Goal: Task Accomplishment & Management: Use online tool/utility

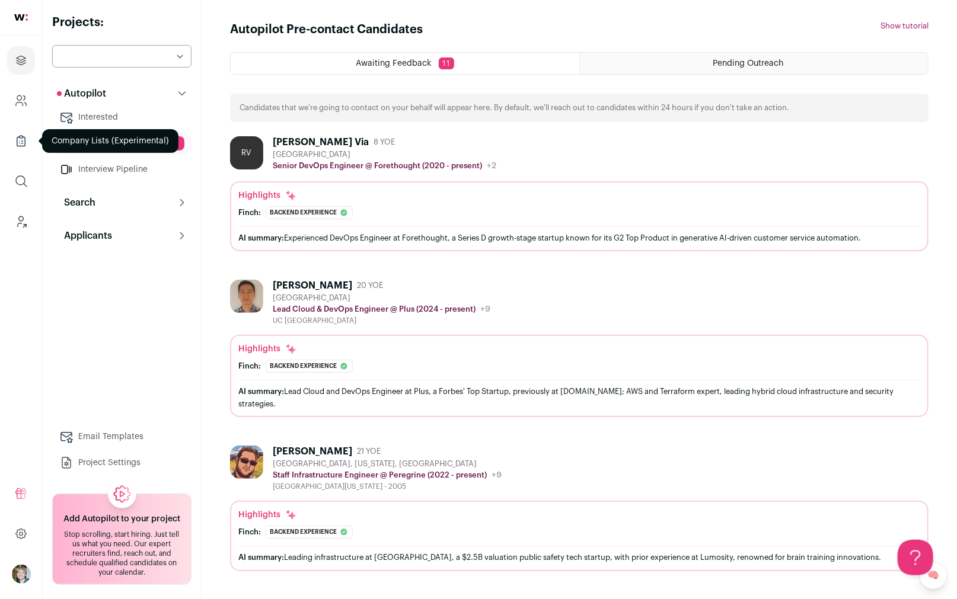
click at [21, 131] on link "Company Lists" at bounding box center [21, 141] width 28 height 28
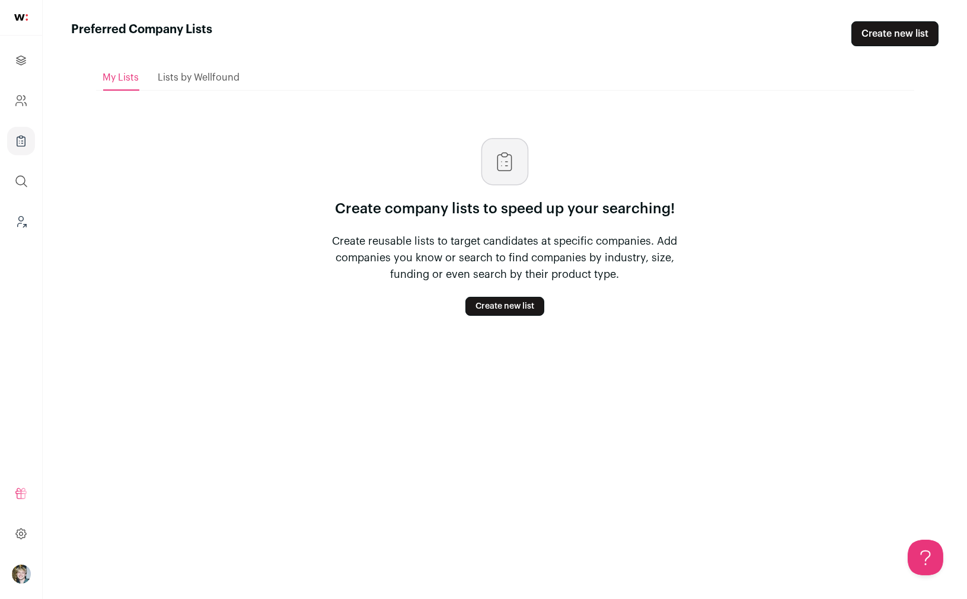
click at [27, 104] on icon "Company and ATS Settings" at bounding box center [21, 101] width 14 height 14
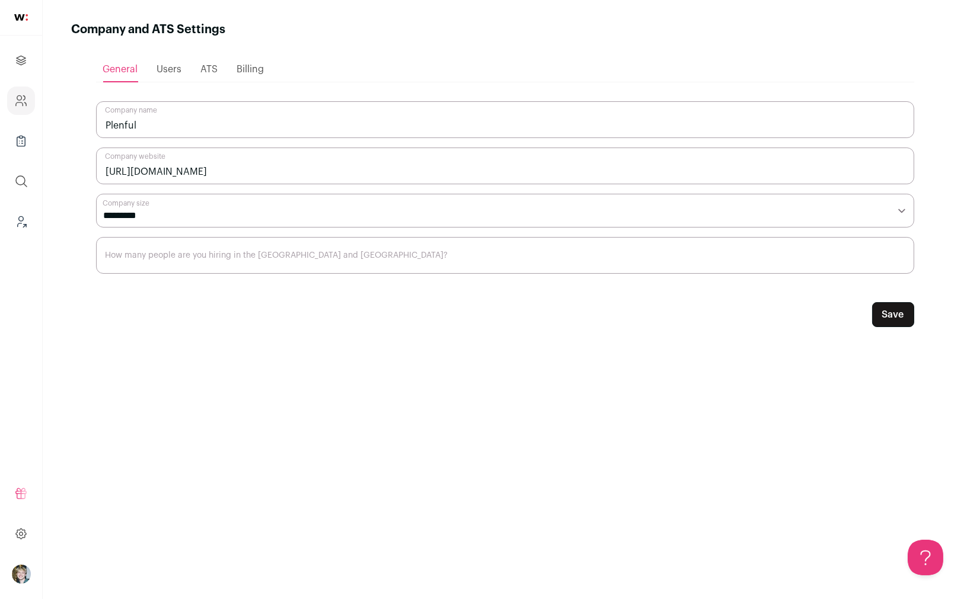
click at [203, 69] on span "ATS" at bounding box center [209, 69] width 17 height 9
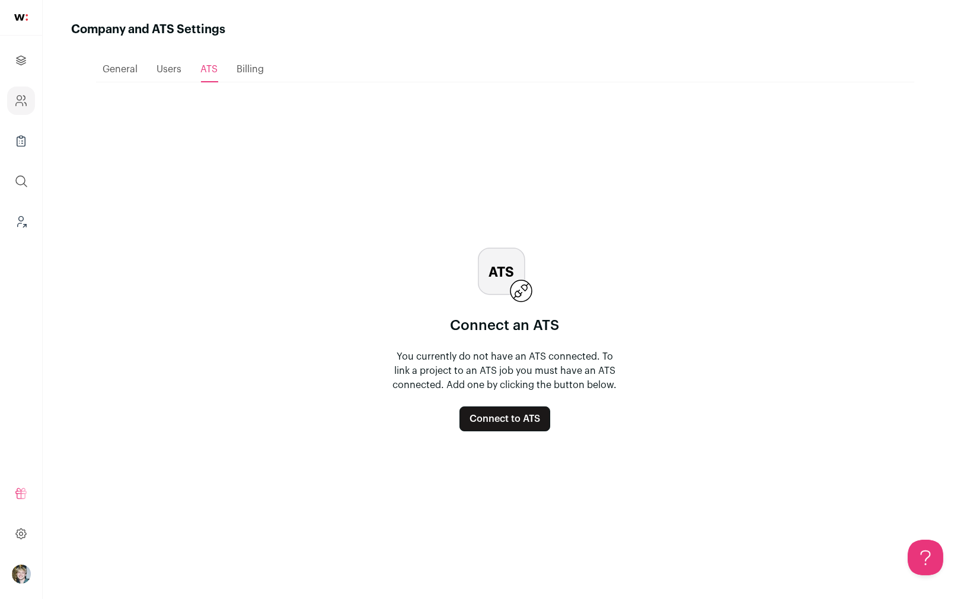
click at [512, 419] on button "Connect to ATS" at bounding box center [504, 419] width 91 height 25
click at [24, 60] on icon "Projects" at bounding box center [21, 60] width 14 height 14
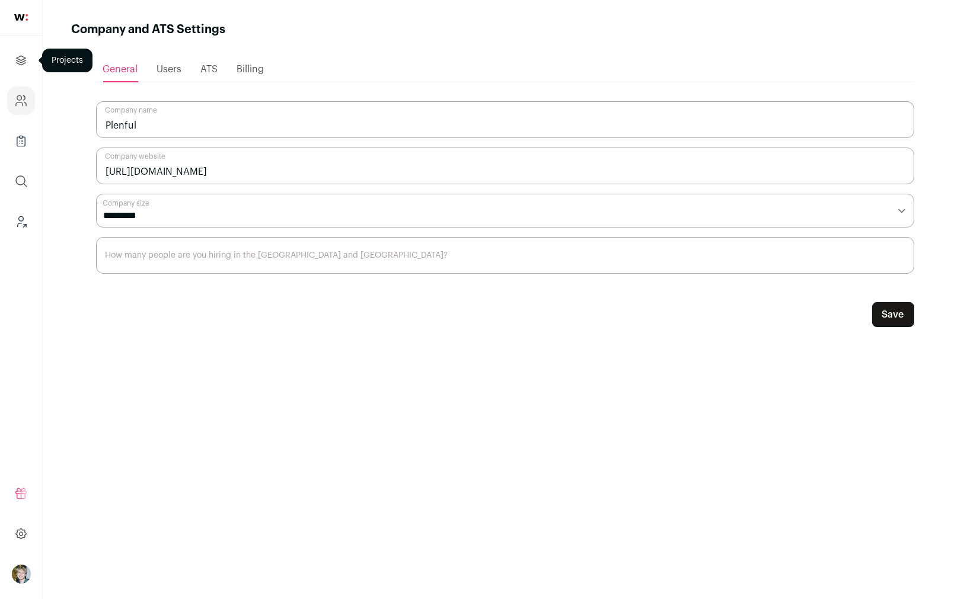
click at [15, 66] on icon "Projects" at bounding box center [21, 60] width 14 height 14
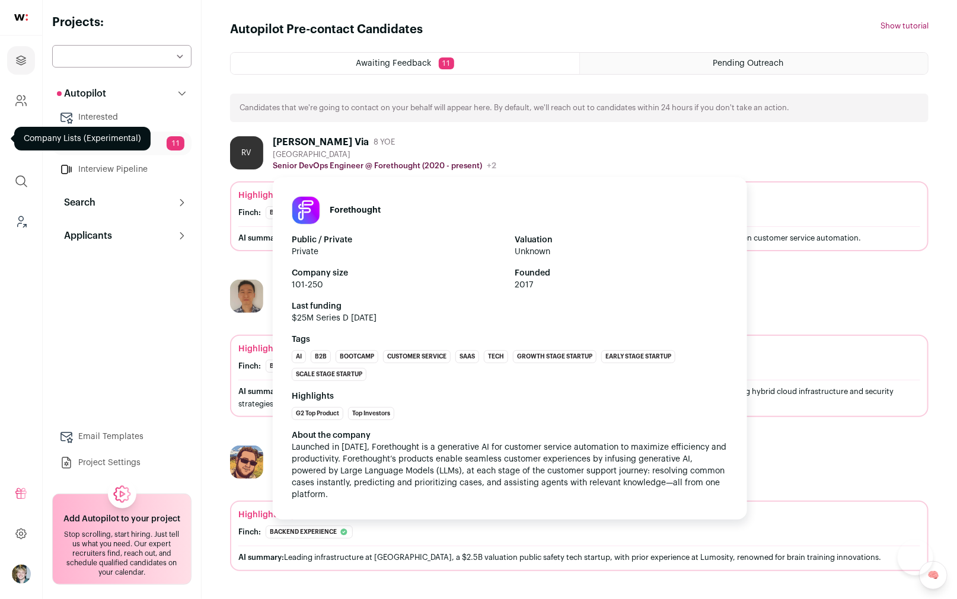
click at [491, 196] on header "Forethought" at bounding box center [510, 210] width 436 height 28
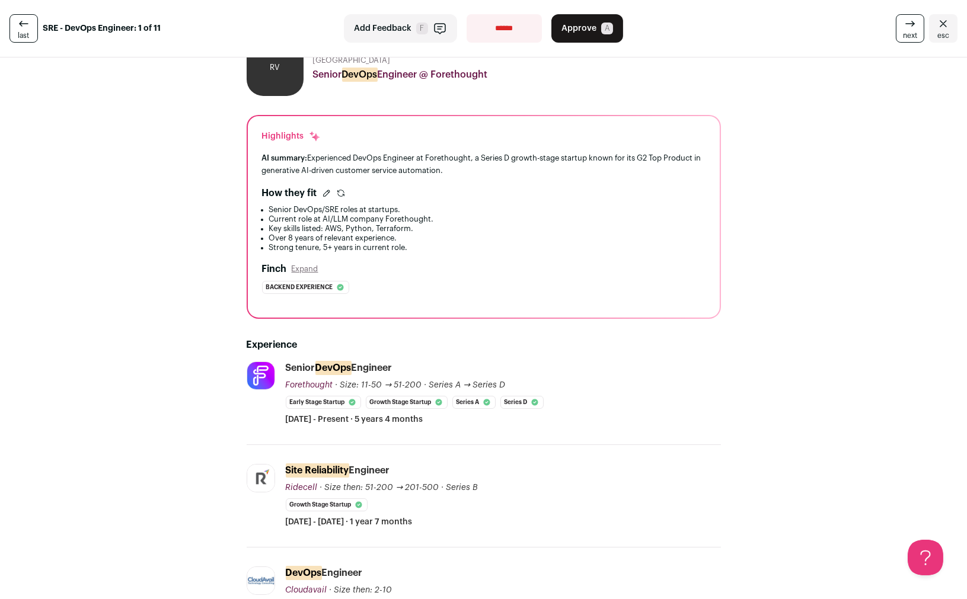
scroll to position [46, 0]
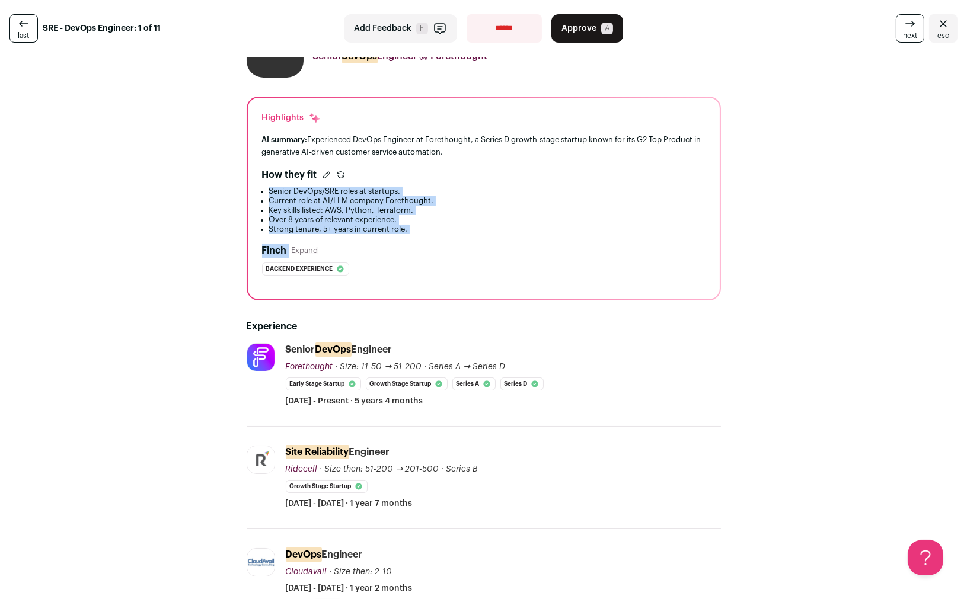
drag, startPoint x: 307, startPoint y: 186, endPoint x: 382, endPoint y: 242, distance: 94.5
click at [382, 242] on div "Highlights AI summary: Experienced DevOps Engineer at Forethought, a Series D g…" at bounding box center [484, 199] width 472 height 202
click at [398, 233] on li "Strong tenure, 5+ years in current role." at bounding box center [487, 229] width 436 height 9
drag, startPoint x: 403, startPoint y: 231, endPoint x: 254, endPoint y: 194, distance: 154.0
click at [254, 194] on div "Highlights AI summary: Experienced DevOps Engineer at Forethought, a Series D g…" at bounding box center [484, 199] width 472 height 202
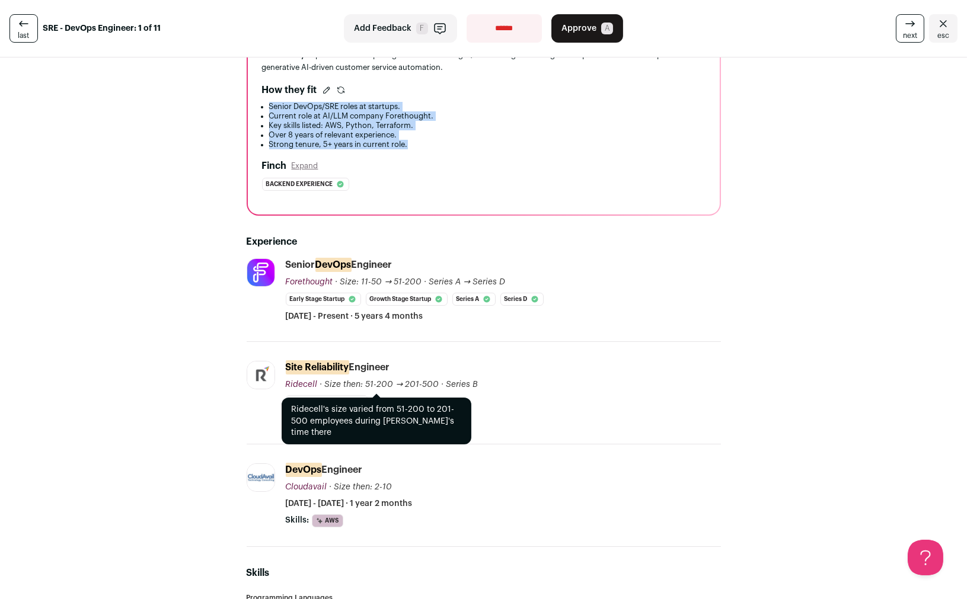
scroll to position [132, 0]
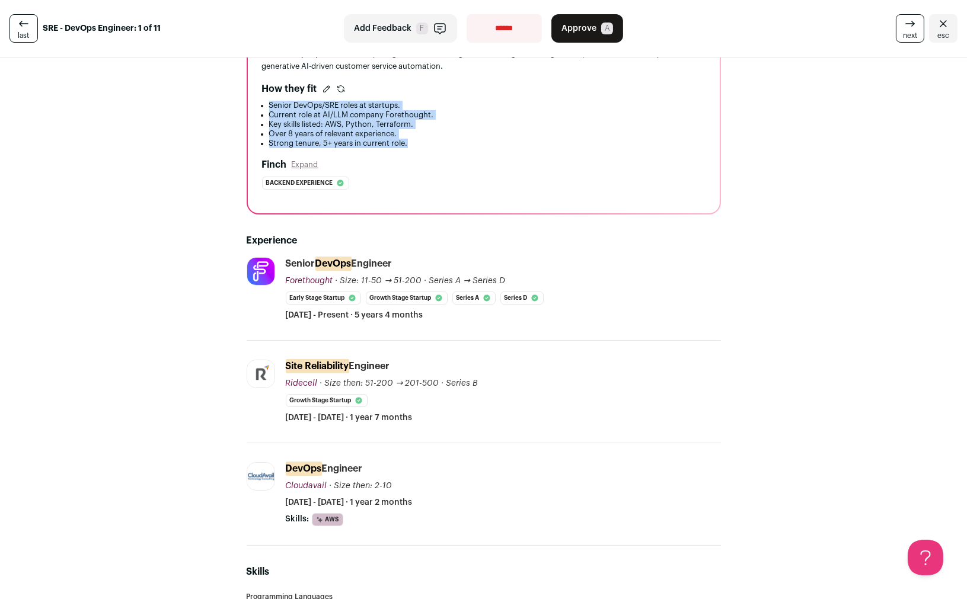
click at [905, 28] on icon at bounding box center [910, 24] width 14 height 14
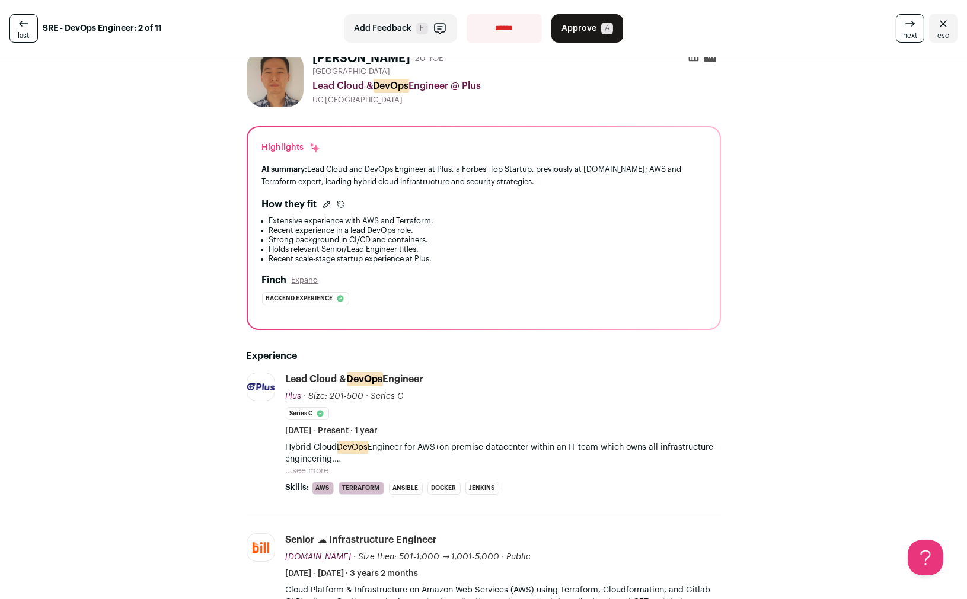
click at [19, 22] on icon at bounding box center [23, 23] width 9 height 5
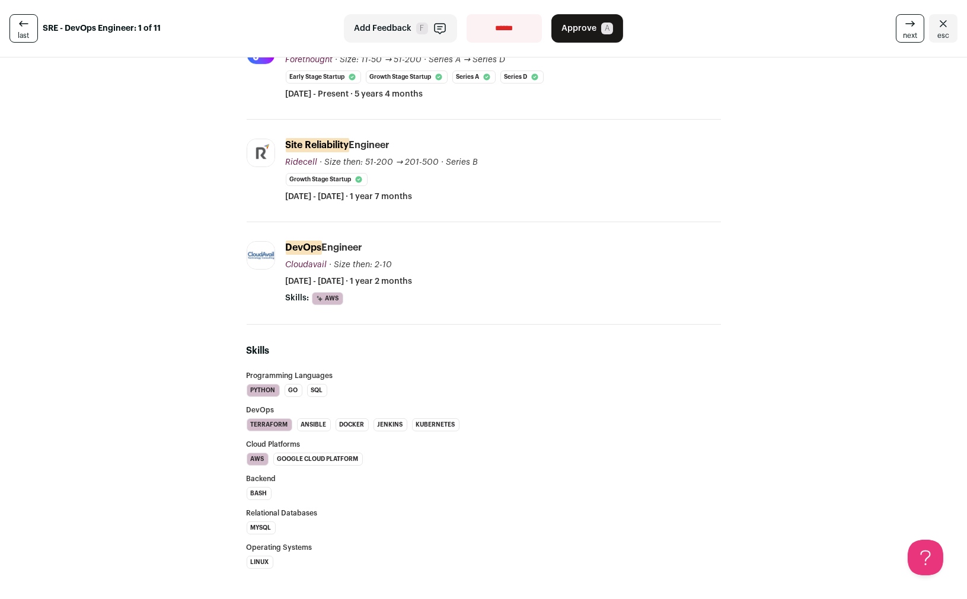
scroll to position [355, 0]
click at [912, 25] on icon at bounding box center [913, 25] width 2 height 2
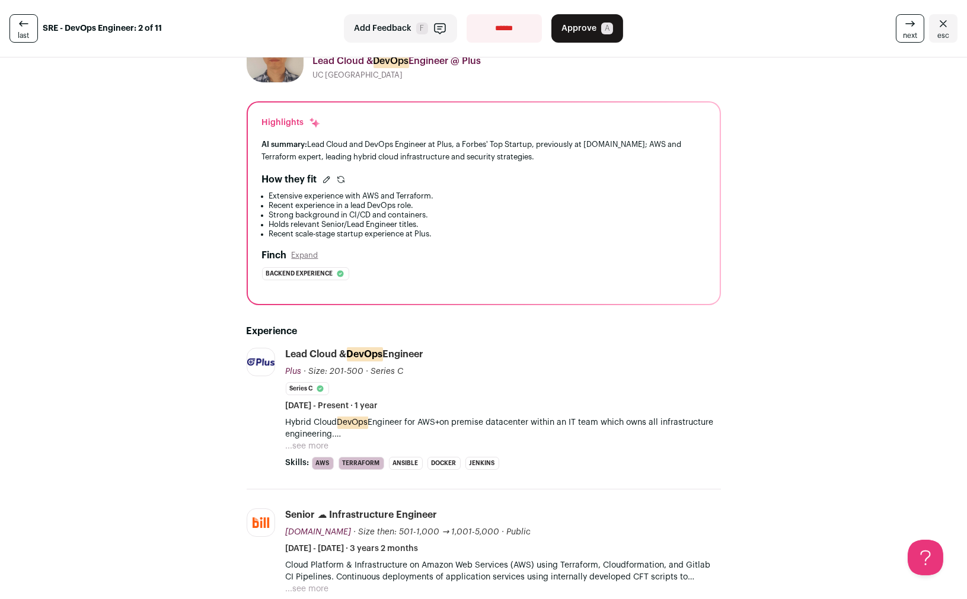
scroll to position [83, 0]
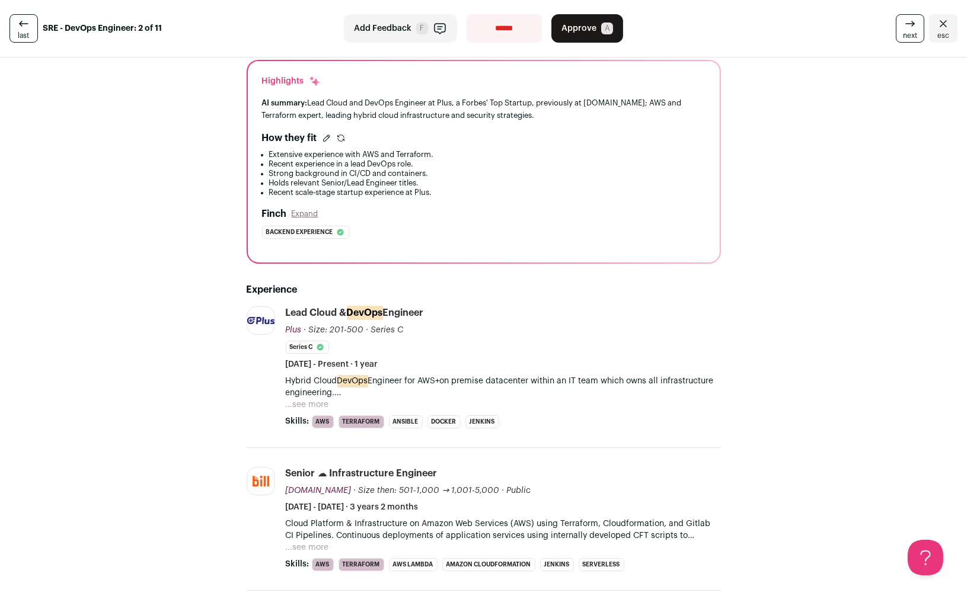
click at [310, 397] on p "Hybrid Cloud DevOps Engineer for AWS+on premise datacenter within an IT team wh…" at bounding box center [503, 387] width 435 height 24
click at [301, 400] on button "...see more" at bounding box center [307, 405] width 43 height 12
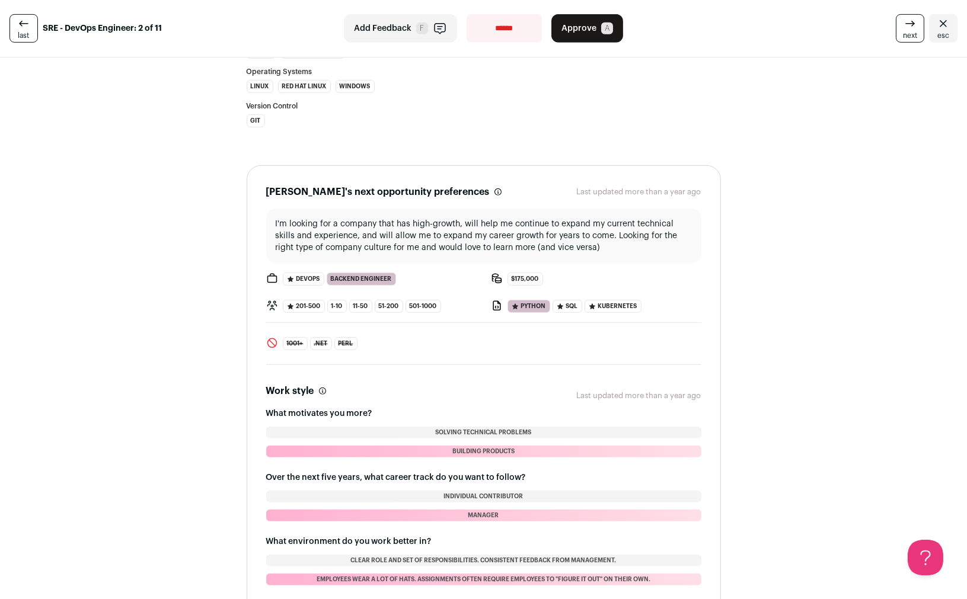
scroll to position [1389, 0]
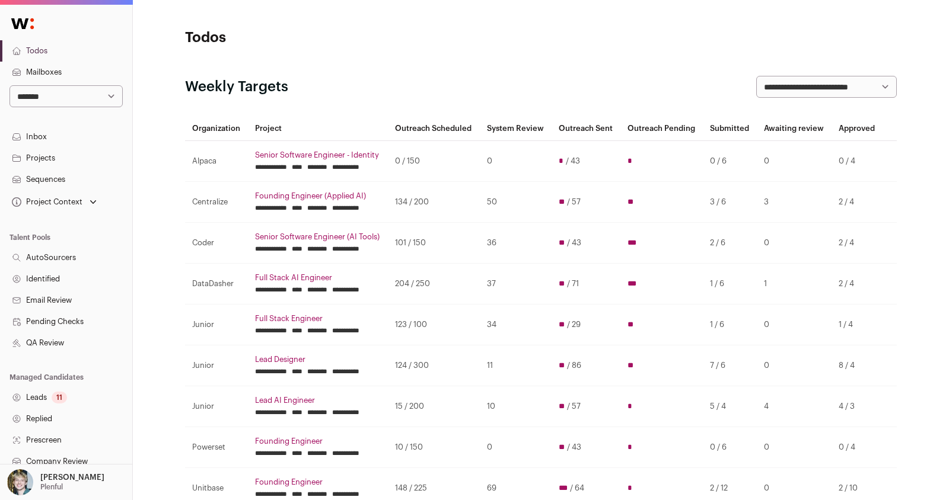
click at [85, 99] on select "**********" at bounding box center [65, 96] width 113 height 22
select select "*****"
click at [9, 85] on select "**********" at bounding box center [65, 96] width 113 height 22
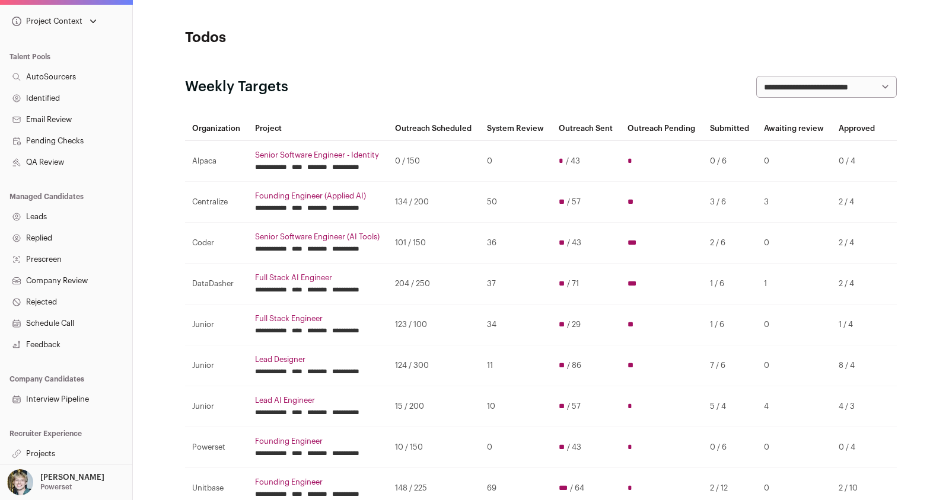
click at [55, 217] on link "Leads" at bounding box center [66, 216] width 132 height 21
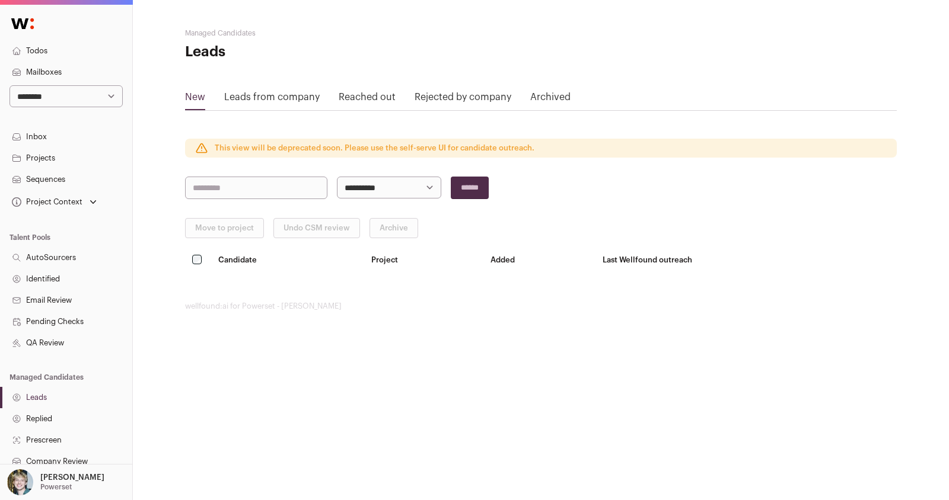
click at [347, 101] on link "Reached out" at bounding box center [367, 99] width 57 height 19
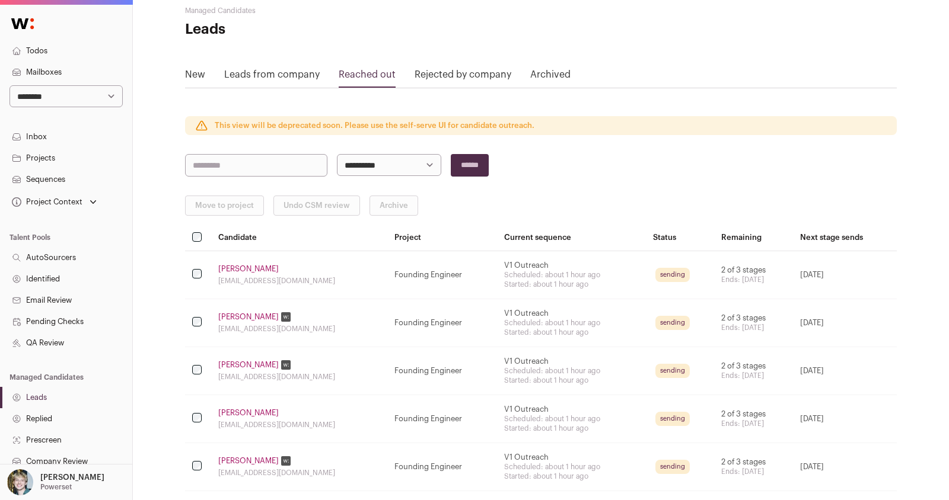
scroll to position [26, 0]
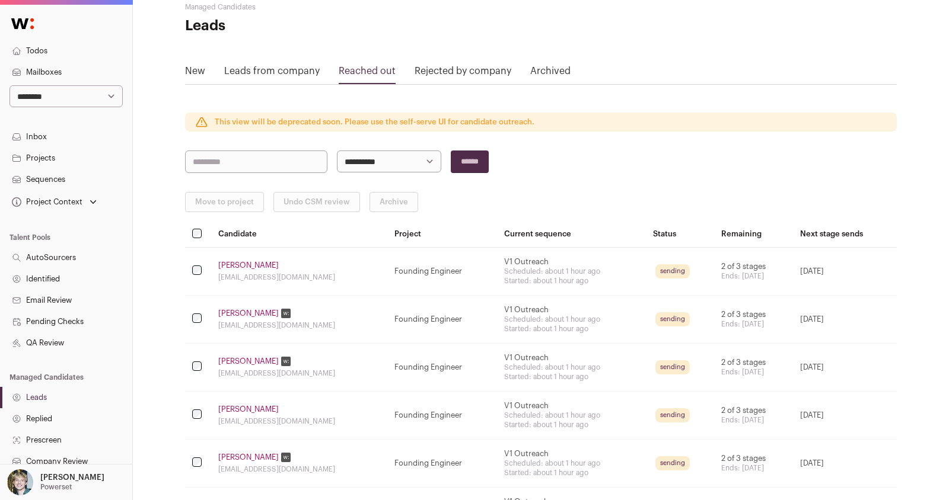
click at [242, 261] on link "Ratan Kaliani" at bounding box center [248, 265] width 60 height 9
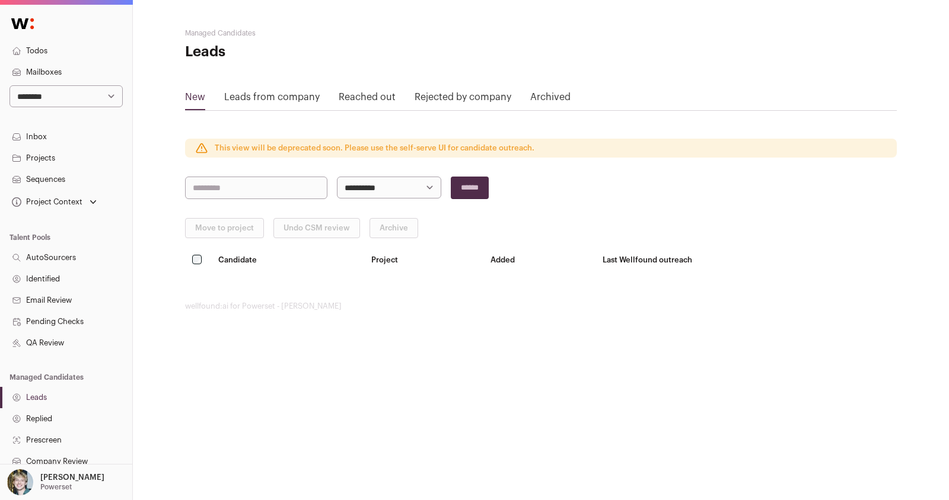
click at [218, 285] on main "**********" at bounding box center [540, 170] width 711 height 340
click at [379, 95] on link "Reached out" at bounding box center [367, 99] width 57 height 19
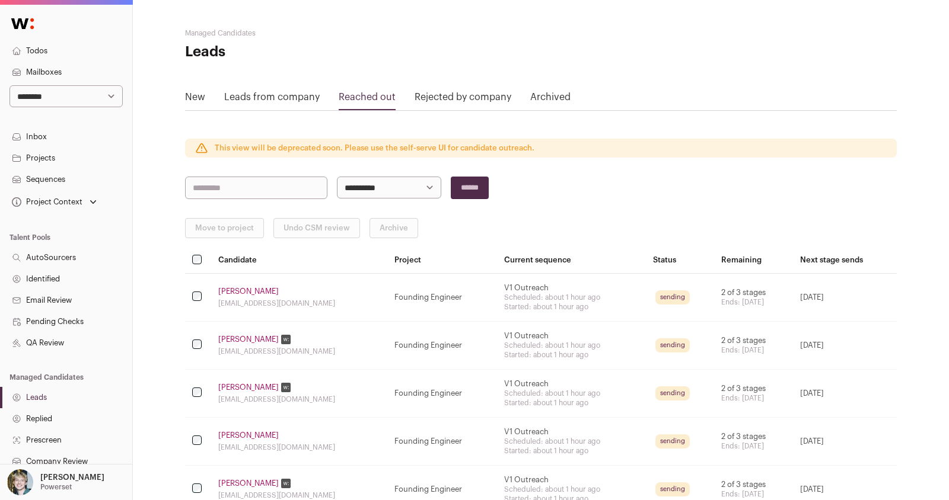
click at [233, 383] on link "Do Nguyen" at bounding box center [248, 387] width 60 height 9
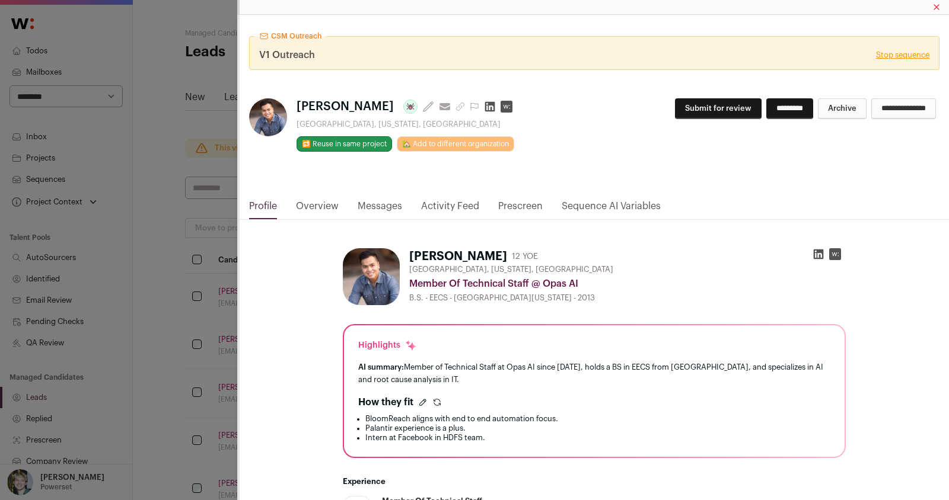
click at [194, 362] on div "CSM Outreach V1 Outreach Stop sequence Do Nguyen Last update: 14 days ago View …" at bounding box center [474, 250] width 949 height 500
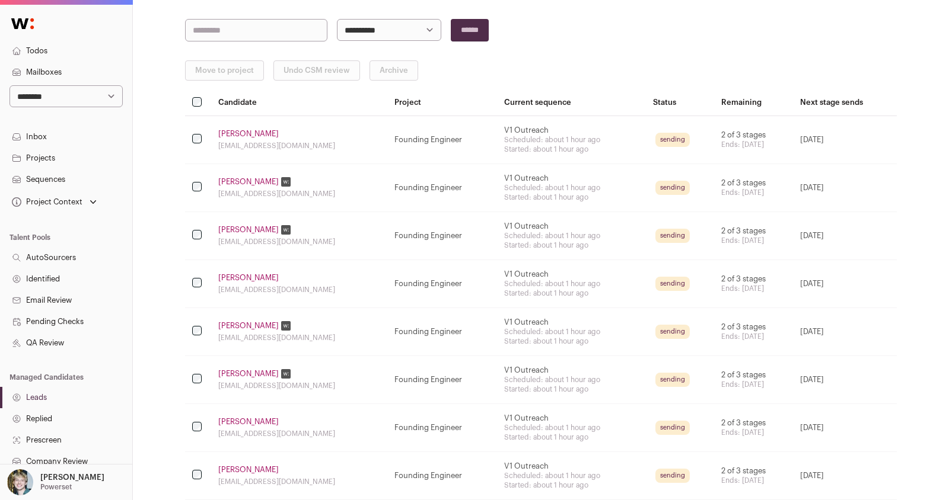
scroll to position [315, 0]
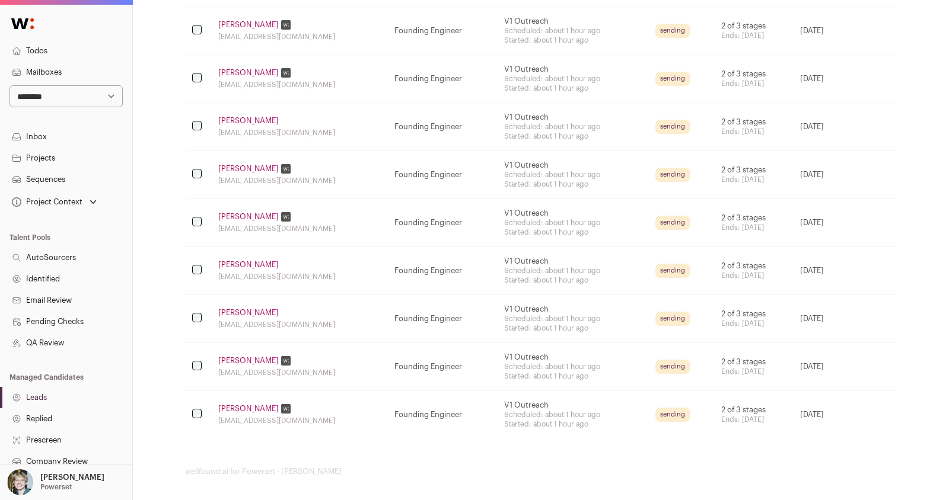
click at [254, 308] on link "Abdulghafar Tair" at bounding box center [248, 312] width 60 height 9
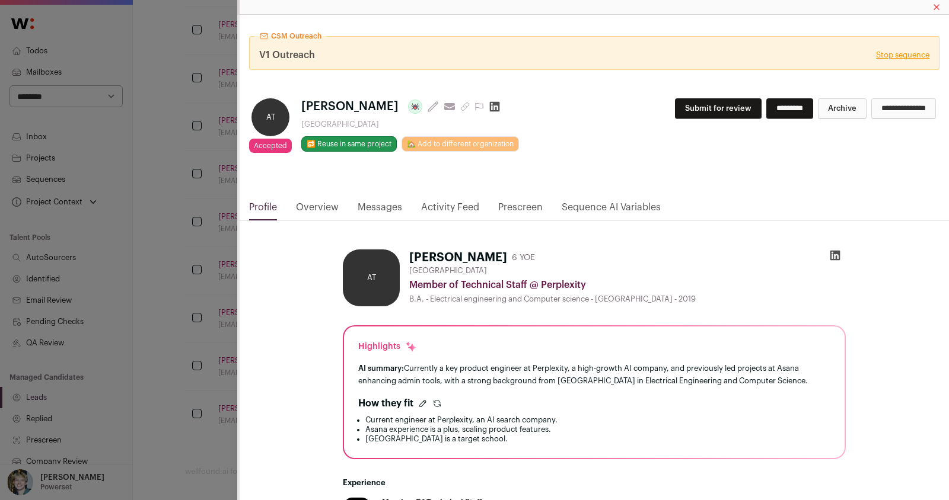
click at [203, 261] on div "CSM Outreach V1 Outreach Stop sequence AT Accepted Accepted during Lead Review …" at bounding box center [474, 250] width 949 height 500
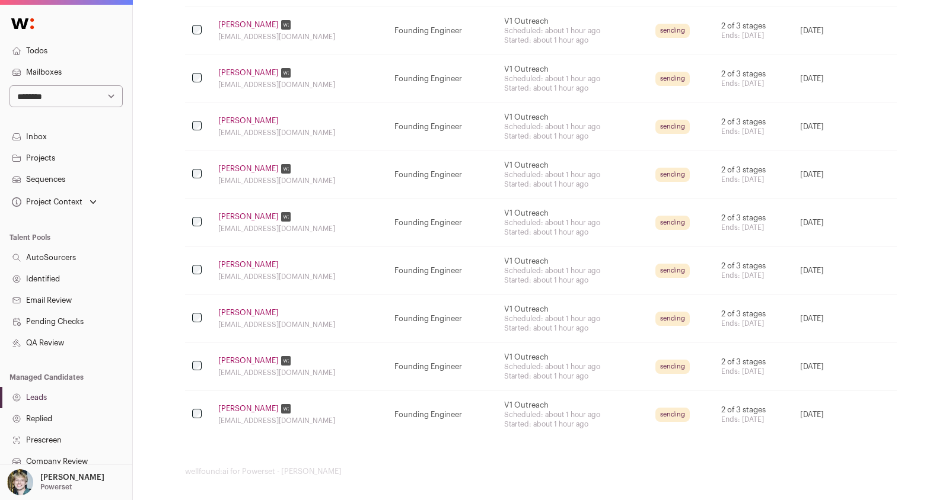
click at [255, 407] on link "Christopher Cooper" at bounding box center [248, 408] width 60 height 9
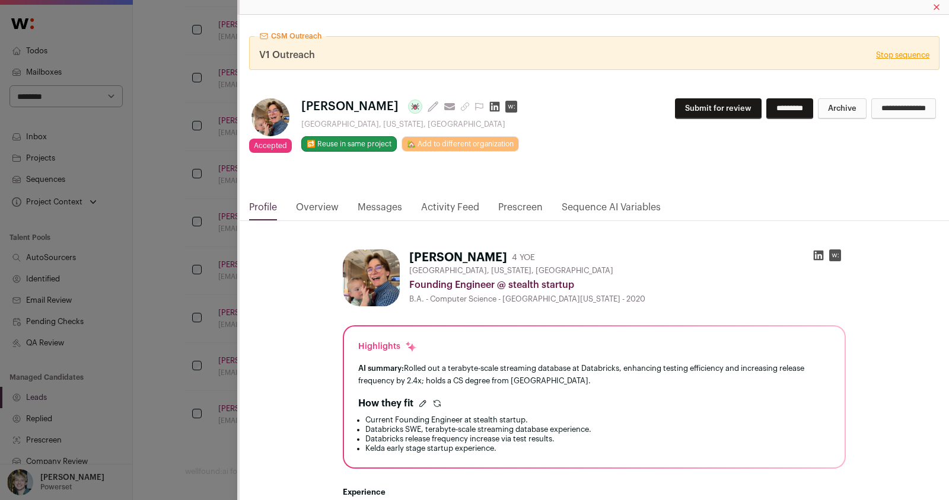
click at [177, 288] on html "**********" at bounding box center [474, 95] width 949 height 820
click at [231, 355] on div "CSM Outreach V1 Outreach Stop sequence Accepted Accepted during Lead Review Chr…" at bounding box center [474, 250] width 949 height 500
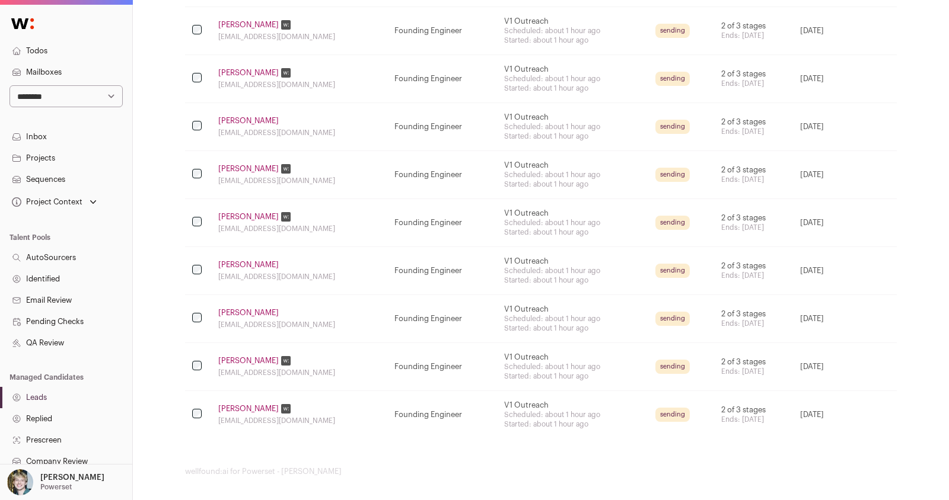
click at [237, 358] on link "William Peng" at bounding box center [248, 360] width 60 height 9
click at [254, 302] on td "Abdulghafar Tair abdulghafaraltair@gmail.com" at bounding box center [299, 319] width 176 height 48
click at [254, 310] on link "Abdulghafar Tair" at bounding box center [248, 312] width 60 height 9
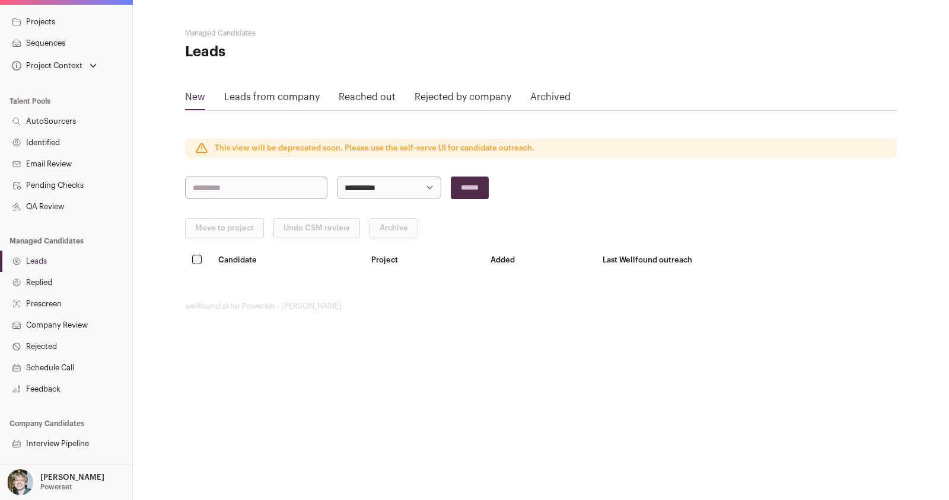
scroll to position [181, 0]
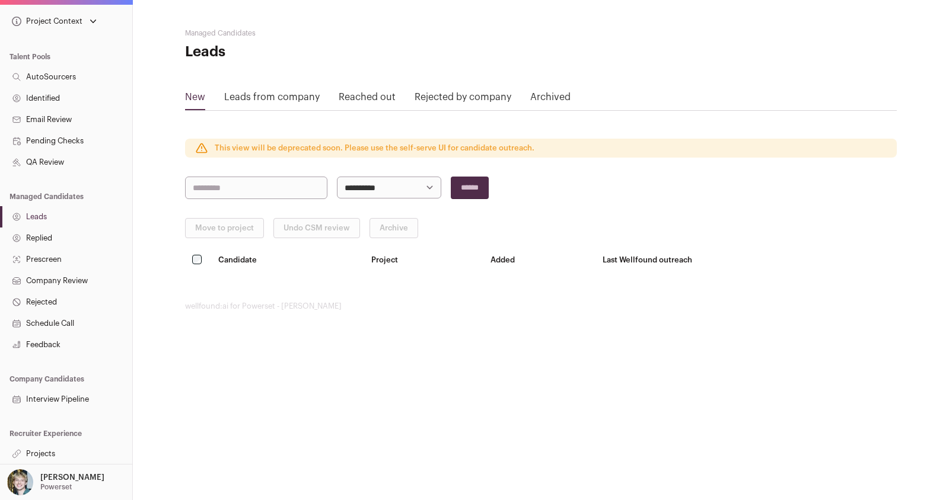
click at [46, 448] on link "Projects" at bounding box center [66, 453] width 132 height 21
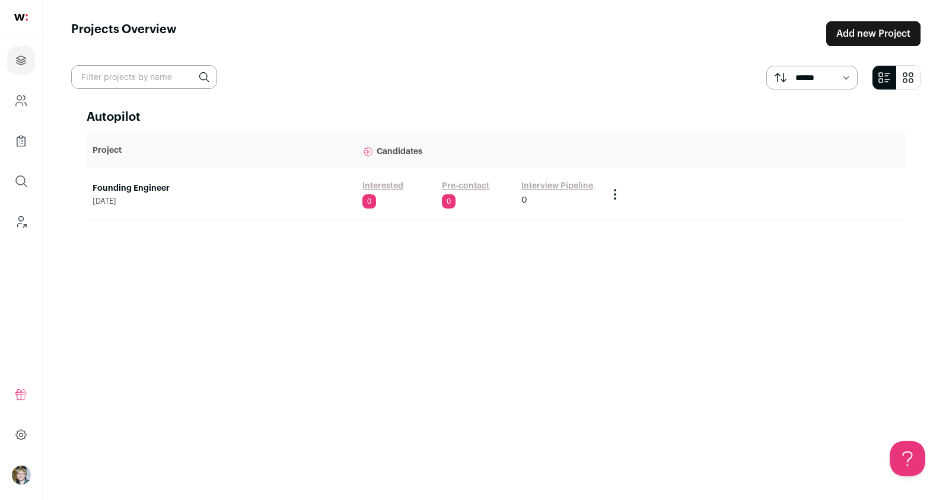
click at [137, 189] on link "Founding Engineer" at bounding box center [221, 189] width 258 height 12
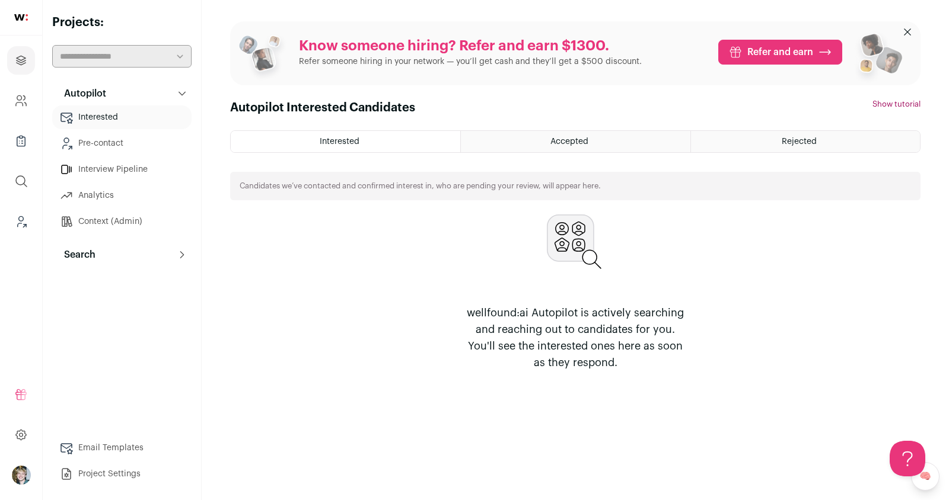
click at [119, 257] on button "Search" at bounding box center [121, 255] width 139 height 24
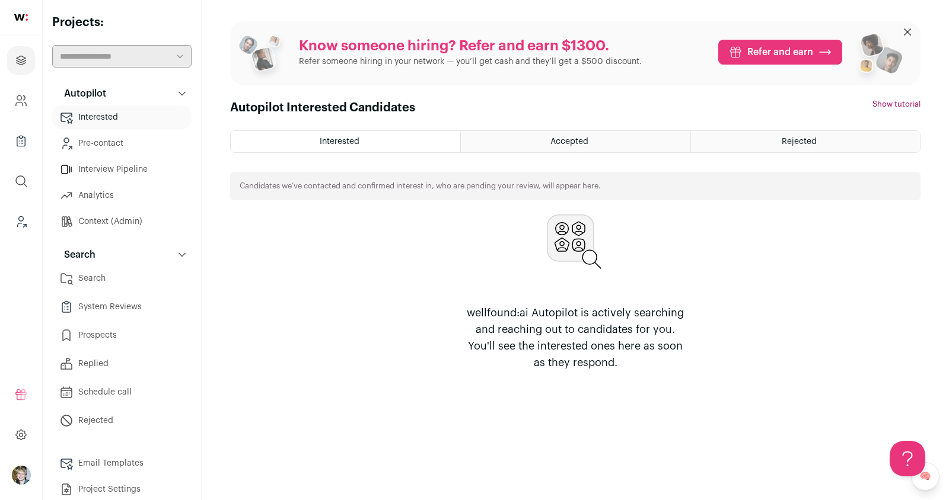
click at [126, 278] on link "Search" at bounding box center [121, 279] width 139 height 24
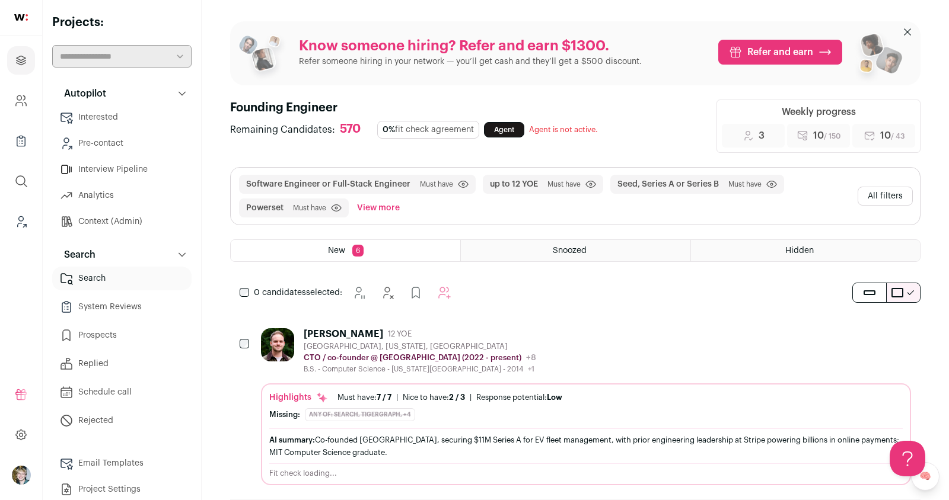
click at [885, 196] on button "All filters" at bounding box center [884, 196] width 55 height 19
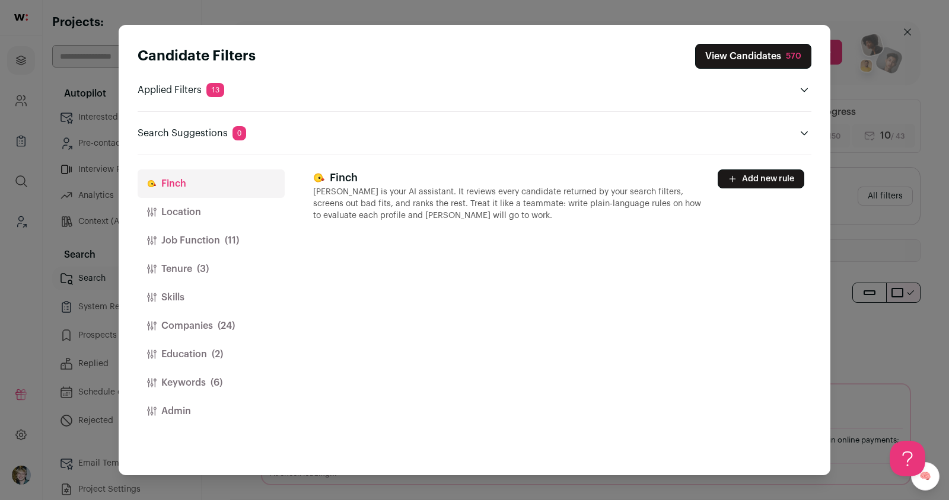
click at [231, 219] on button "Location" at bounding box center [211, 212] width 147 height 28
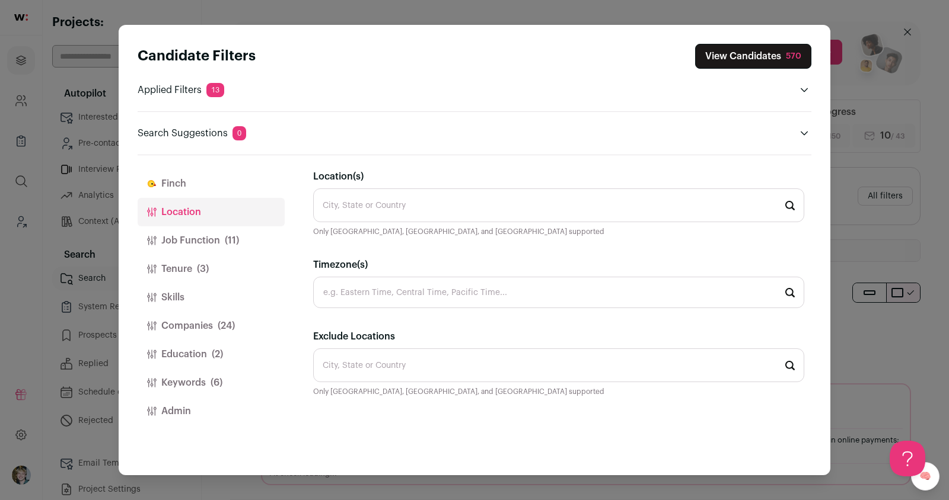
click at [231, 237] on span "(11)" at bounding box center [232, 241] width 14 height 14
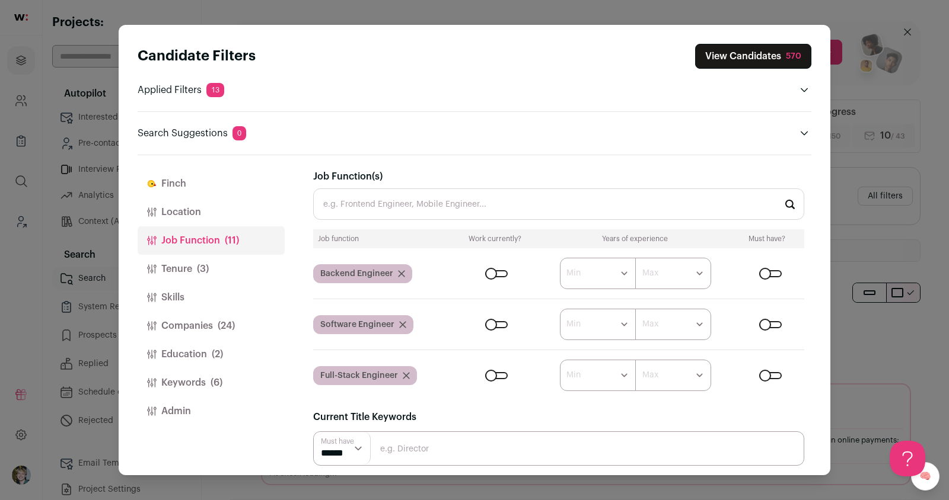
click at [230, 221] on button "Location" at bounding box center [211, 212] width 147 height 28
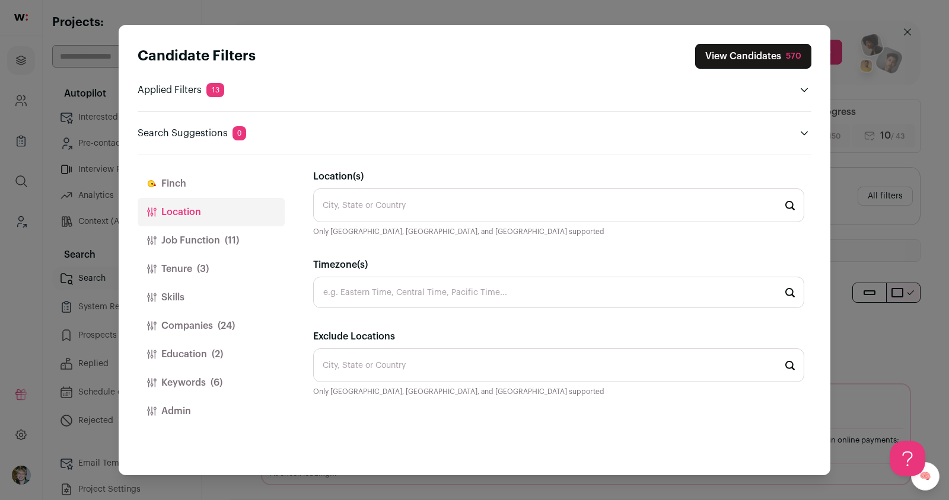
click at [381, 205] on input "Location(s)" at bounding box center [558, 206] width 491 height 34
click at [63, 183] on div "Candidate Filters View Candidates 570 Applied Filters 13 Software Engineer or F…" at bounding box center [474, 250] width 949 height 500
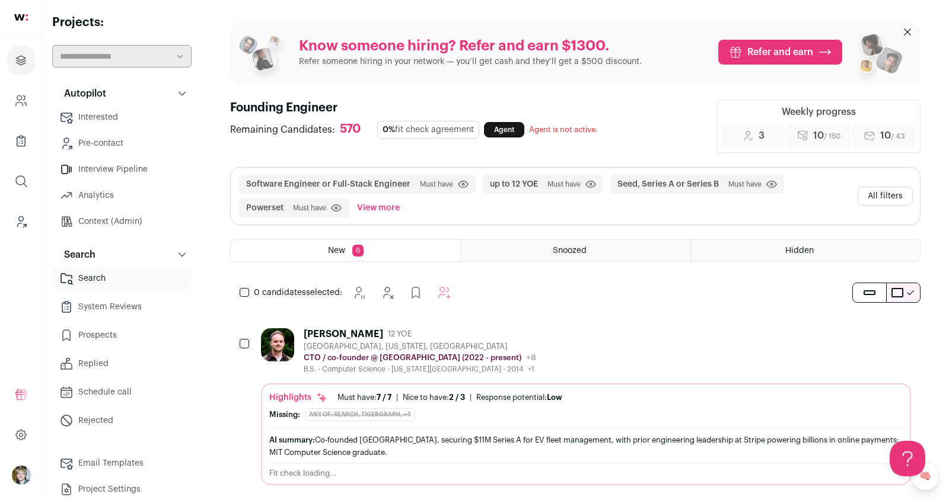
click at [877, 192] on button "All filters" at bounding box center [884, 196] width 55 height 19
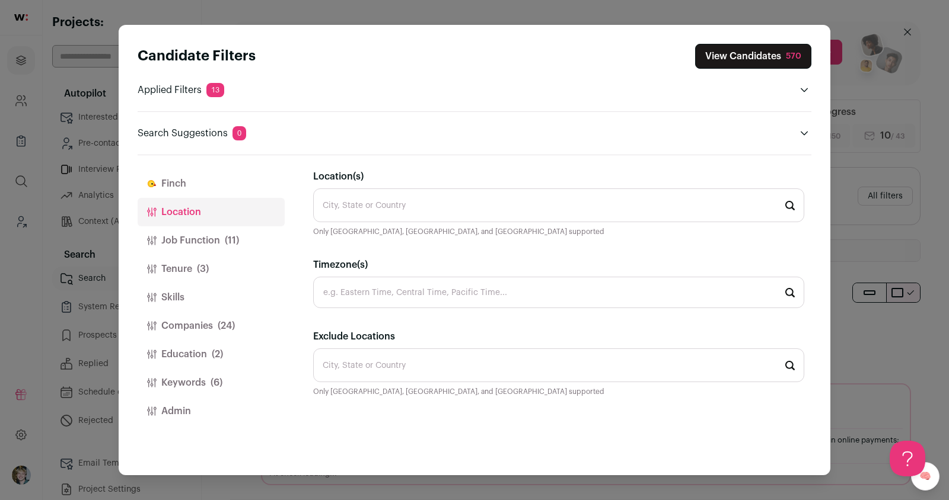
click at [394, 210] on input "Location(s)" at bounding box center [558, 206] width 491 height 34
click at [384, 241] on li "San Francisco, California 🇺🇸" at bounding box center [559, 238] width 490 height 31
type input "San Francisco, California 🇺🇸"
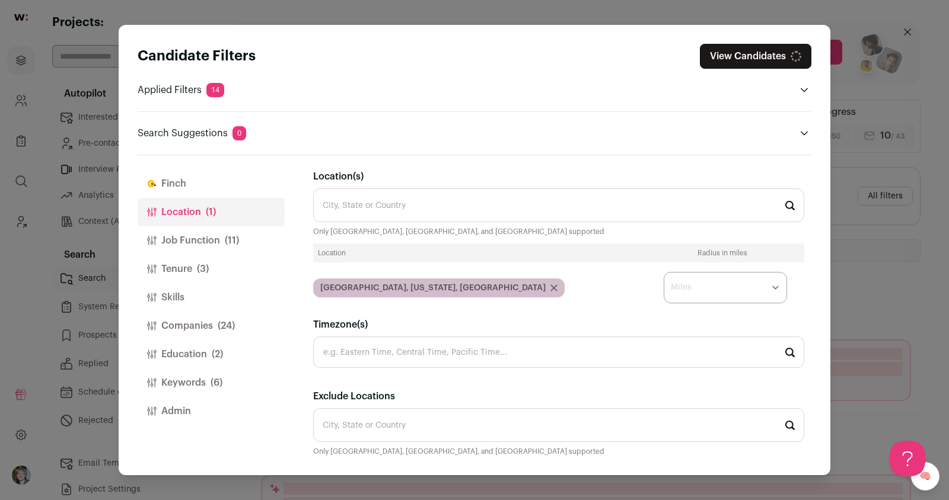
click at [698, 276] on select "* ** ** **" at bounding box center [724, 287] width 123 height 31
select select "****"
click at [663, 272] on select "* ** ** **" at bounding box center [724, 287] width 123 height 31
click at [795, 60] on div "244" at bounding box center [793, 56] width 15 height 12
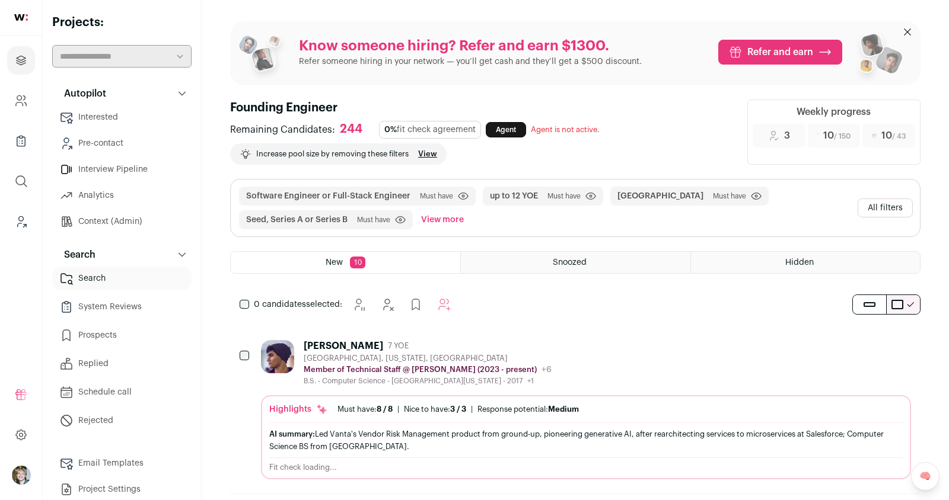
click at [877, 205] on button "All filters" at bounding box center [884, 208] width 55 height 19
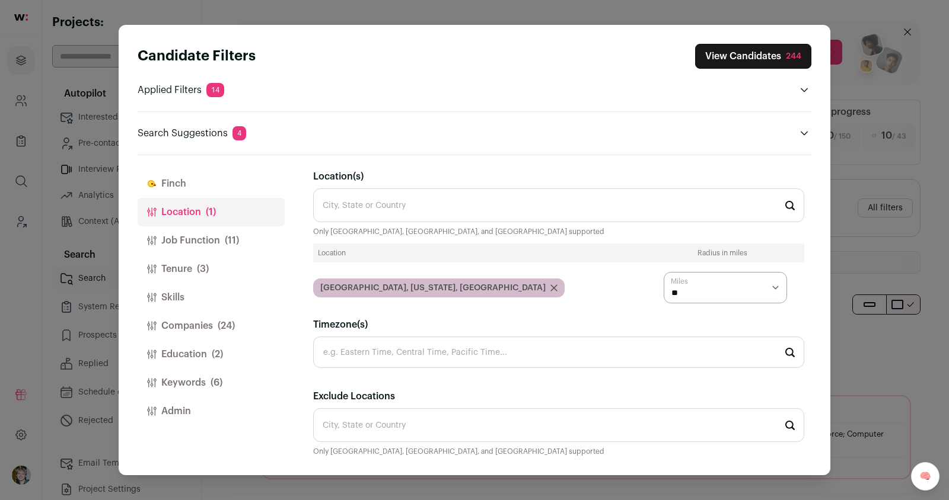
scroll to position [15, 0]
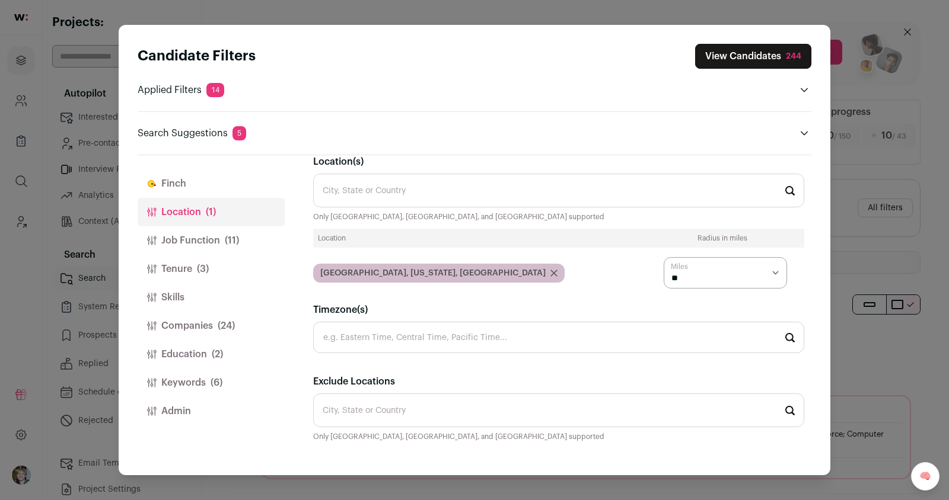
click at [831, 187] on div "Candidate Filters View Candidates 244 Applied Filters 14 Software Engineer or F…" at bounding box center [474, 250] width 949 height 500
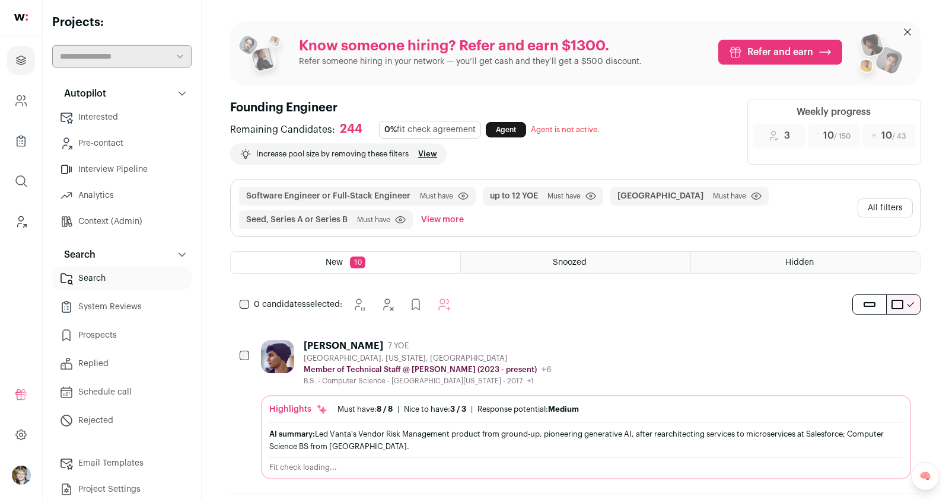
click at [561, 420] on div "Highlights Must have: 8 / 8 How many must haves have been fulfilled? | Nice to …" at bounding box center [585, 441] width 633 height 74
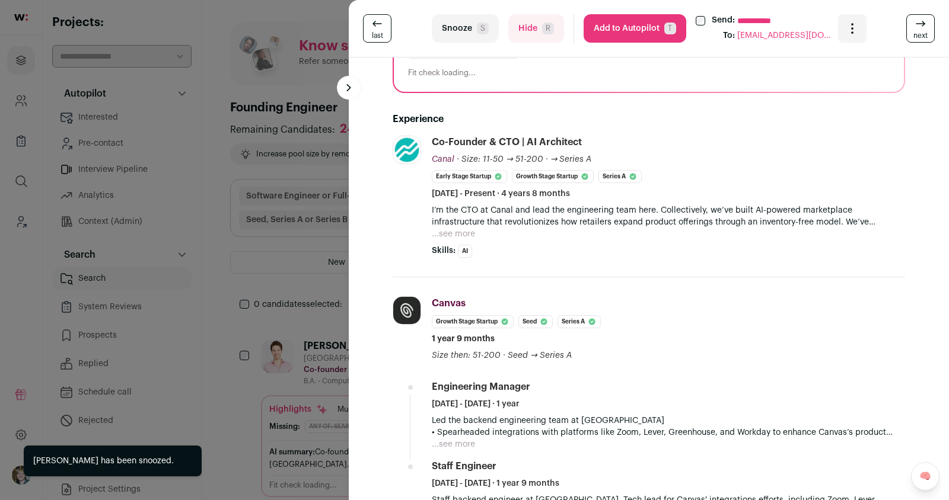
scroll to position [229, 0]
click at [309, 292] on div "**********" at bounding box center [474, 250] width 949 height 500
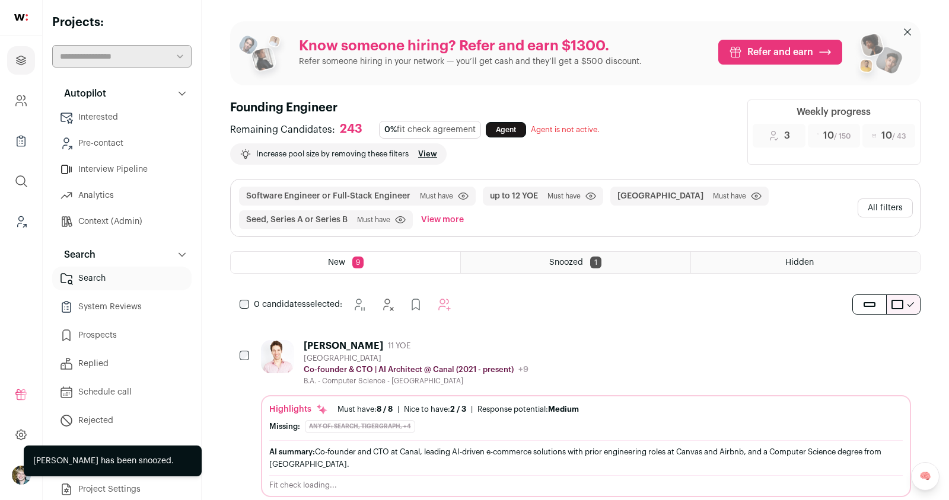
scroll to position [299, 0]
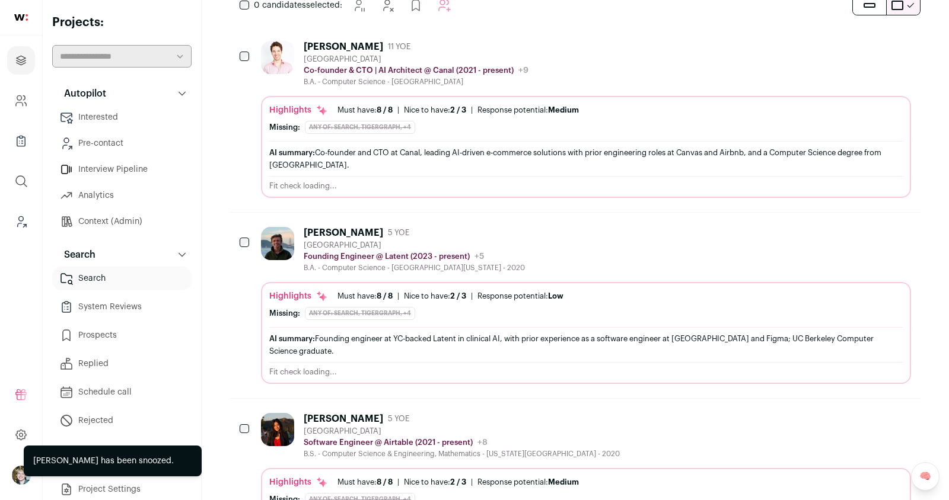
click at [474, 297] on div "Highlights Must have: 8 / 8 How many must haves have been fulfilled? | Nice to …" at bounding box center [585, 297] width 633 height 12
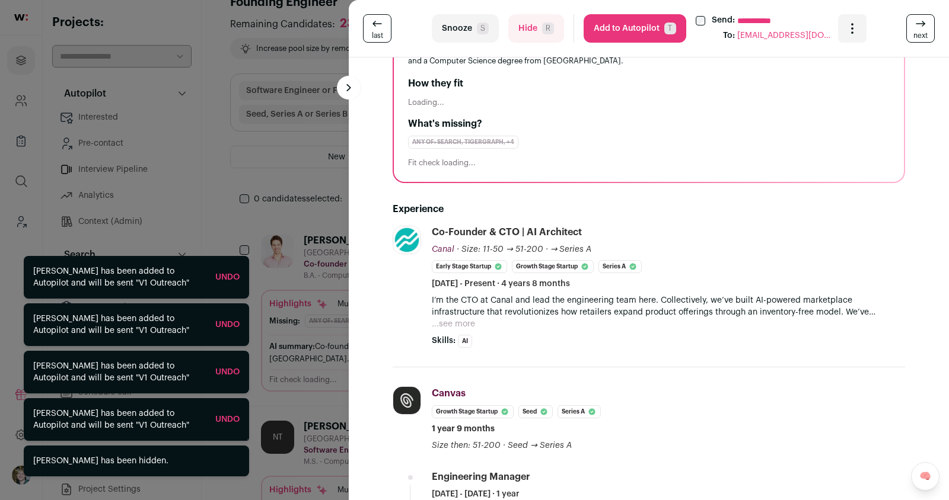
scroll to position [163, 0]
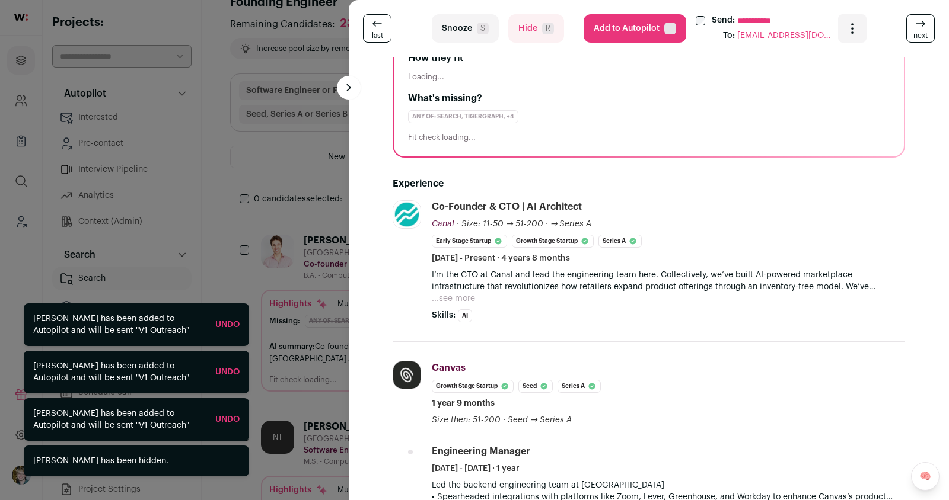
click at [347, 353] on div "**********" at bounding box center [474, 250] width 949 height 500
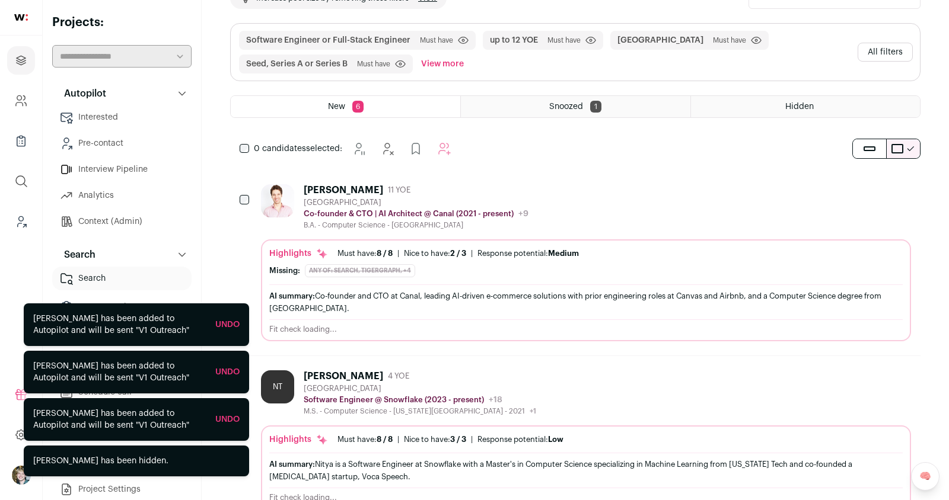
scroll to position [196, 0]
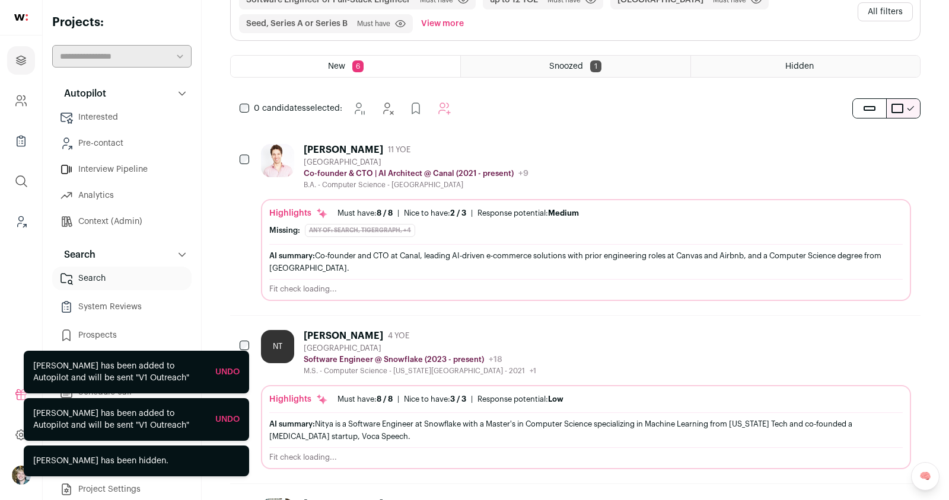
click at [557, 365] on div "NT Nitya Tarakad 4 YOE San Francisco Bay Area Software Engineer @ Snowflake (20…" at bounding box center [586, 353] width 650 height 46
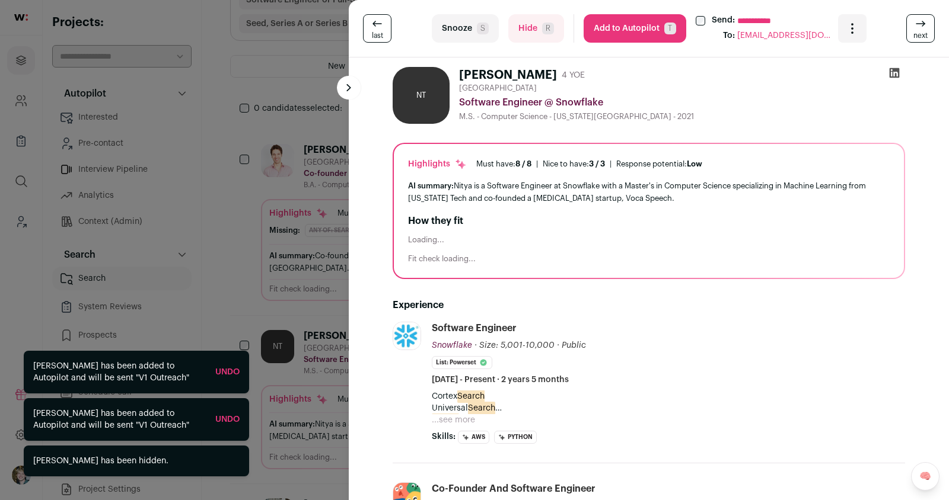
click at [272, 293] on div "**********" at bounding box center [474, 250] width 949 height 500
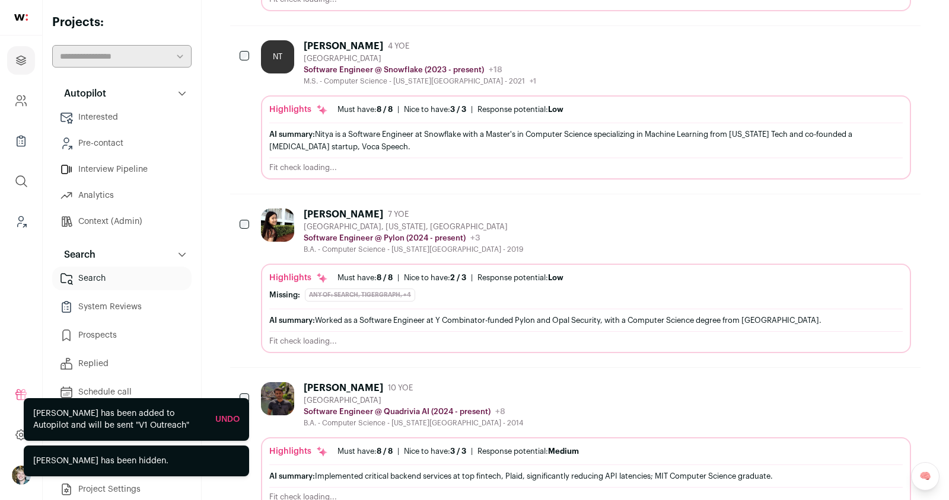
scroll to position [432, 0]
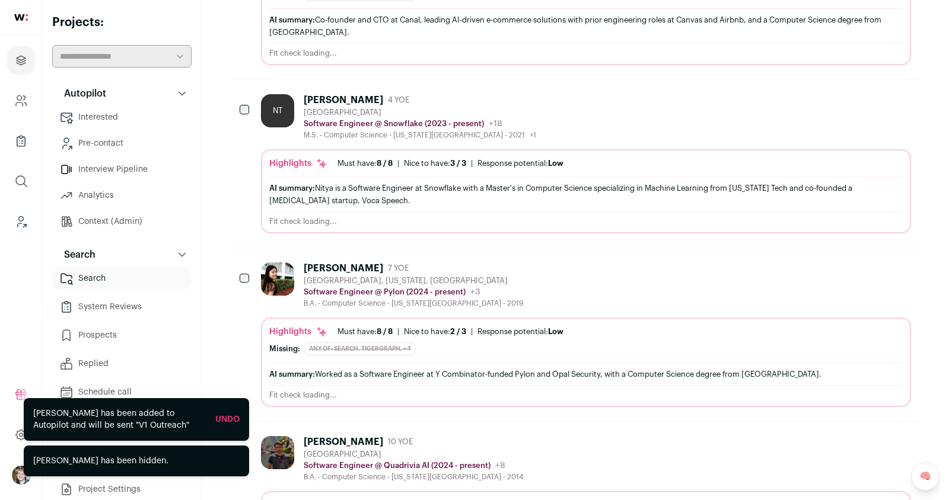
click at [624, 126] on div "NT Nitya Tarakad 4 YOE San Francisco Bay Area Software Engineer @ Snowflake (20…" at bounding box center [586, 117] width 650 height 46
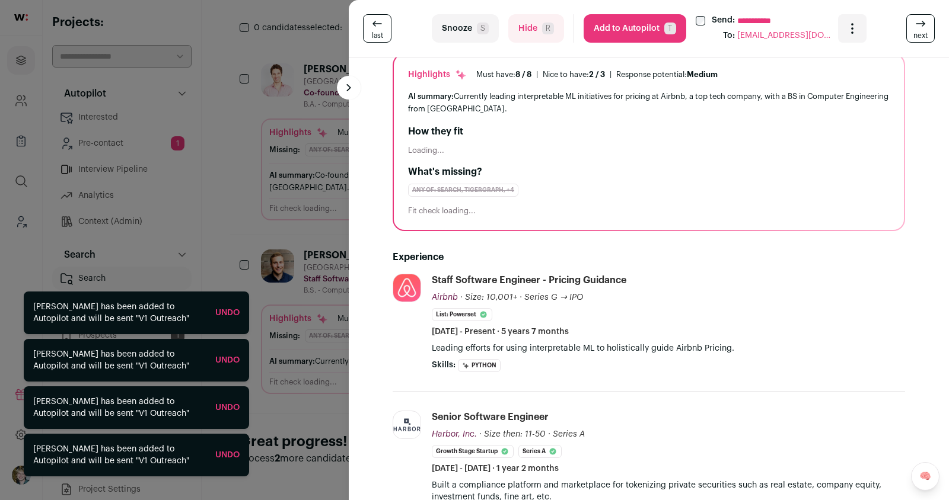
scroll to position [104, 0]
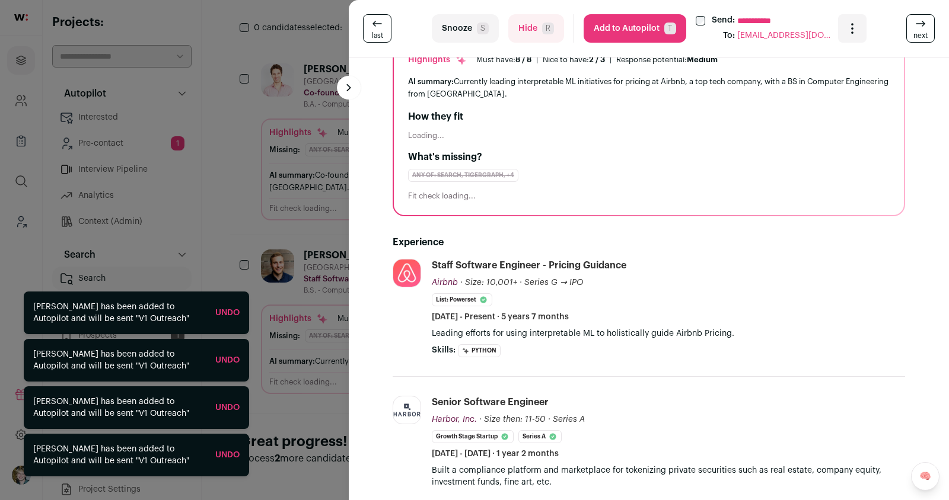
click at [299, 337] on div "**********" at bounding box center [474, 250] width 949 height 500
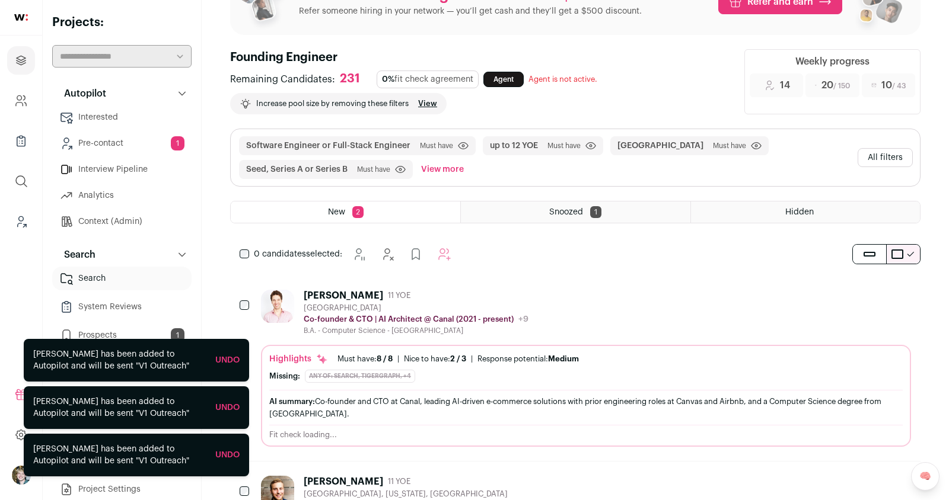
scroll to position [0, 0]
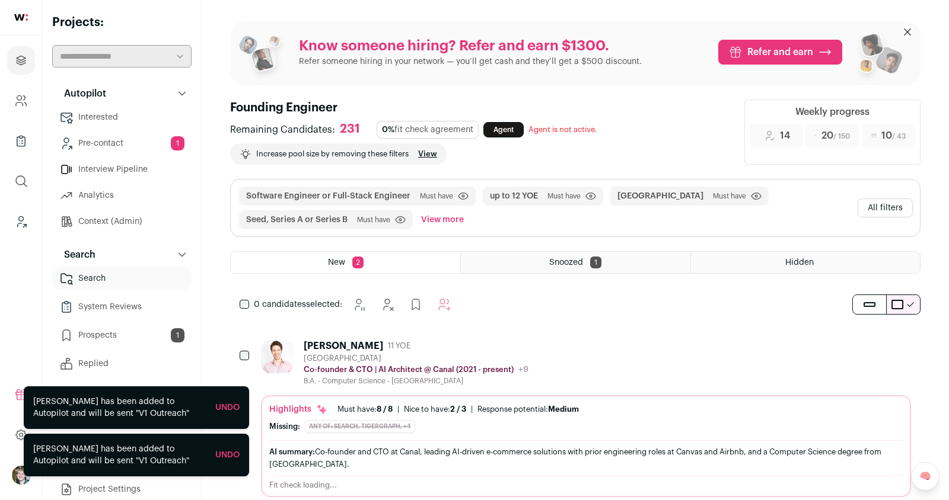
click at [879, 202] on button "All filters" at bounding box center [884, 208] width 55 height 19
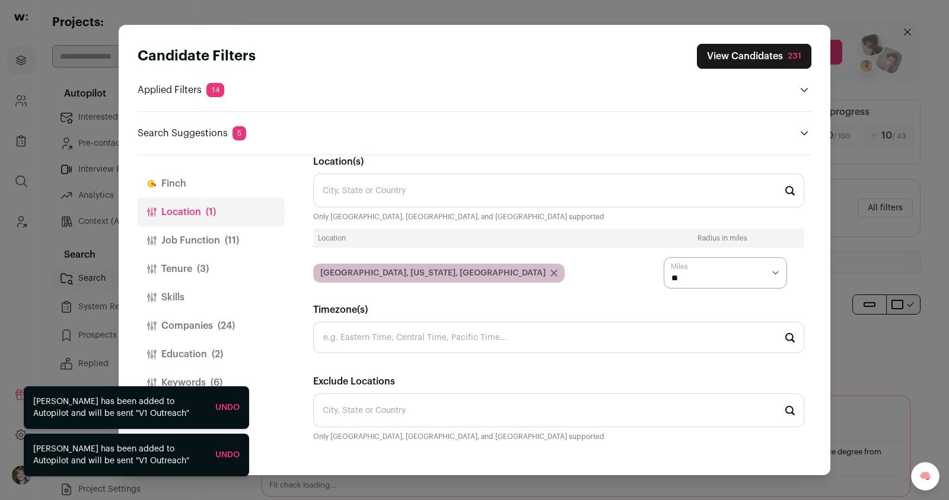
click at [227, 375] on button "Keywords (6)" at bounding box center [211, 383] width 147 height 28
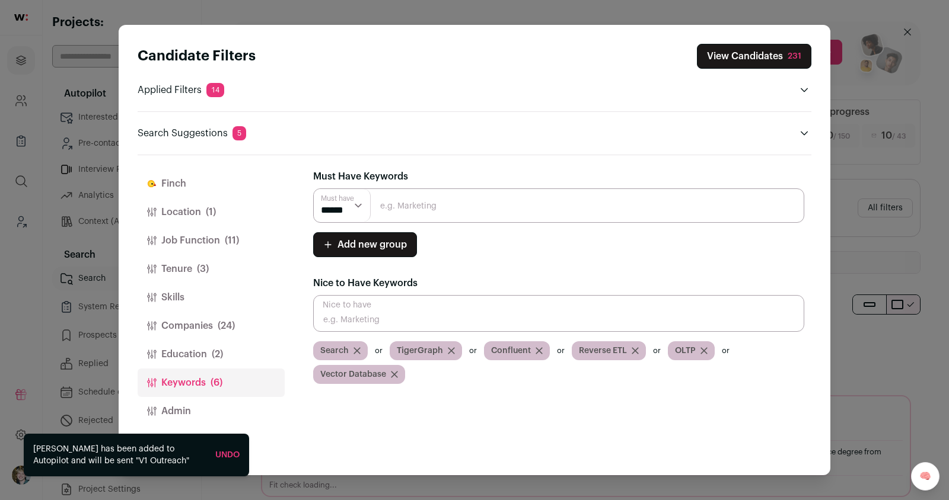
click at [203, 417] on button "Admin" at bounding box center [211, 411] width 147 height 28
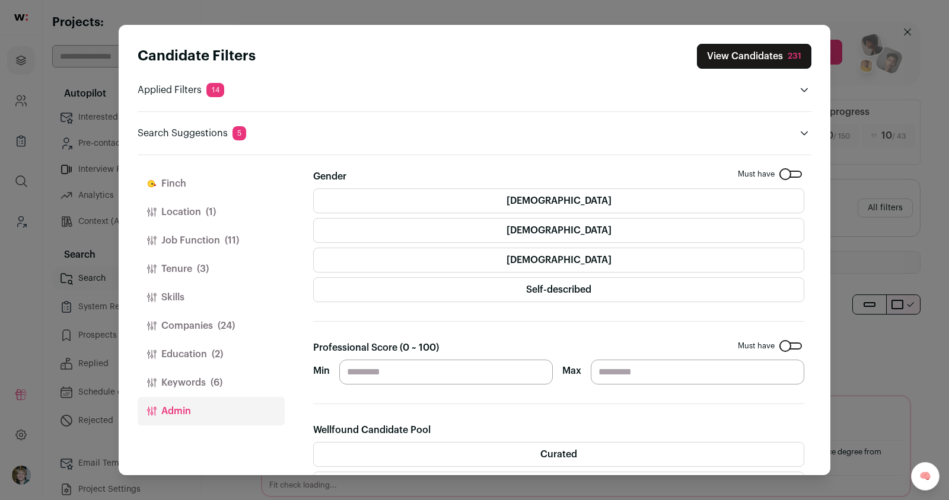
click at [203, 361] on button "Education (2)" at bounding box center [211, 354] width 147 height 28
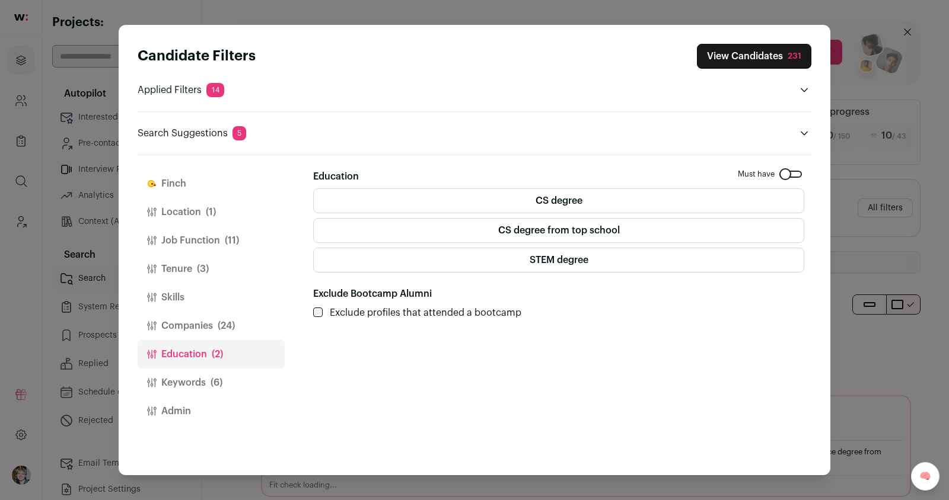
click at [215, 327] on button "Companies (24)" at bounding box center [211, 326] width 147 height 28
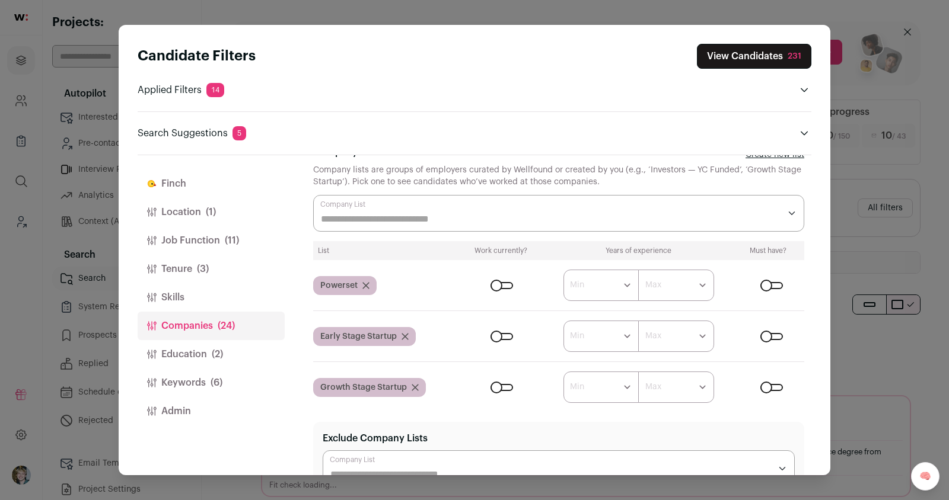
scroll to position [27, 0]
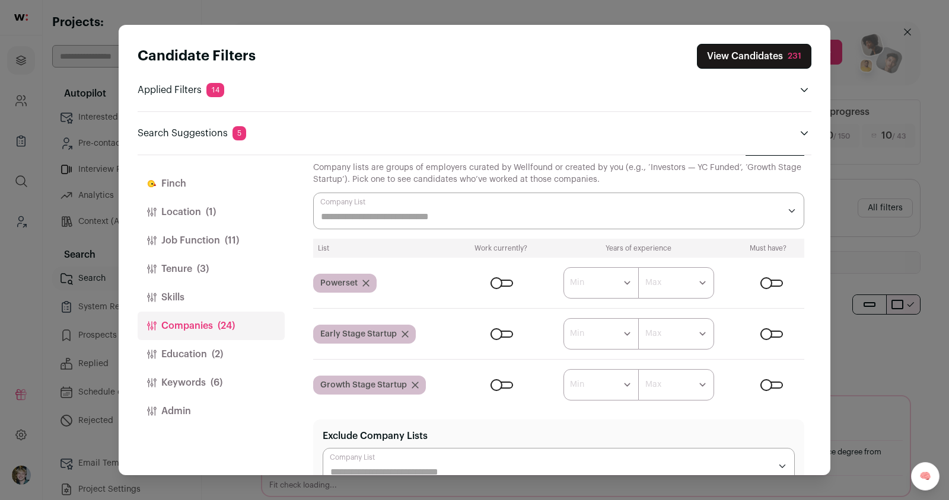
click at [500, 280] on div "Close modal via background" at bounding box center [501, 283] width 23 height 7
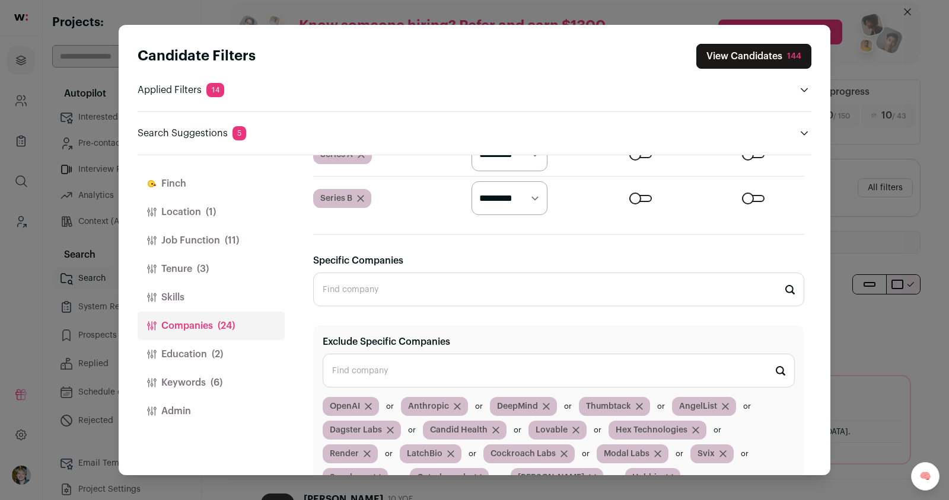
scroll to position [0, 0]
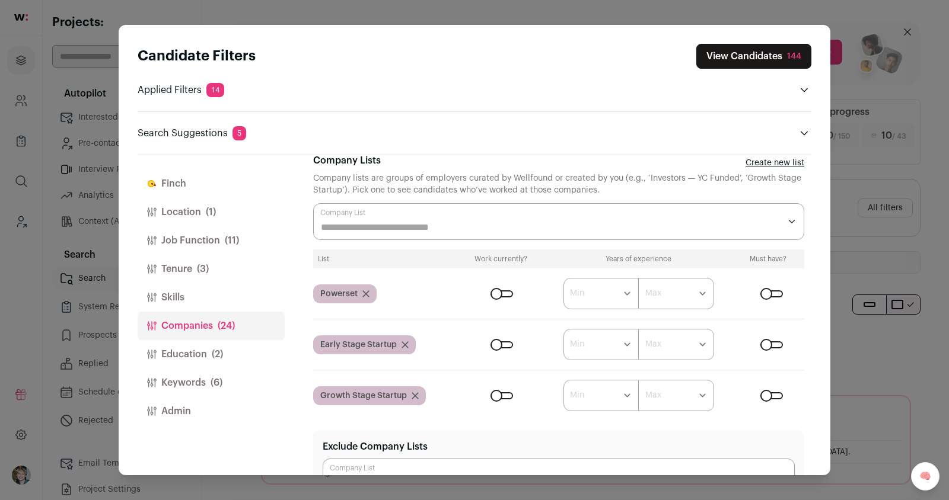
click at [754, 55] on button "View Candidates 144" at bounding box center [753, 56] width 115 height 25
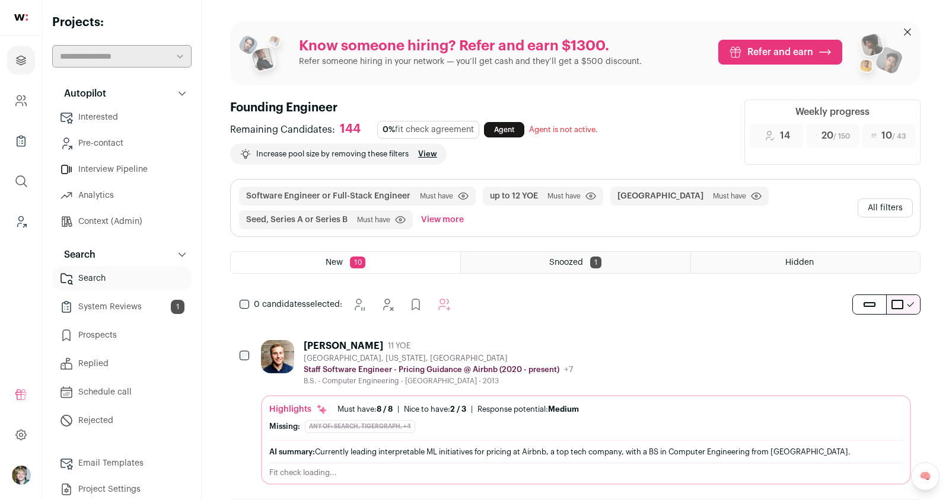
click at [544, 337] on div "Shane Jarvie 11 YOE San Francisco, California, United States Staff Software Eng…" at bounding box center [575, 412] width 690 height 173
click at [542, 368] on p "Staff Software Engineer - Pricing Guidance @ Airbnb (2020 - present)" at bounding box center [432, 369] width 256 height 9
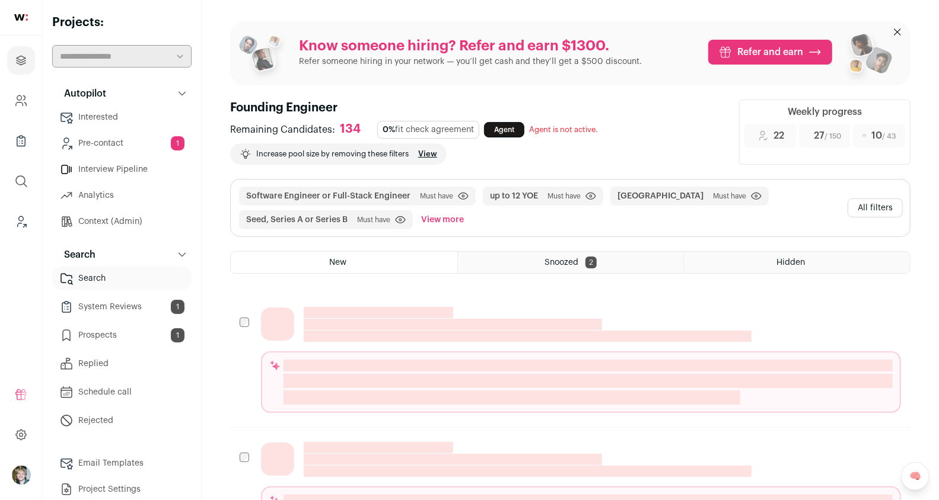
click at [558, 143] on div "Remaining Candidates: 134 0% fit check agreement Agent Agent is not active. Loa…" at bounding box center [477, 143] width 494 height 44
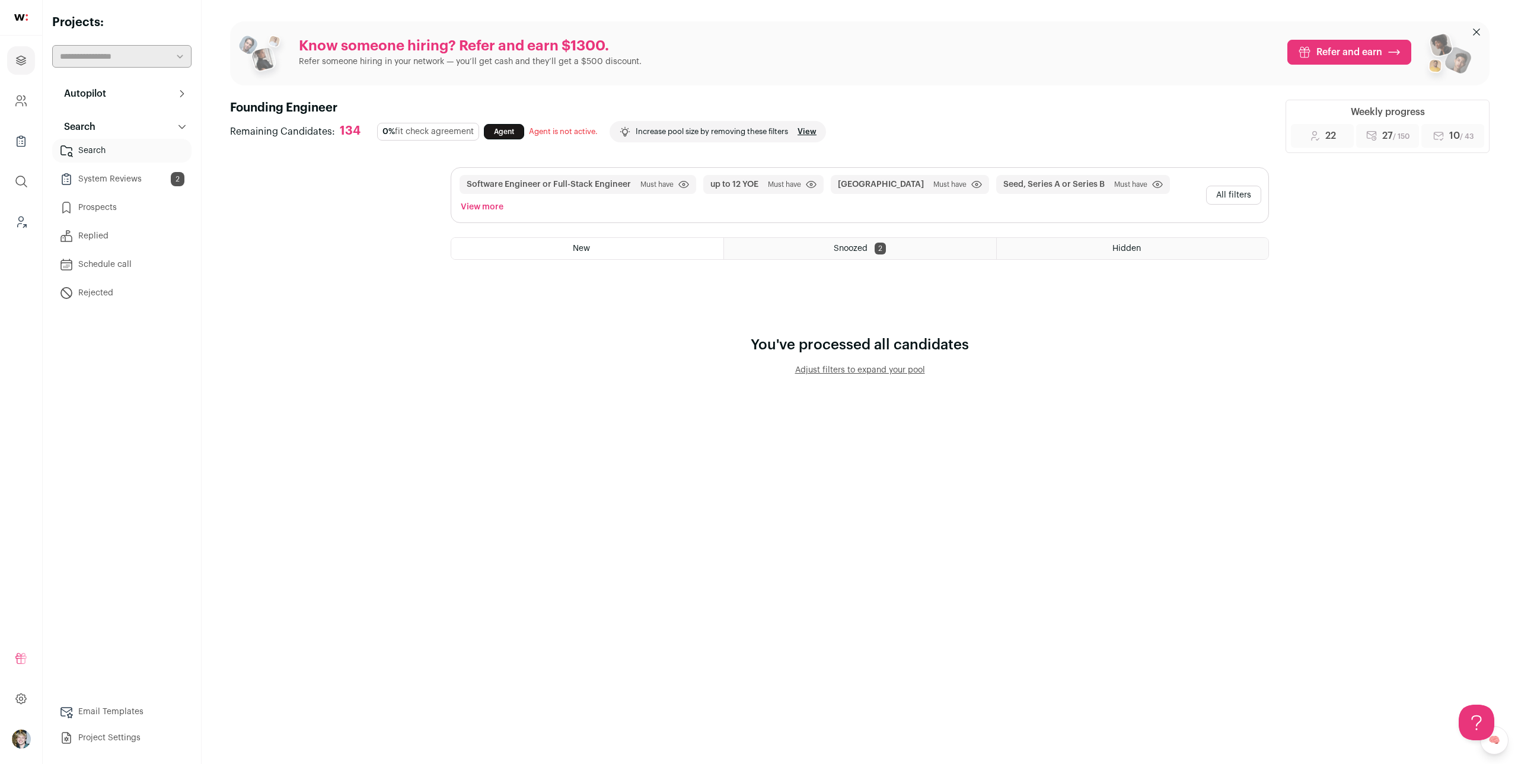
click at [1236, 186] on button "All filters" at bounding box center [1233, 195] width 55 height 19
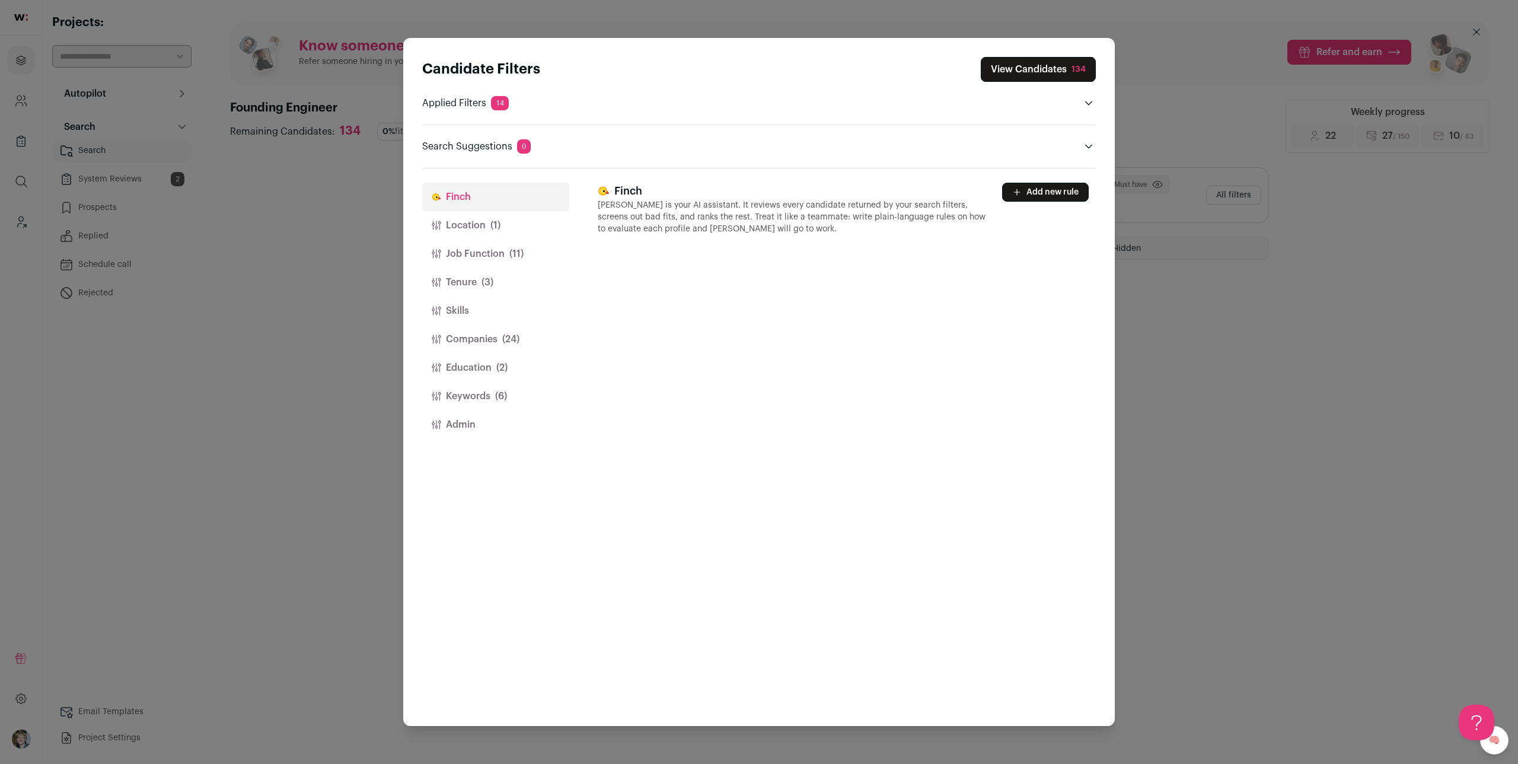
click at [497, 221] on span "(1)" at bounding box center [495, 225] width 10 height 14
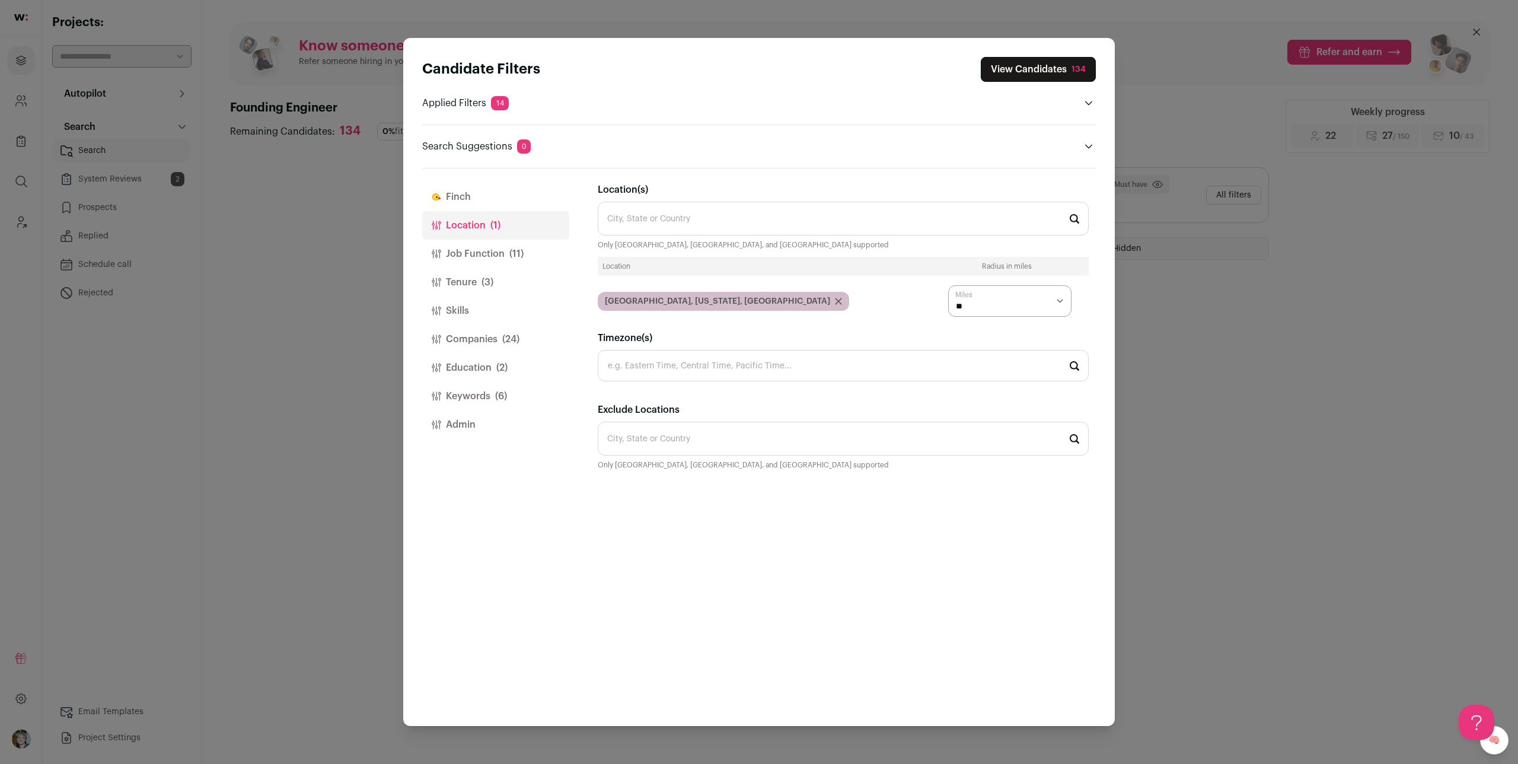
click at [481, 245] on button "Job Function (11)" at bounding box center [495, 254] width 147 height 28
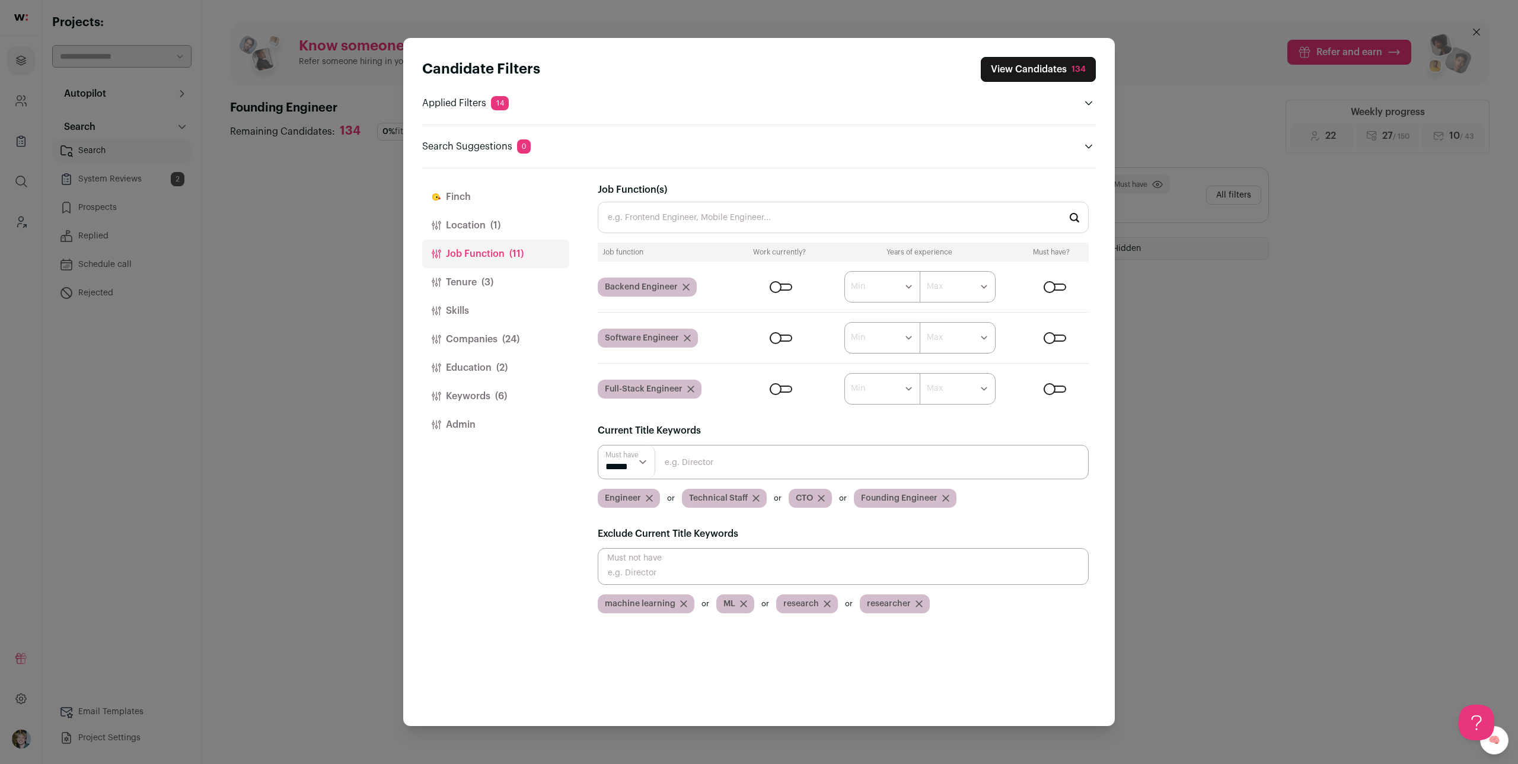
click at [1080, 69] on div "134" at bounding box center [1078, 69] width 14 height 12
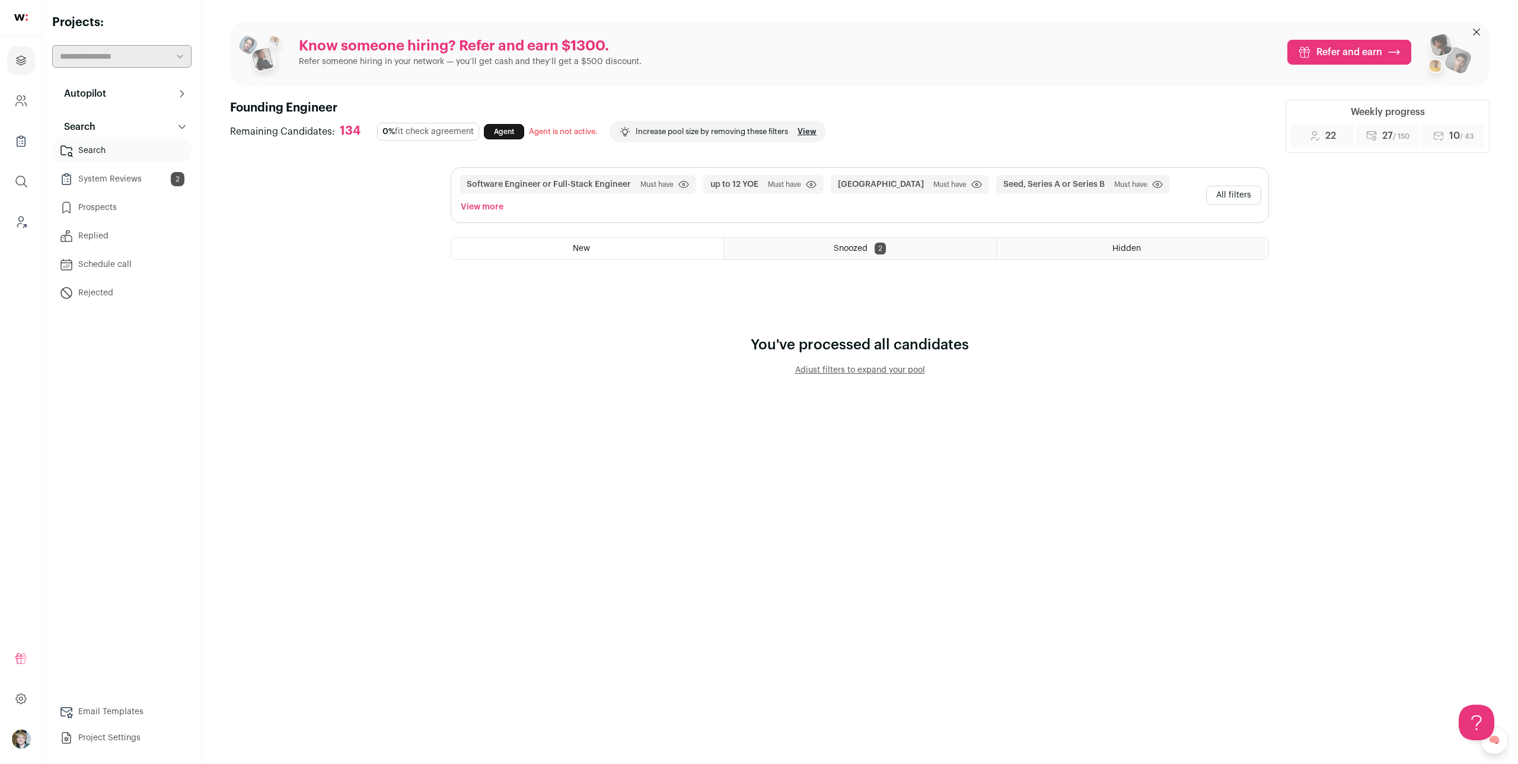
click at [892, 364] on button "Adjust filters to expand your pool" at bounding box center [860, 370] width 218 height 12
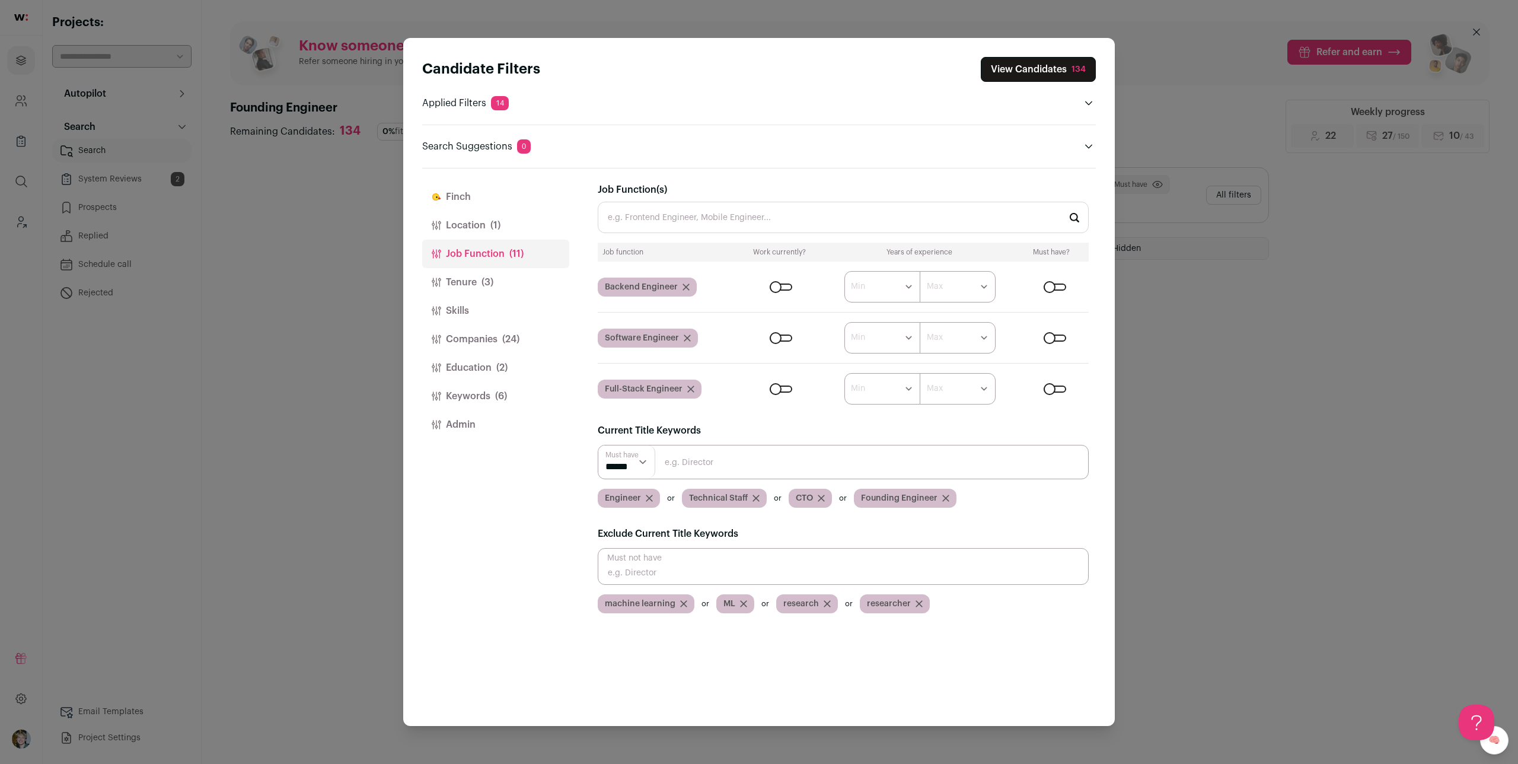
click at [446, 393] on button "Keywords (6)" at bounding box center [495, 396] width 147 height 28
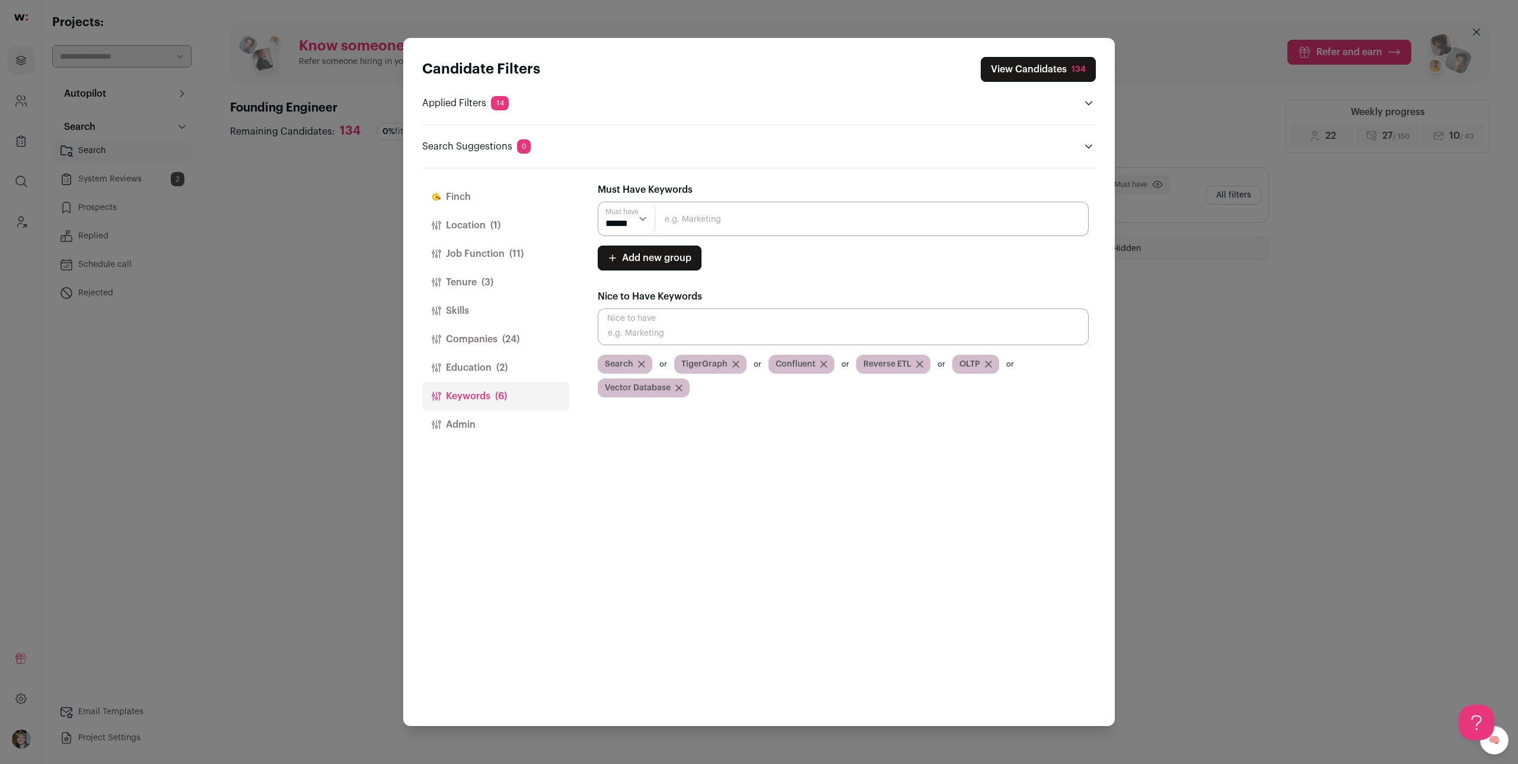
click at [477, 379] on button "Education (2)" at bounding box center [495, 367] width 147 height 28
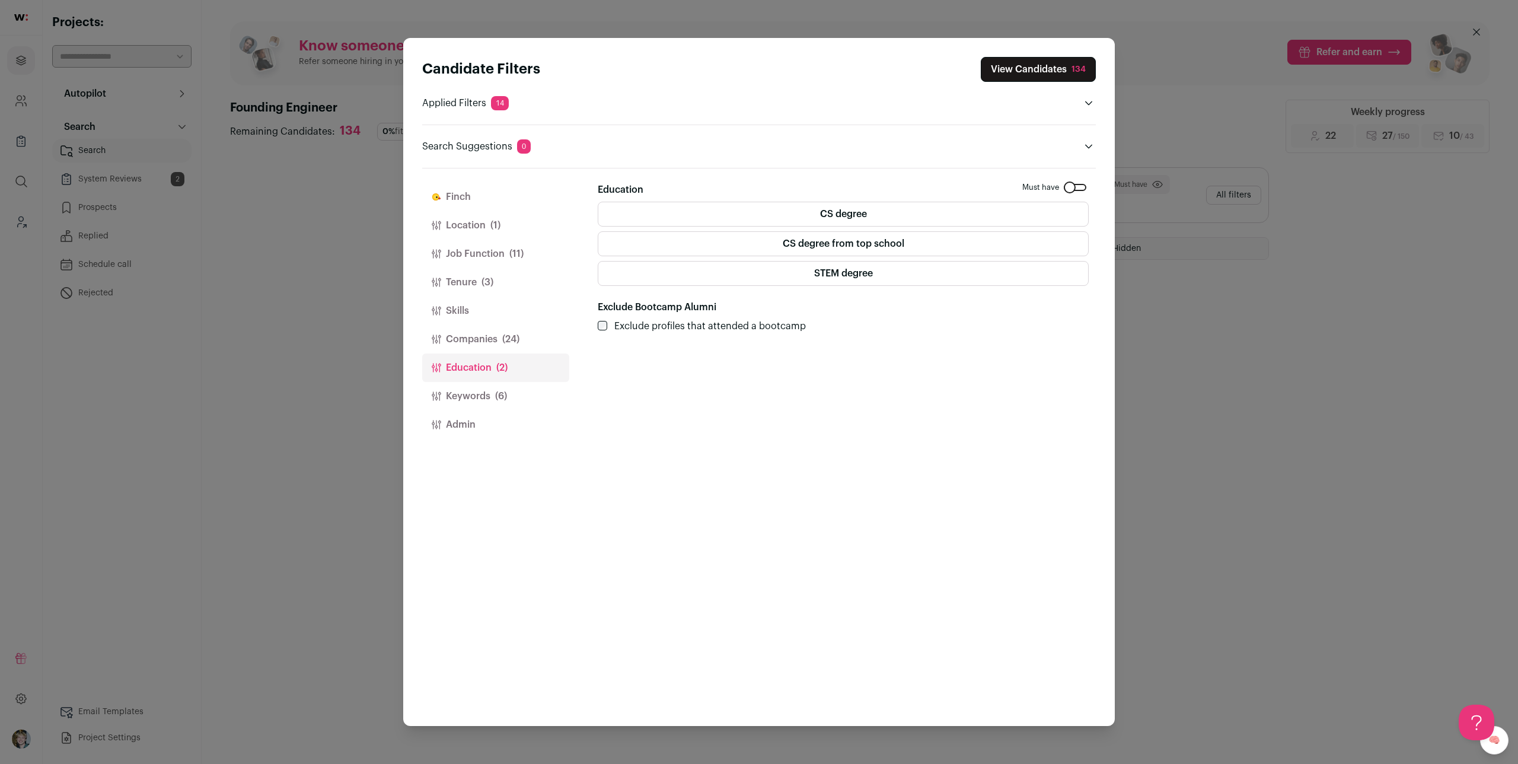
click at [485, 342] on button "Companies (24)" at bounding box center [495, 339] width 147 height 28
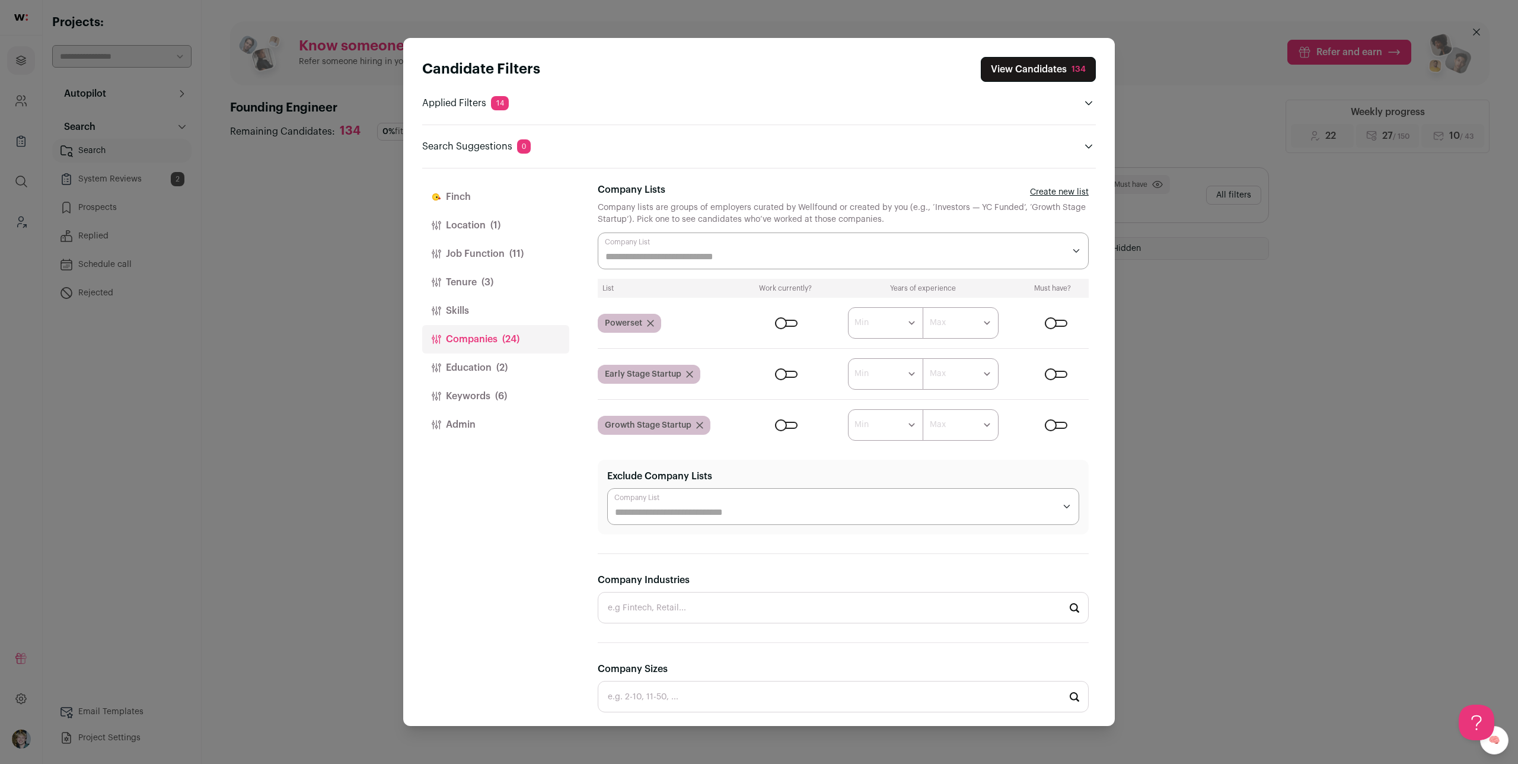
click at [779, 320] on div "Close modal via background" at bounding box center [786, 323] width 23 height 7
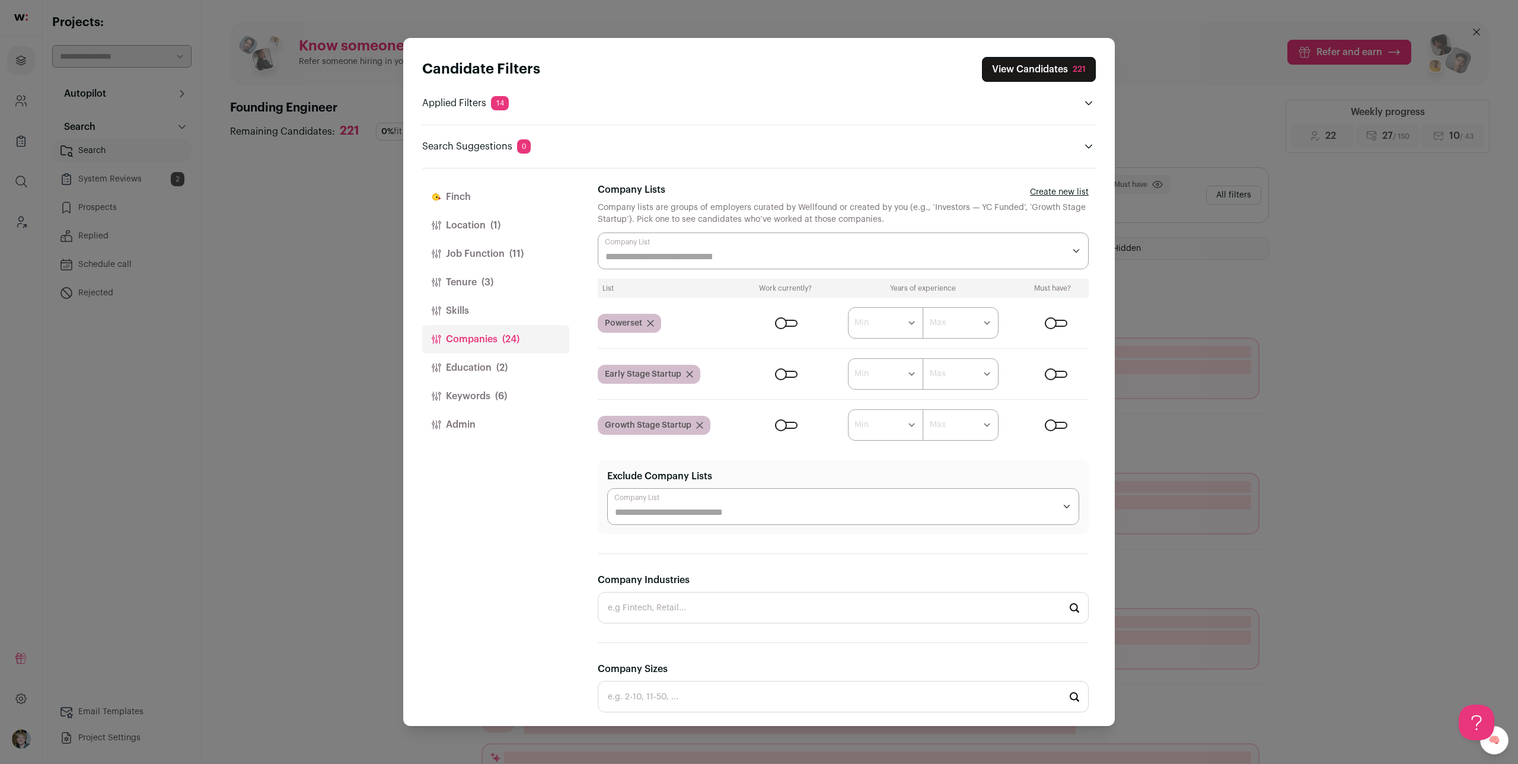
click at [1067, 69] on button "View Candidates 221" at bounding box center [1039, 69] width 114 height 25
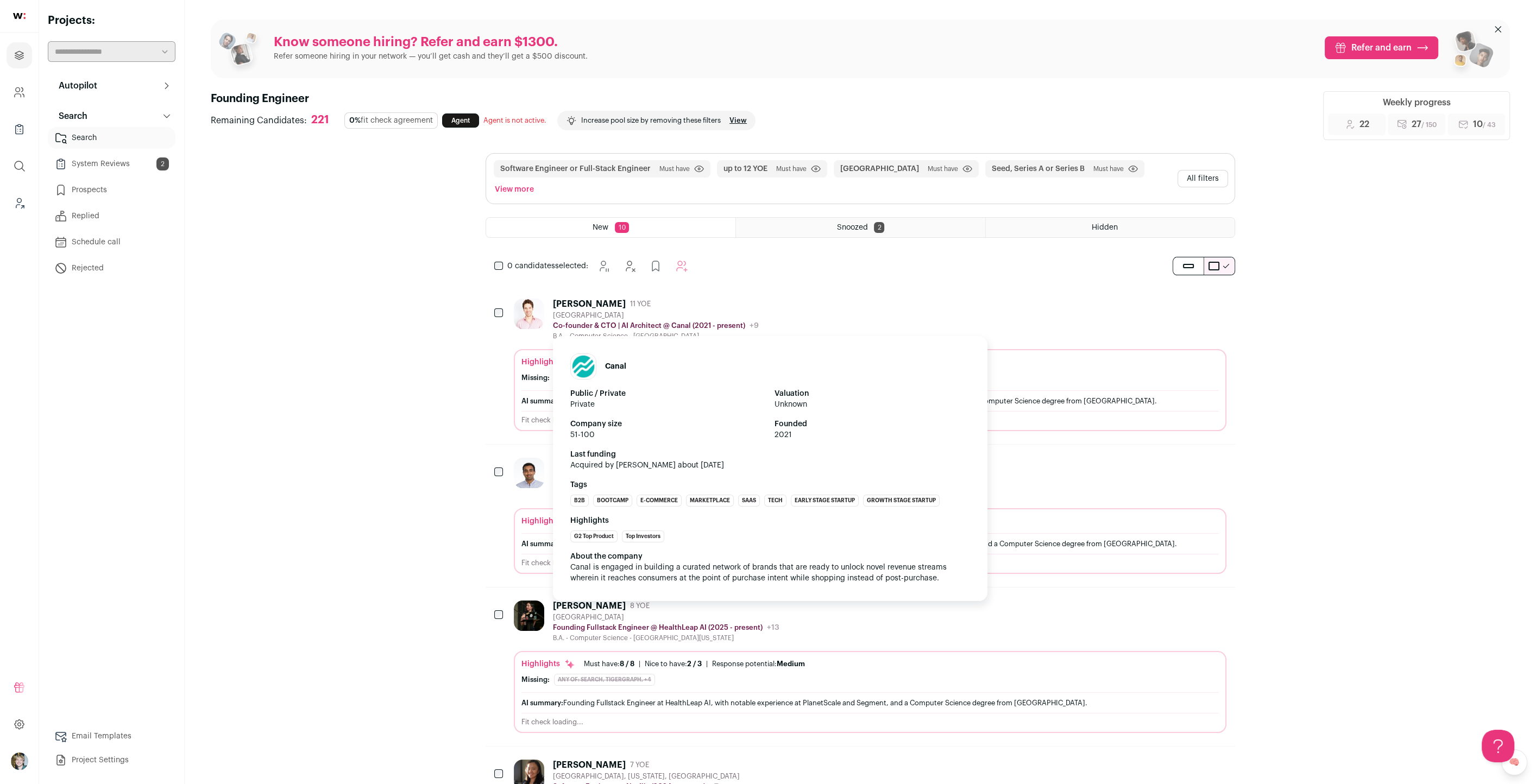
click at [725, 336] on div "Canal Public / Private Private Valuation Unknown Company size 51-100 Founded 20…" at bounding box center [770, 468] width 434 height 265
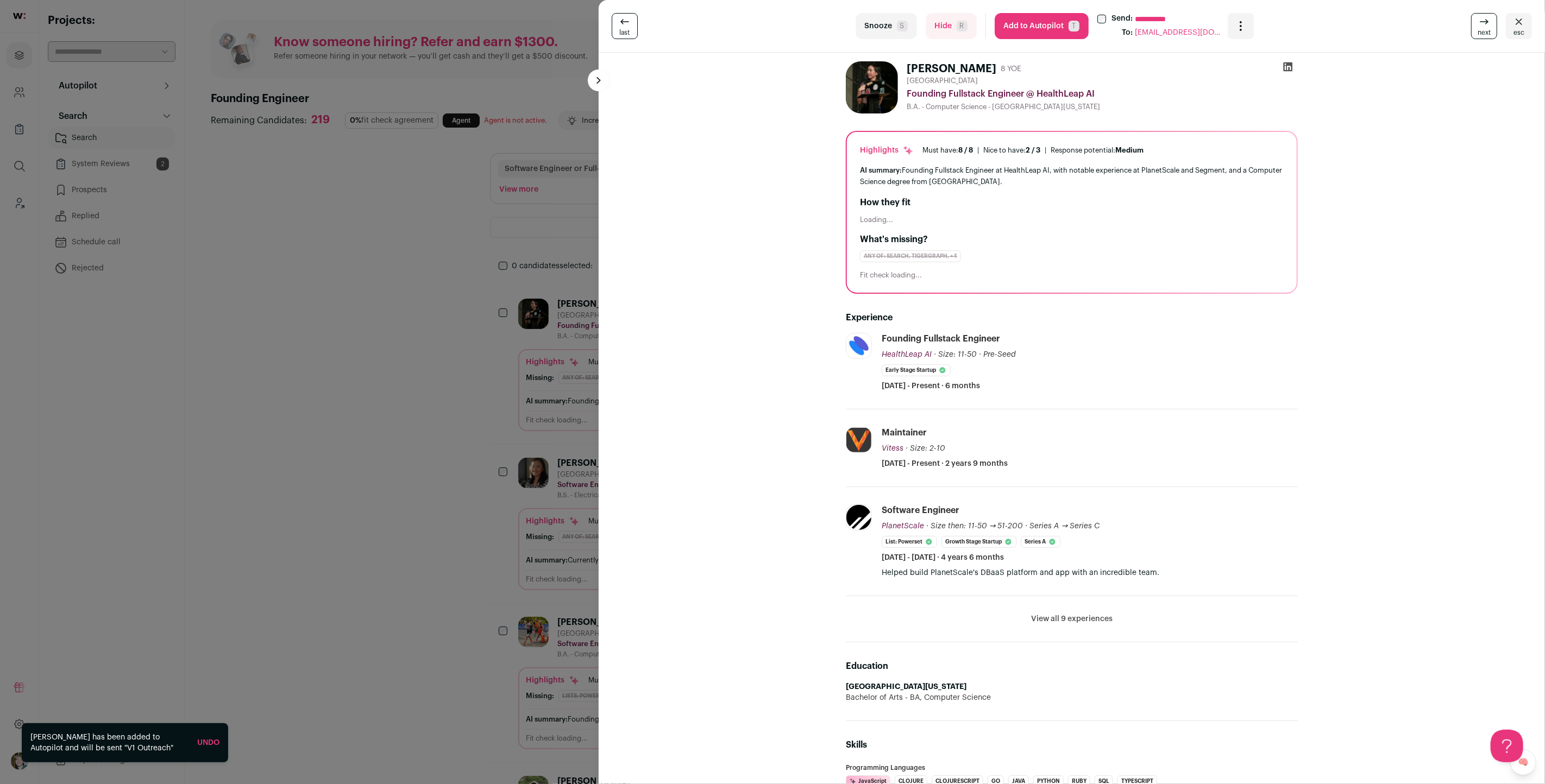
click at [1066, 614] on button "View all 9 experiences" at bounding box center [1071, 619] width 82 height 11
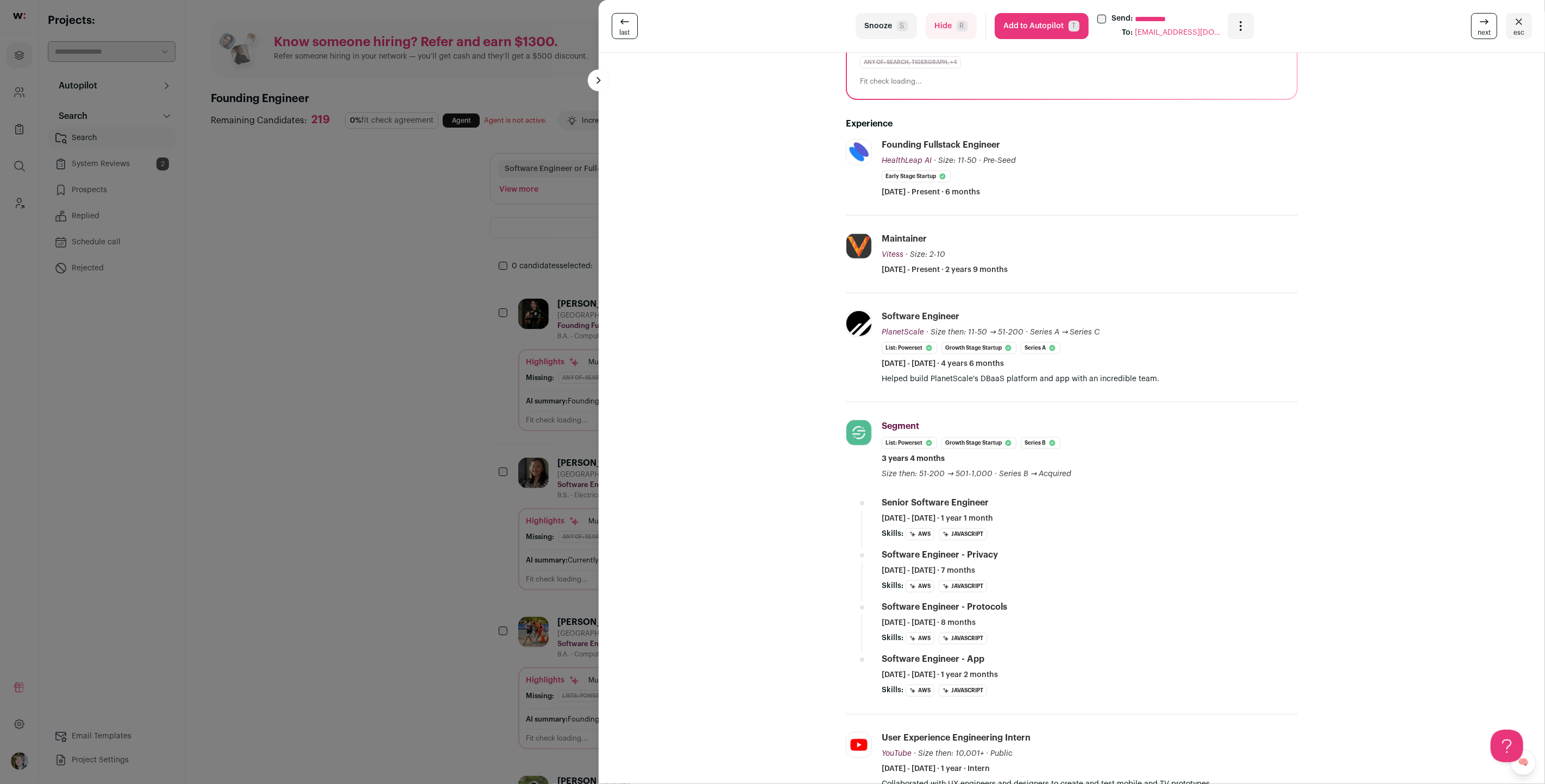
scroll to position [215, 0]
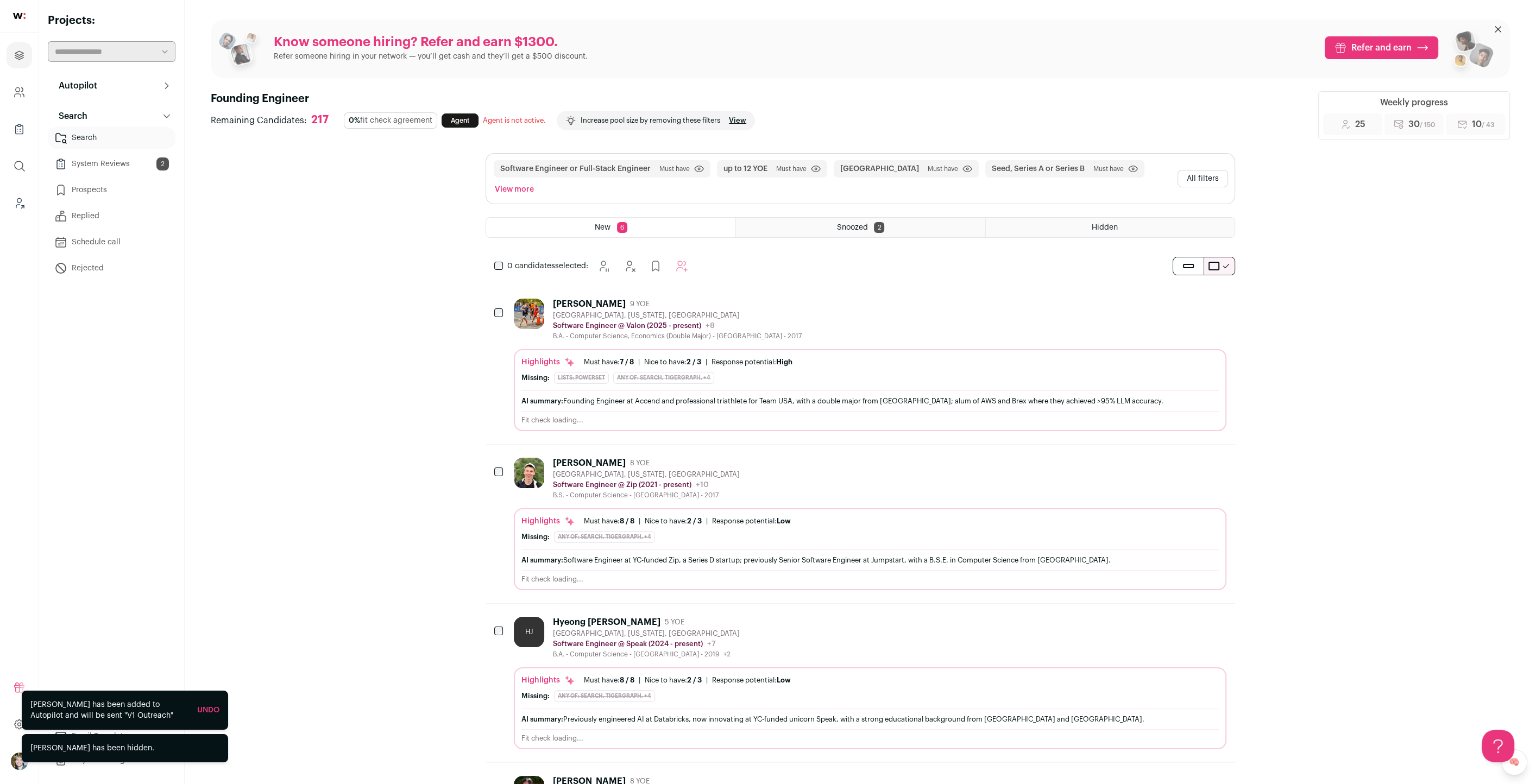
click at [1204, 177] on div "Software Engineer or Full-Stack Engineer Must have Click to disable/enable filt…" at bounding box center [860, 179] width 748 height 50
click at [1206, 170] on button "All filters" at bounding box center [1202, 179] width 50 height 17
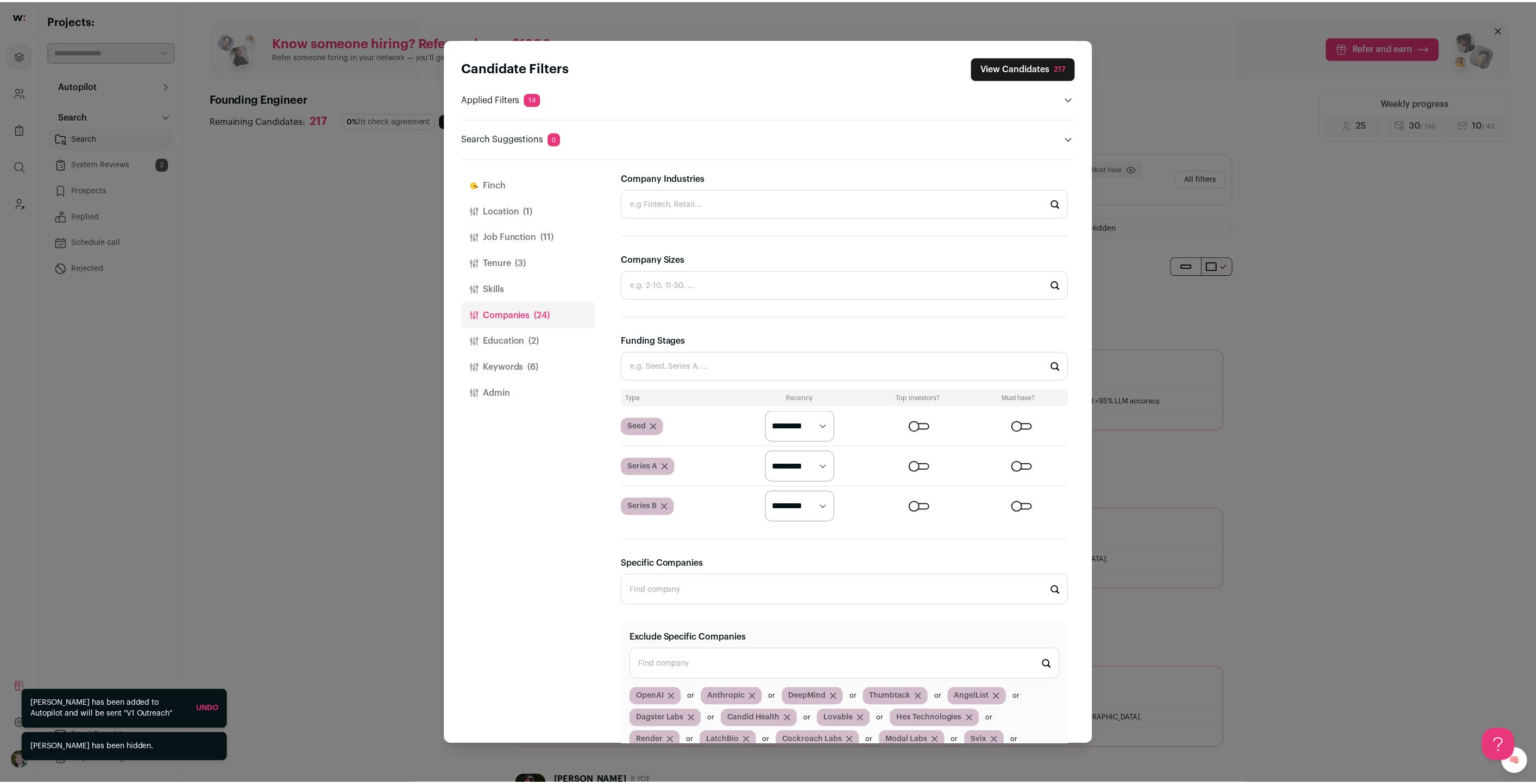
scroll to position [400, 0]
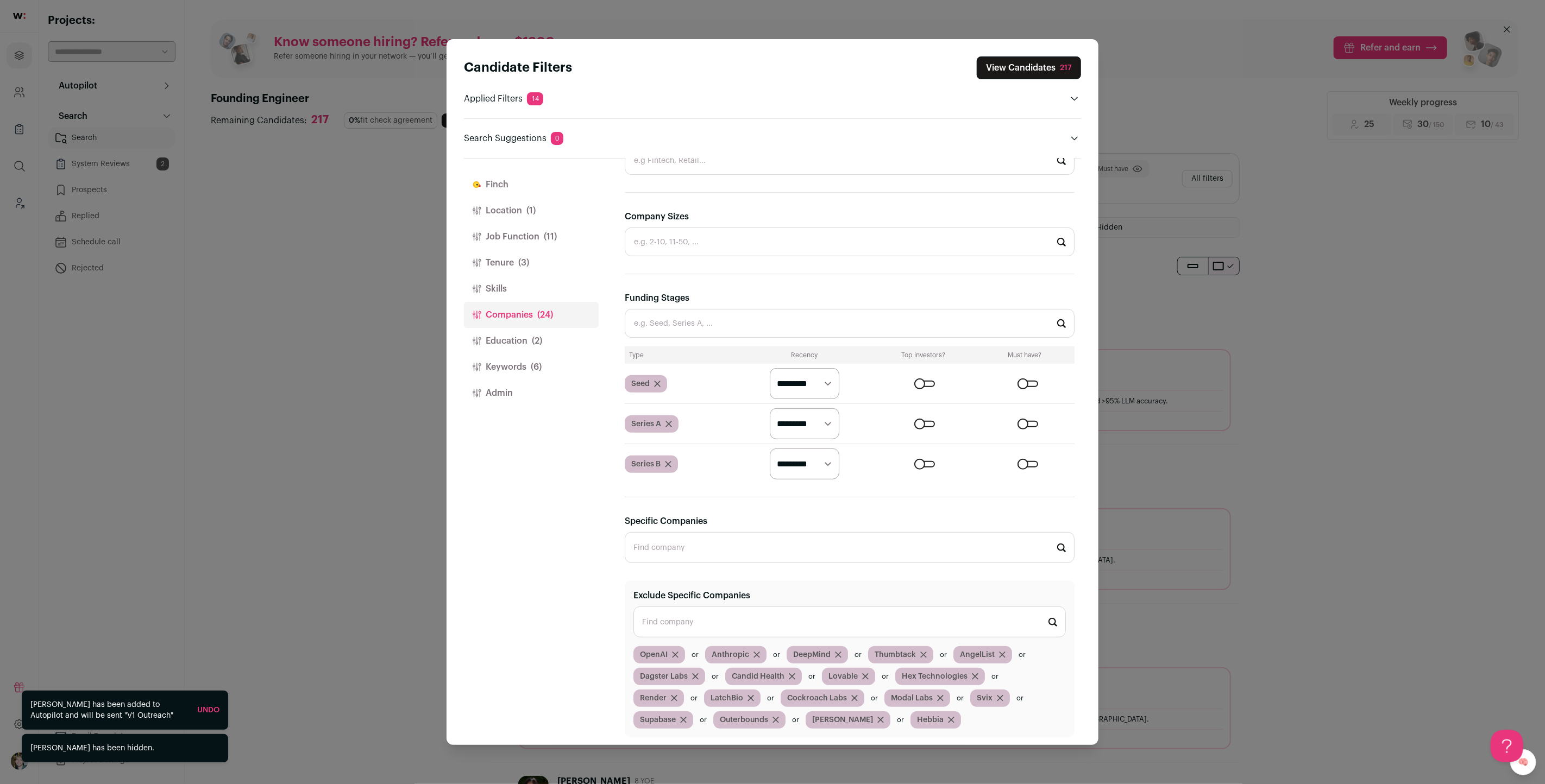
click at [812, 386] on select "********* ******* ******" at bounding box center [805, 384] width 70 height 31
select select "*******"
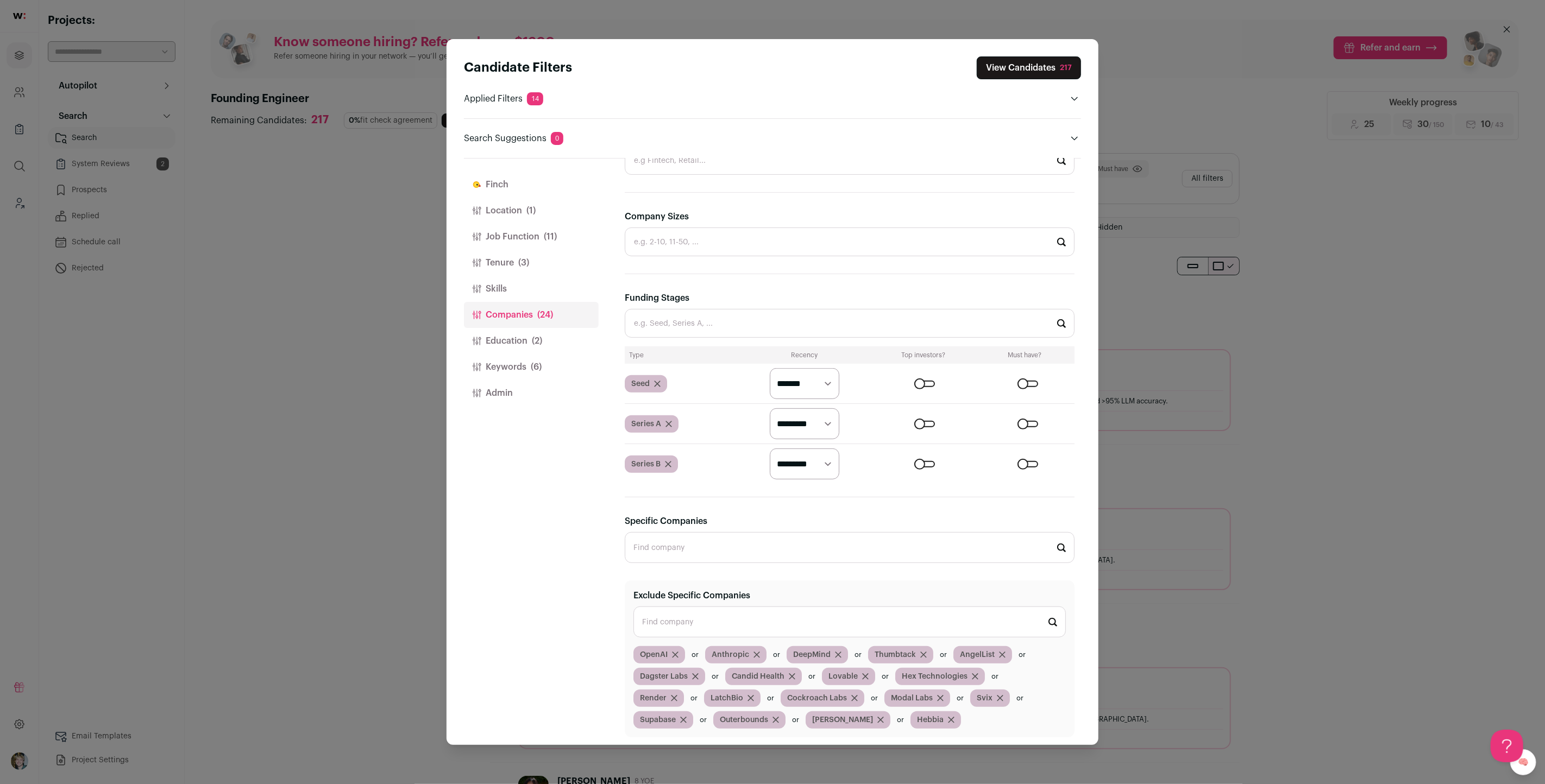
click at [770, 368] on select "********* ******* ******" at bounding box center [805, 384] width 70 height 31
click at [804, 414] on select "********* ******* ******" at bounding box center [805, 424] width 70 height 31
click at [806, 420] on select "********* ******* ******" at bounding box center [805, 424] width 70 height 31
select select "*******"
click at [770, 408] on select "********* ******* ******" at bounding box center [805, 424] width 70 height 31
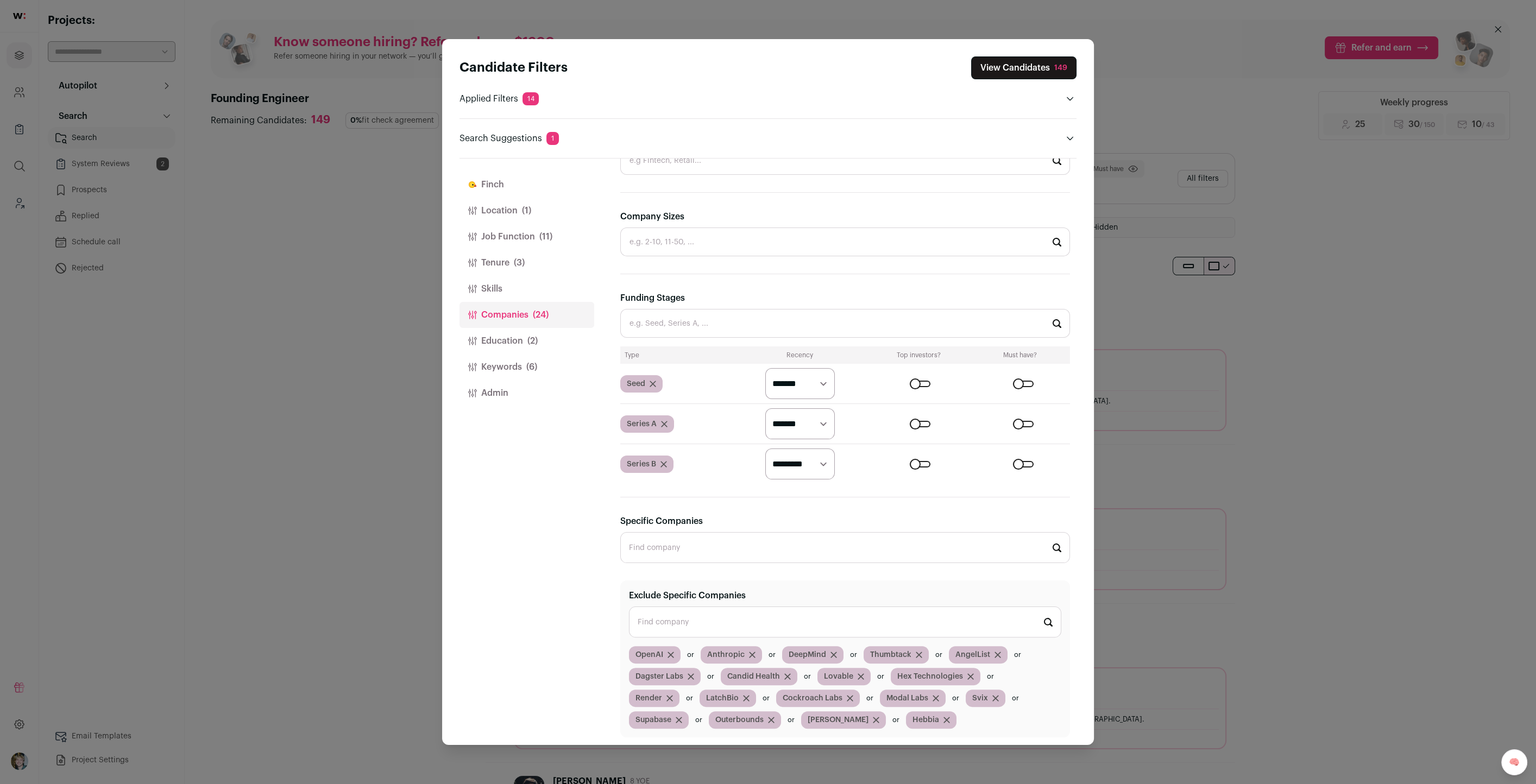
select select "*******"
click at [765, 449] on select "********* ******* ******" at bounding box center [800, 464] width 70 height 31
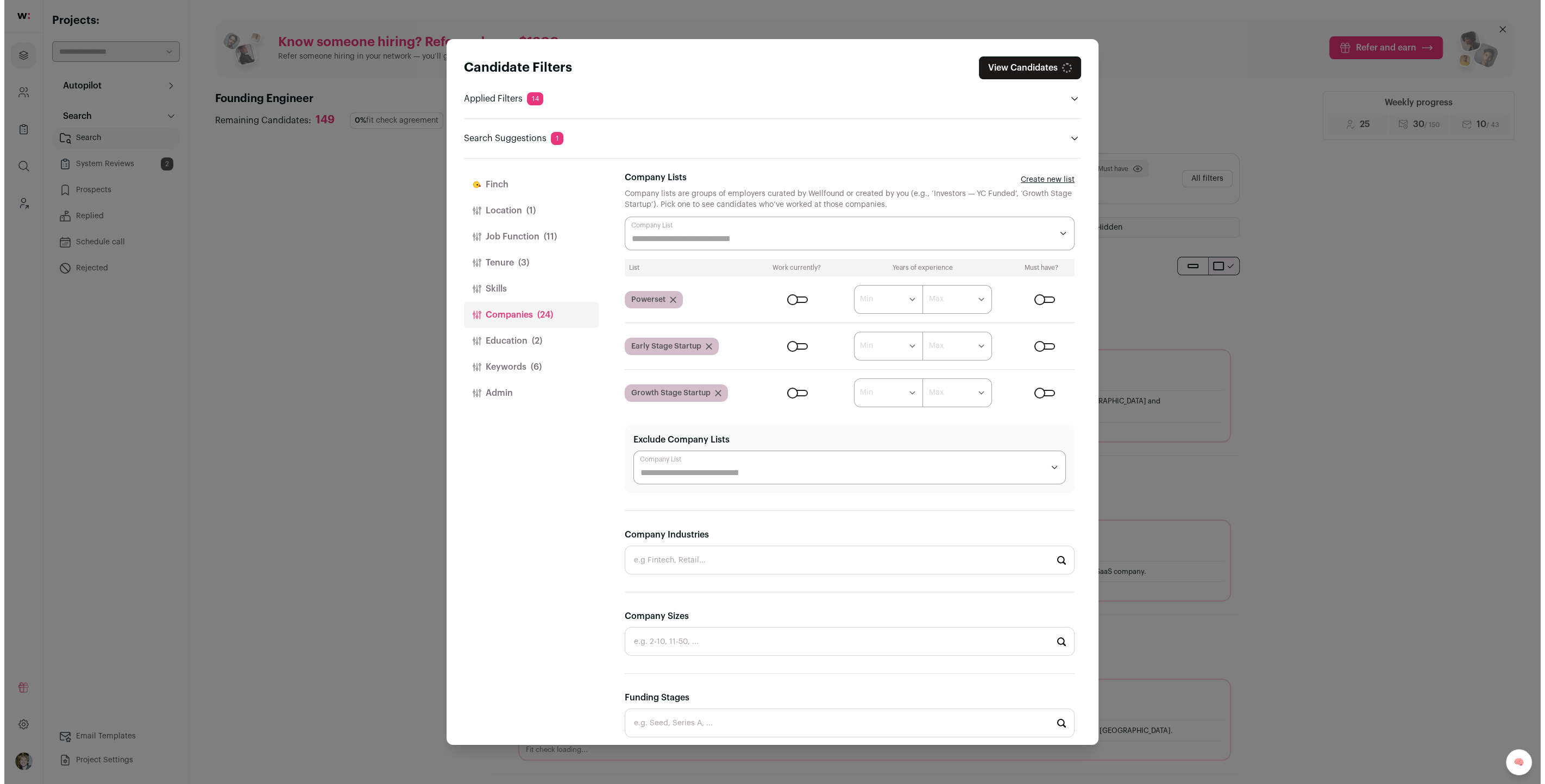
scroll to position [0, 0]
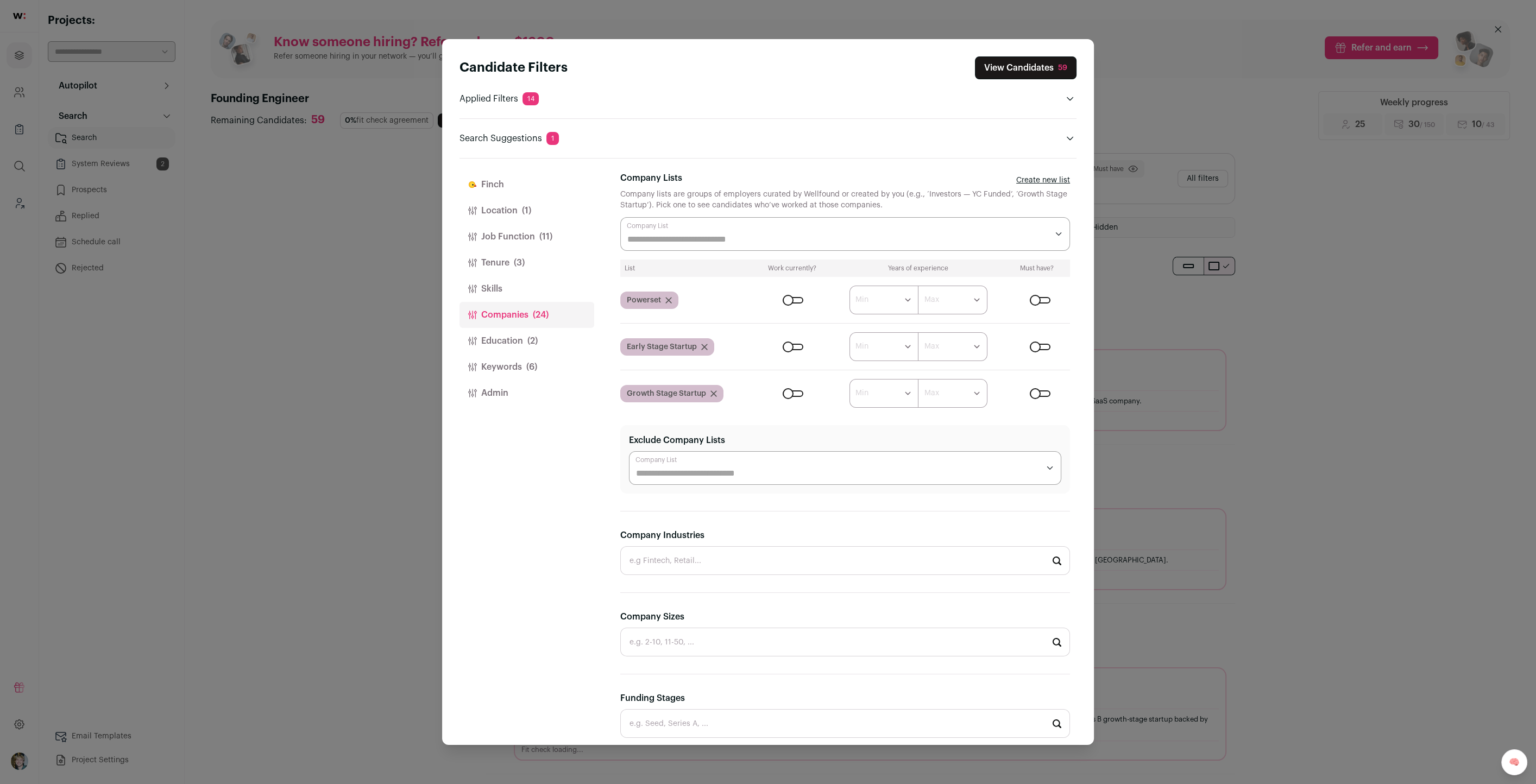
click at [495, 191] on button "Finch" at bounding box center [527, 184] width 135 height 26
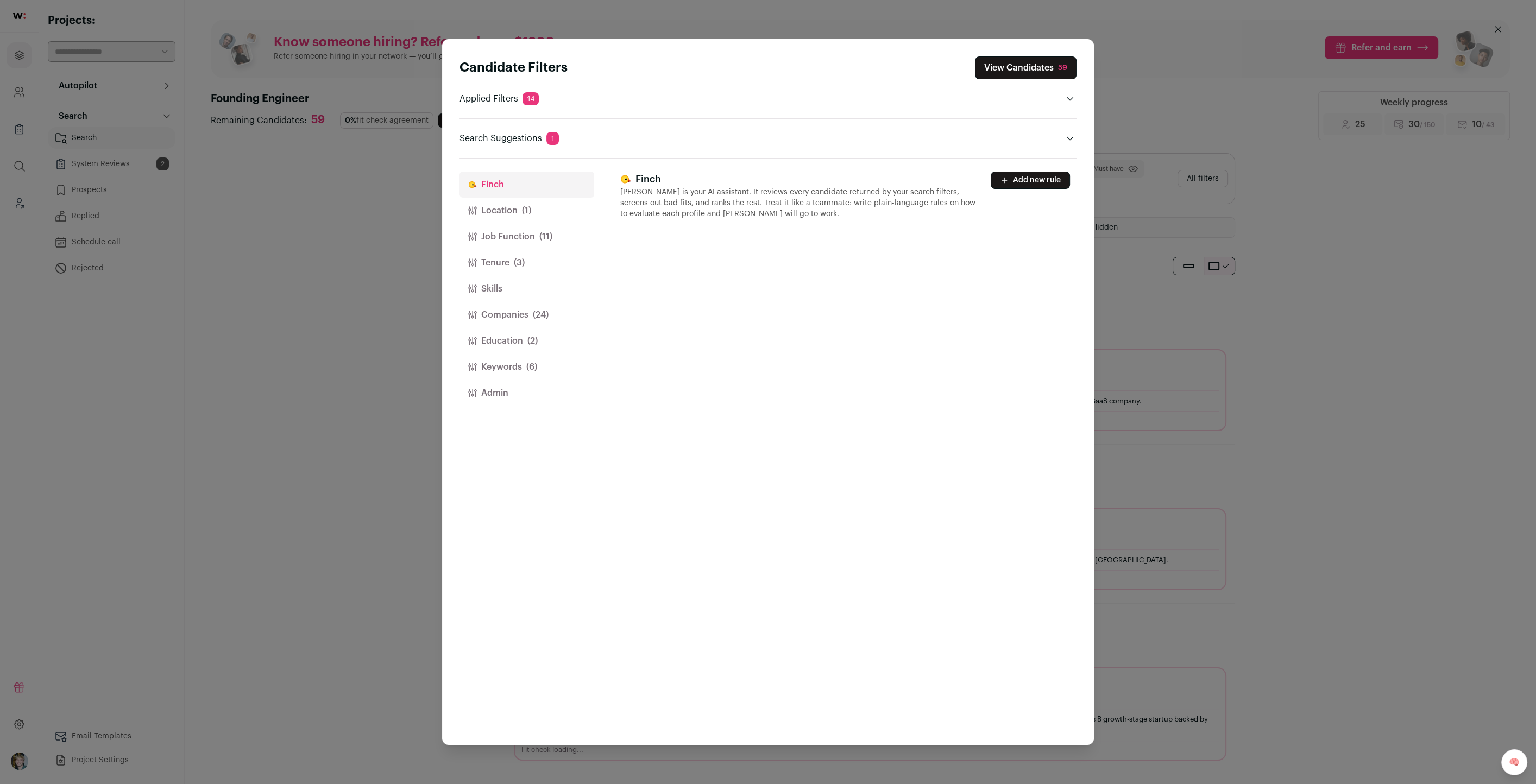
click at [501, 207] on button "Location (1)" at bounding box center [527, 211] width 135 height 26
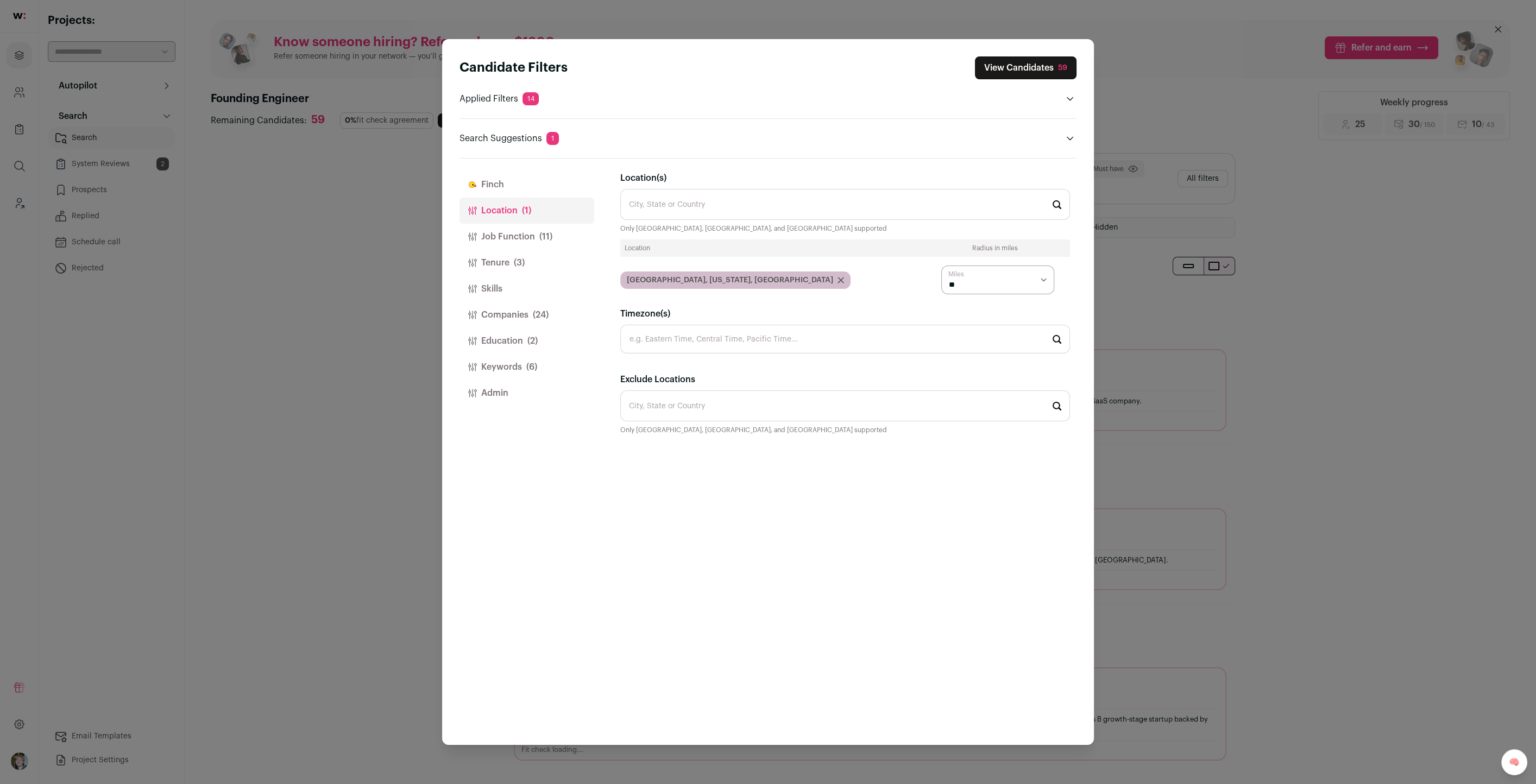
click at [507, 230] on button "Job Function (11)" at bounding box center [527, 236] width 135 height 26
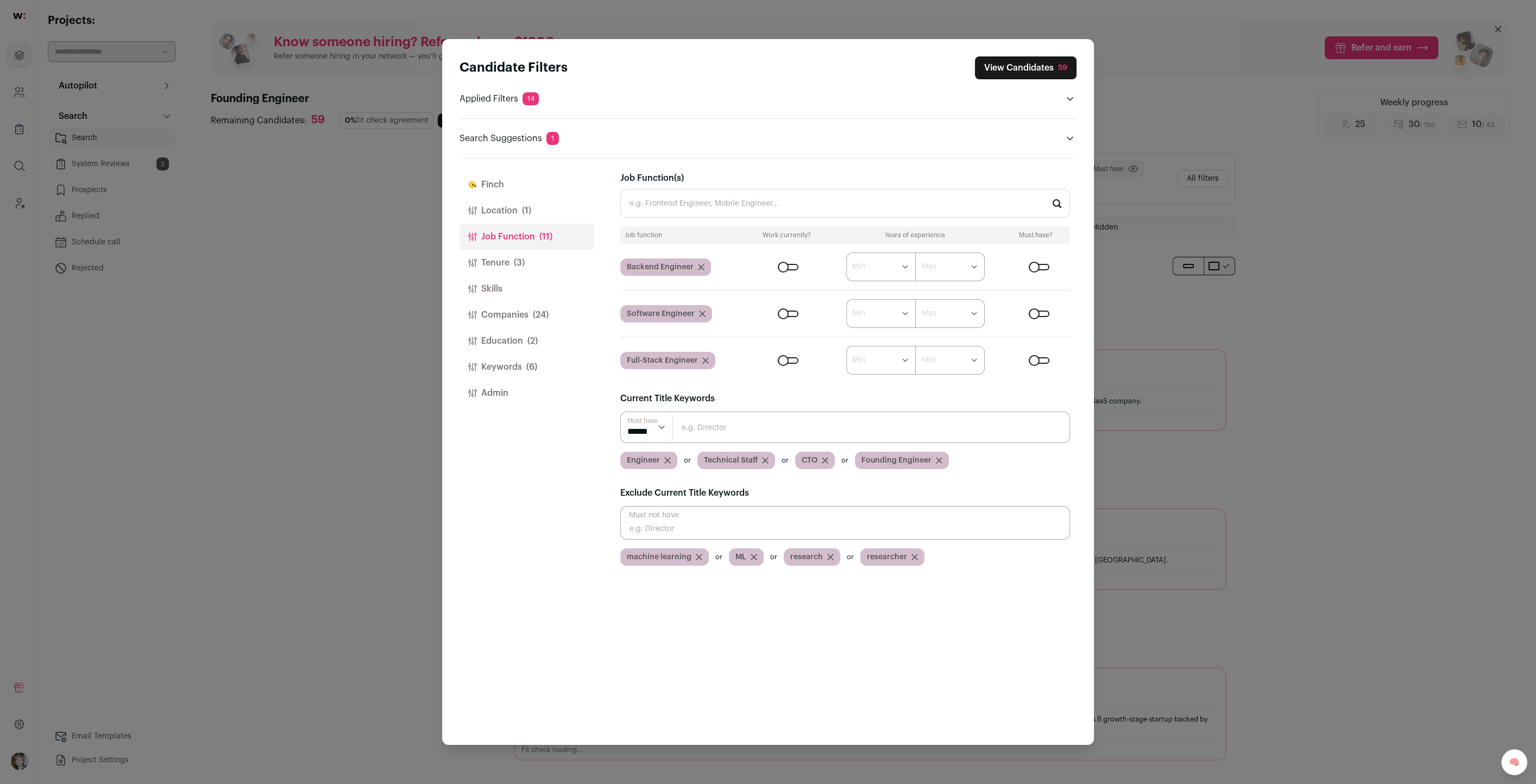
click at [505, 252] on button "Tenure (3)" at bounding box center [527, 263] width 135 height 26
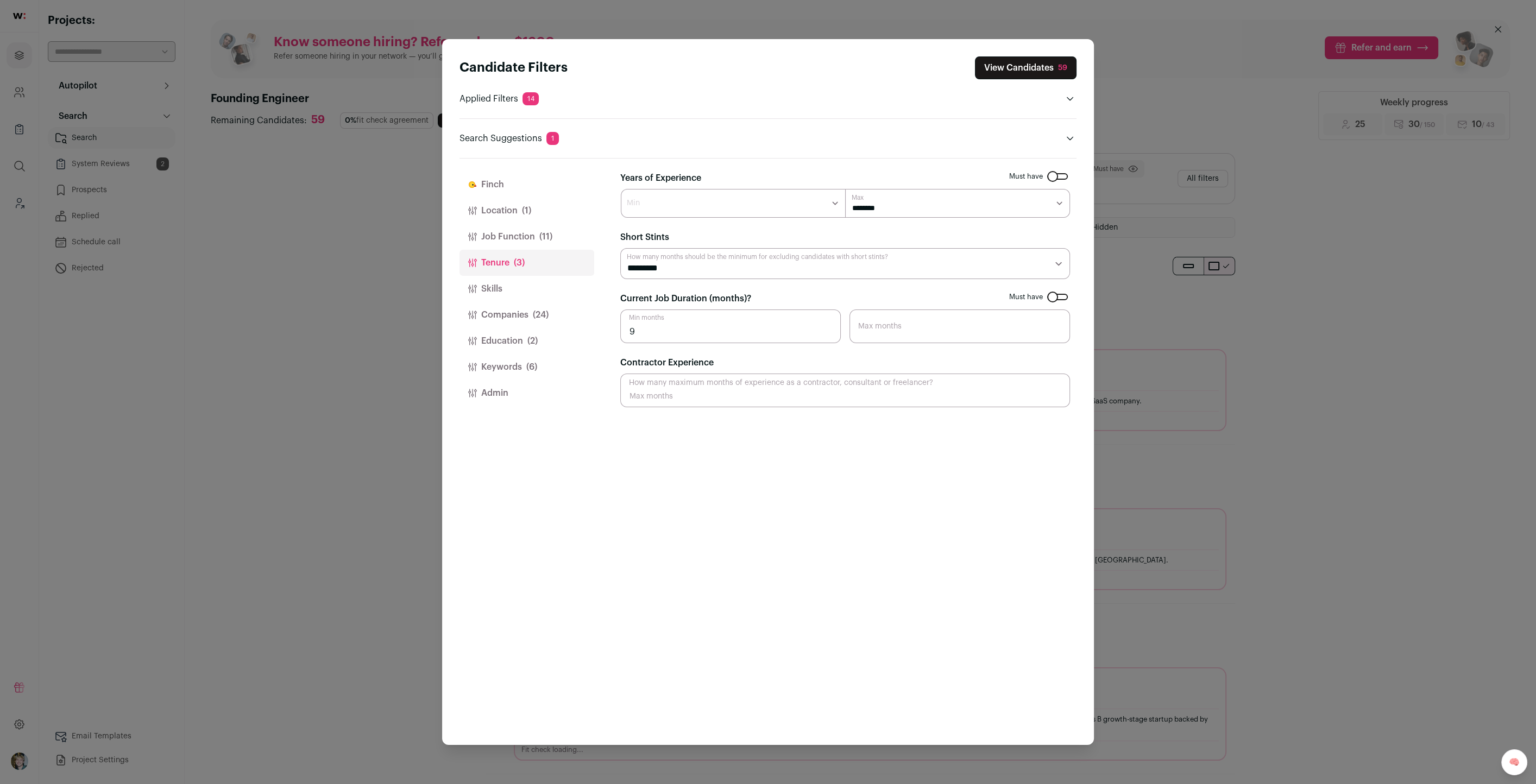
click at [875, 203] on select "******* ****** ******* ******* ******* ******* ******* ******* ******* ******* …" at bounding box center [957, 202] width 224 height 28
click at [514, 286] on button "Skills" at bounding box center [527, 289] width 135 height 26
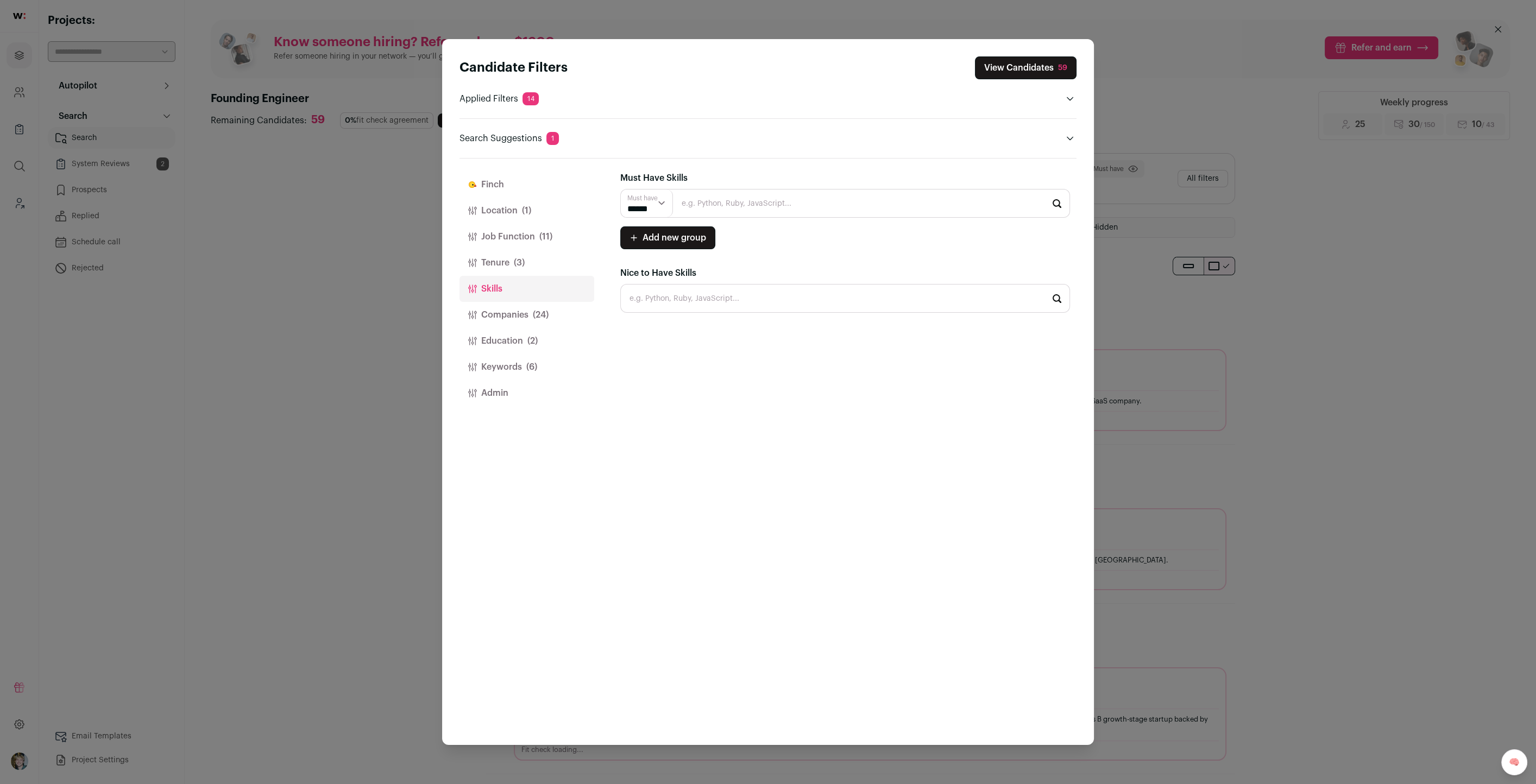
click at [1184, 103] on div "Candidate Filters View Candidates 59 Applied Filters 14 Software Engineer or Fu…" at bounding box center [768, 392] width 1536 height 784
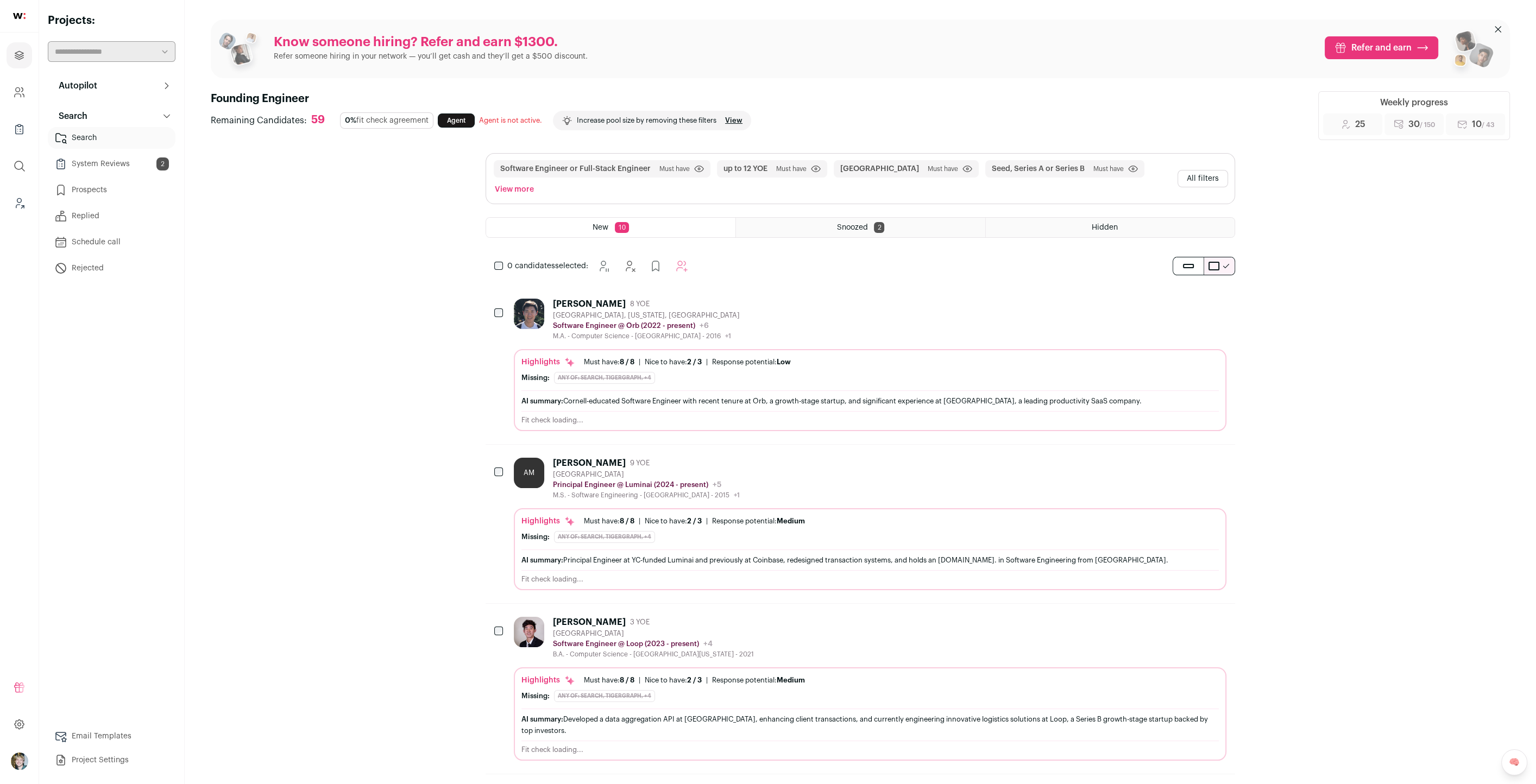
click at [893, 357] on div "Highlights Must have: 8 / 8 How many must haves have been fulfilled? | Nice to …" at bounding box center [869, 363] width 697 height 11
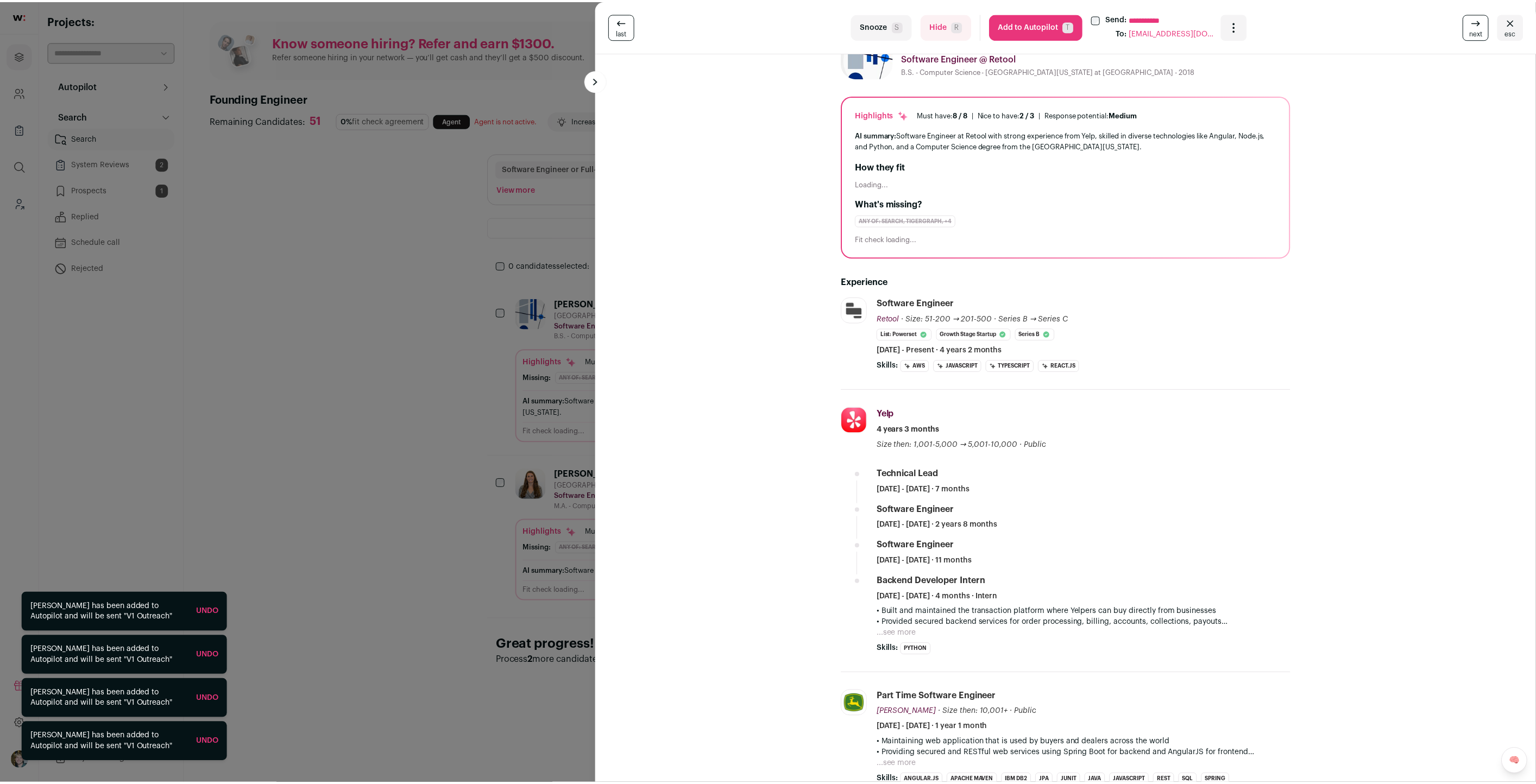
scroll to position [82, 0]
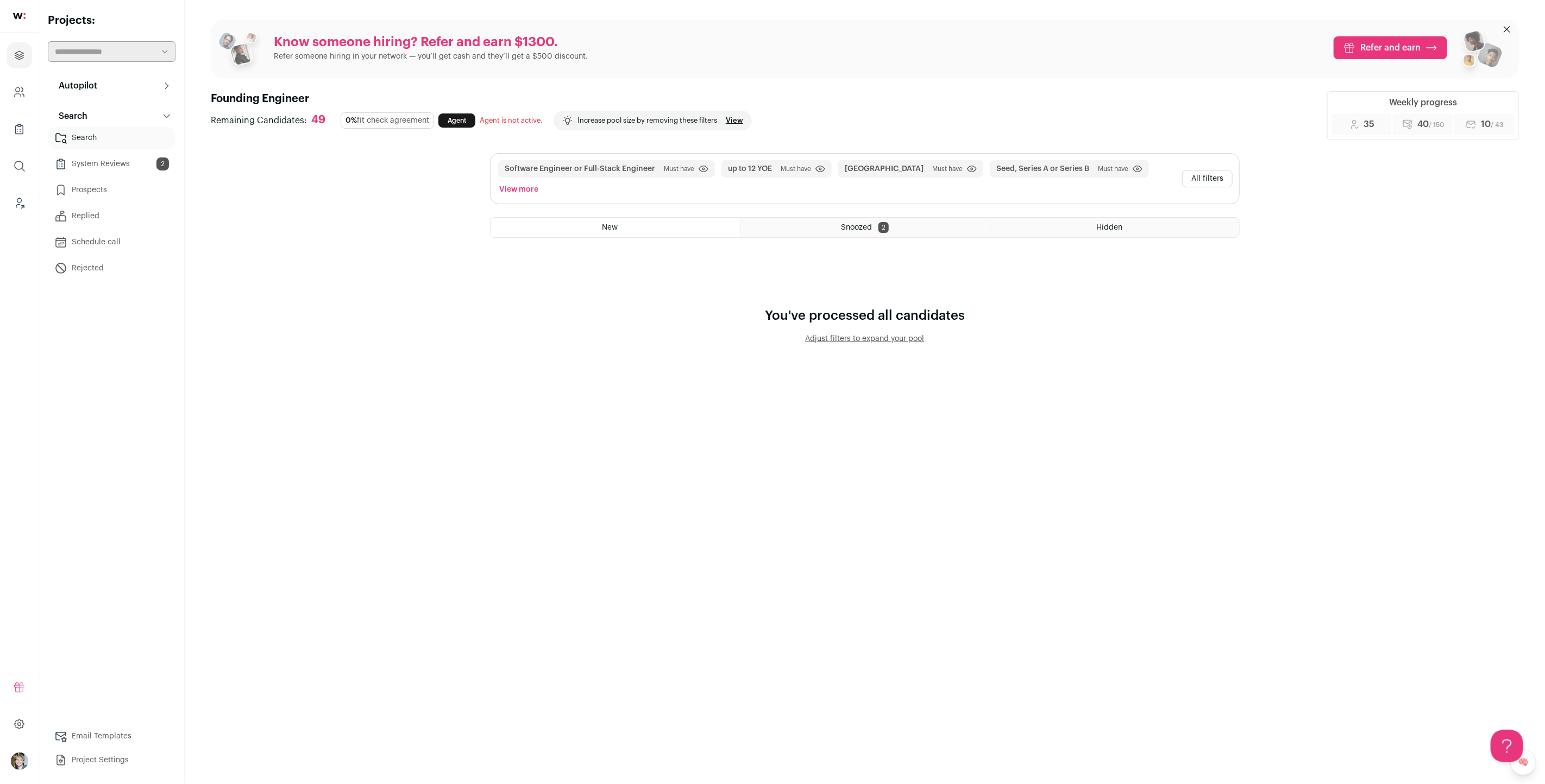
click at [1226, 170] on button "All filters" at bounding box center [1207, 179] width 50 height 17
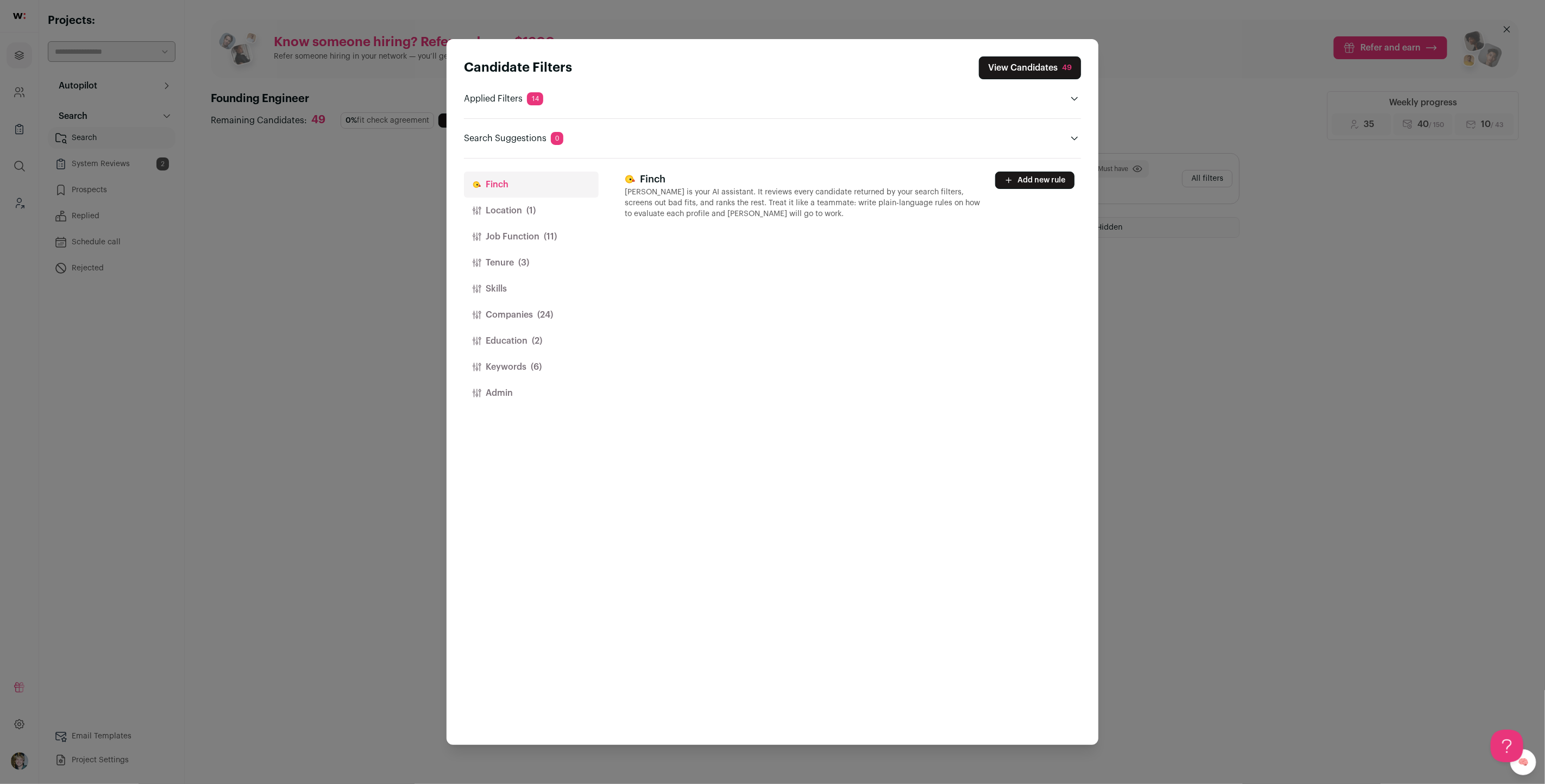
click at [533, 256] on button "Tenure (3)" at bounding box center [531, 263] width 135 height 26
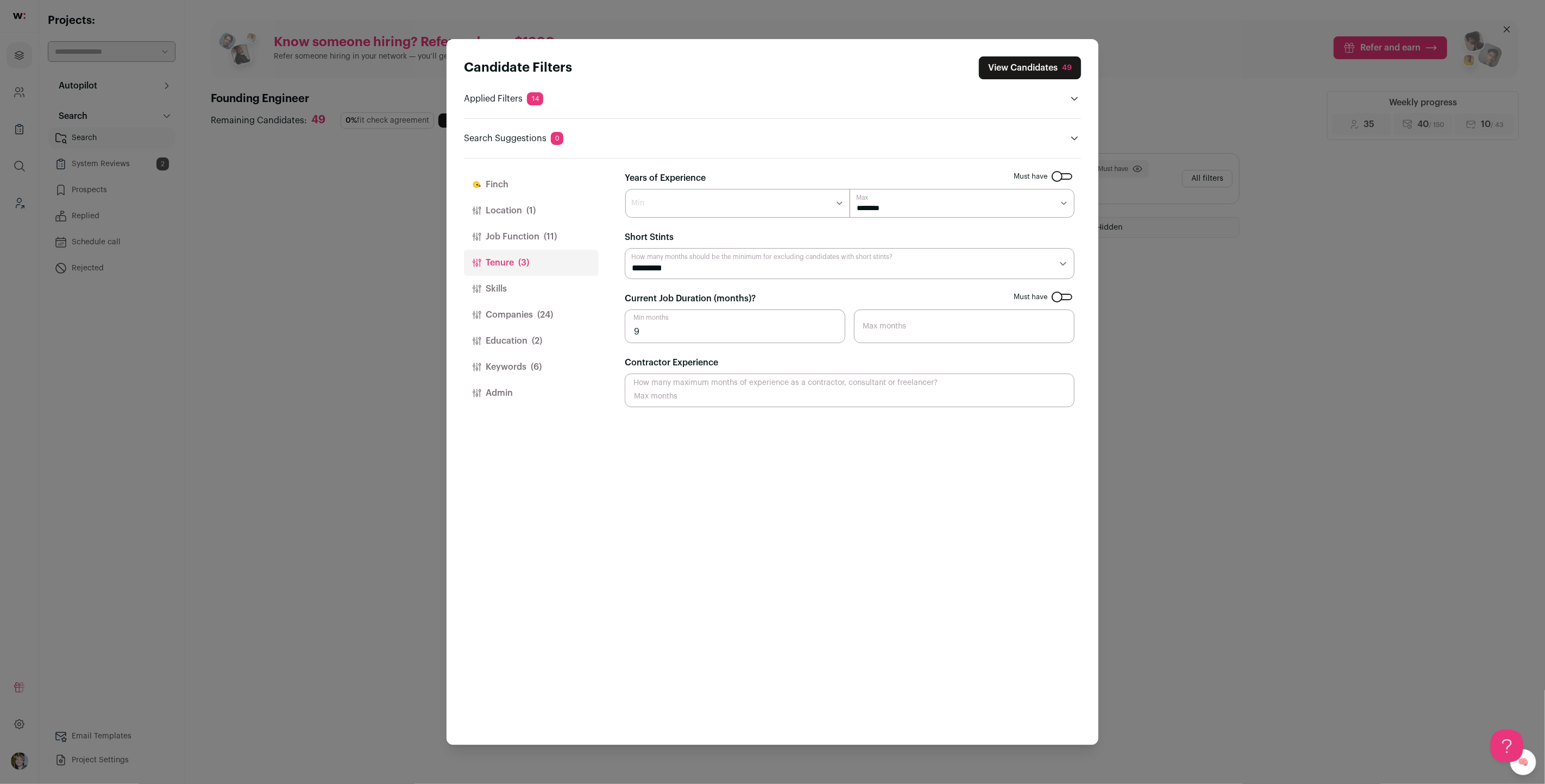
click at [546, 244] on button "Job Function (11)" at bounding box center [531, 236] width 135 height 26
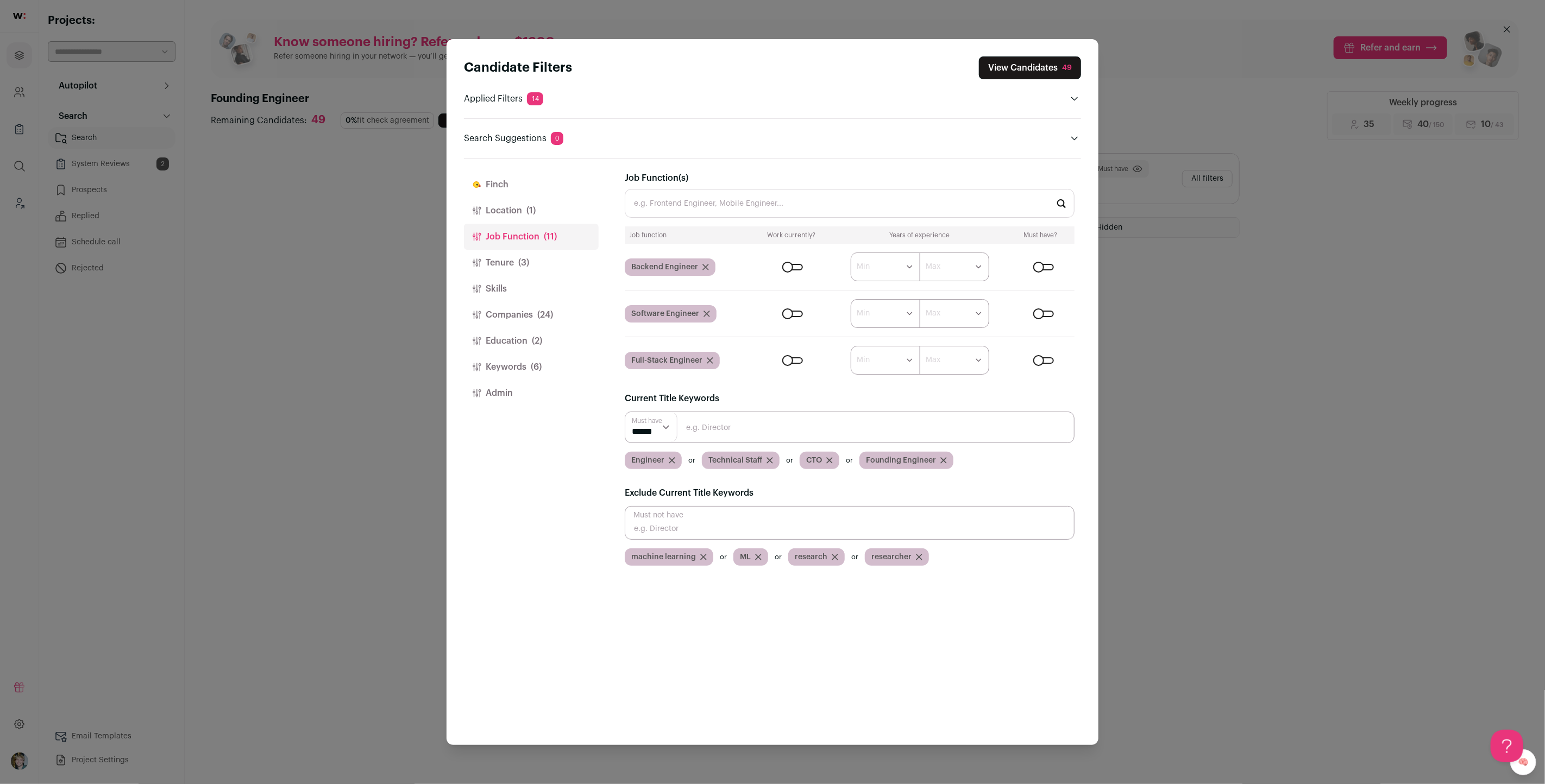
click at [491, 310] on button "Companies (24)" at bounding box center [531, 315] width 135 height 26
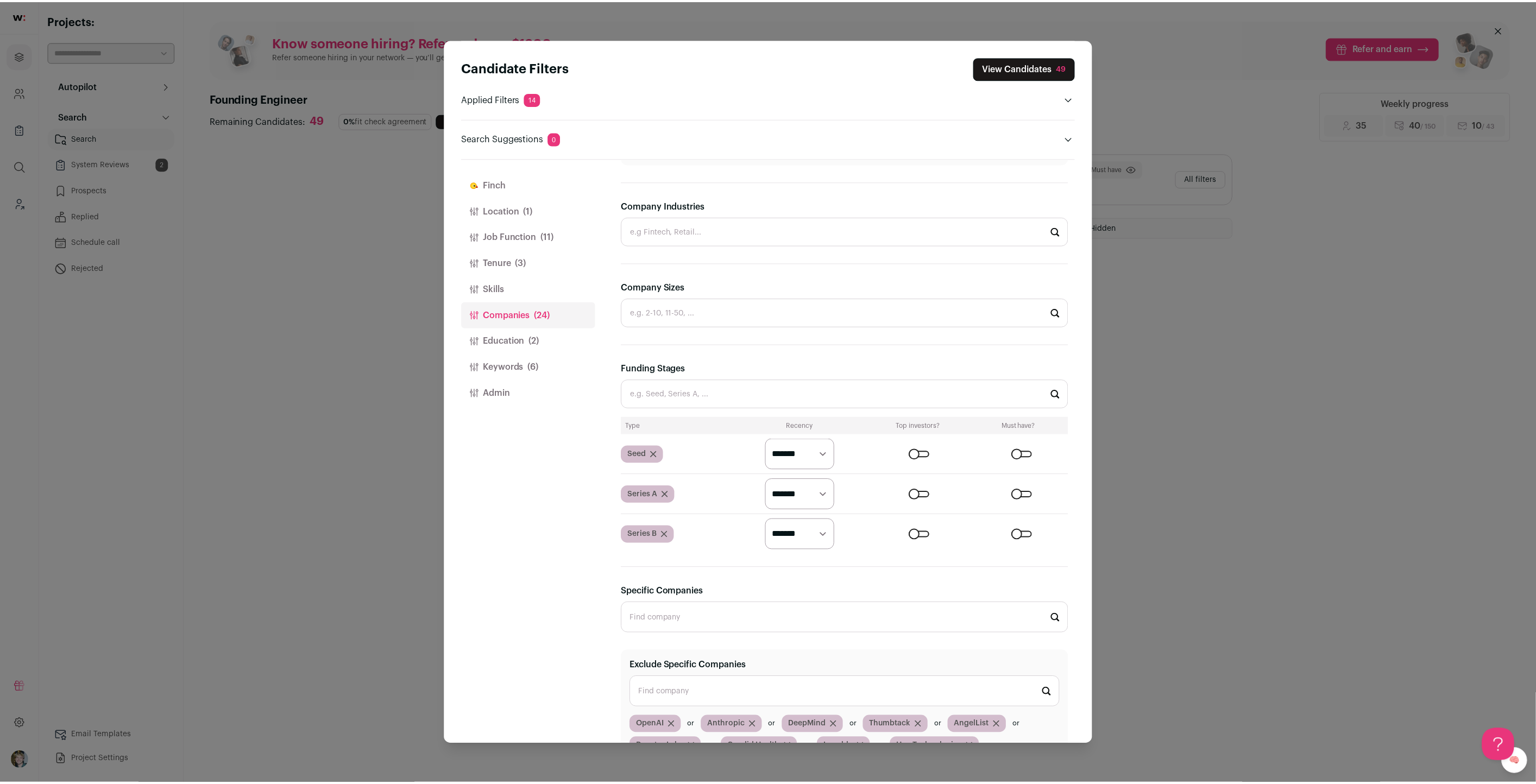
scroll to position [400, 0]
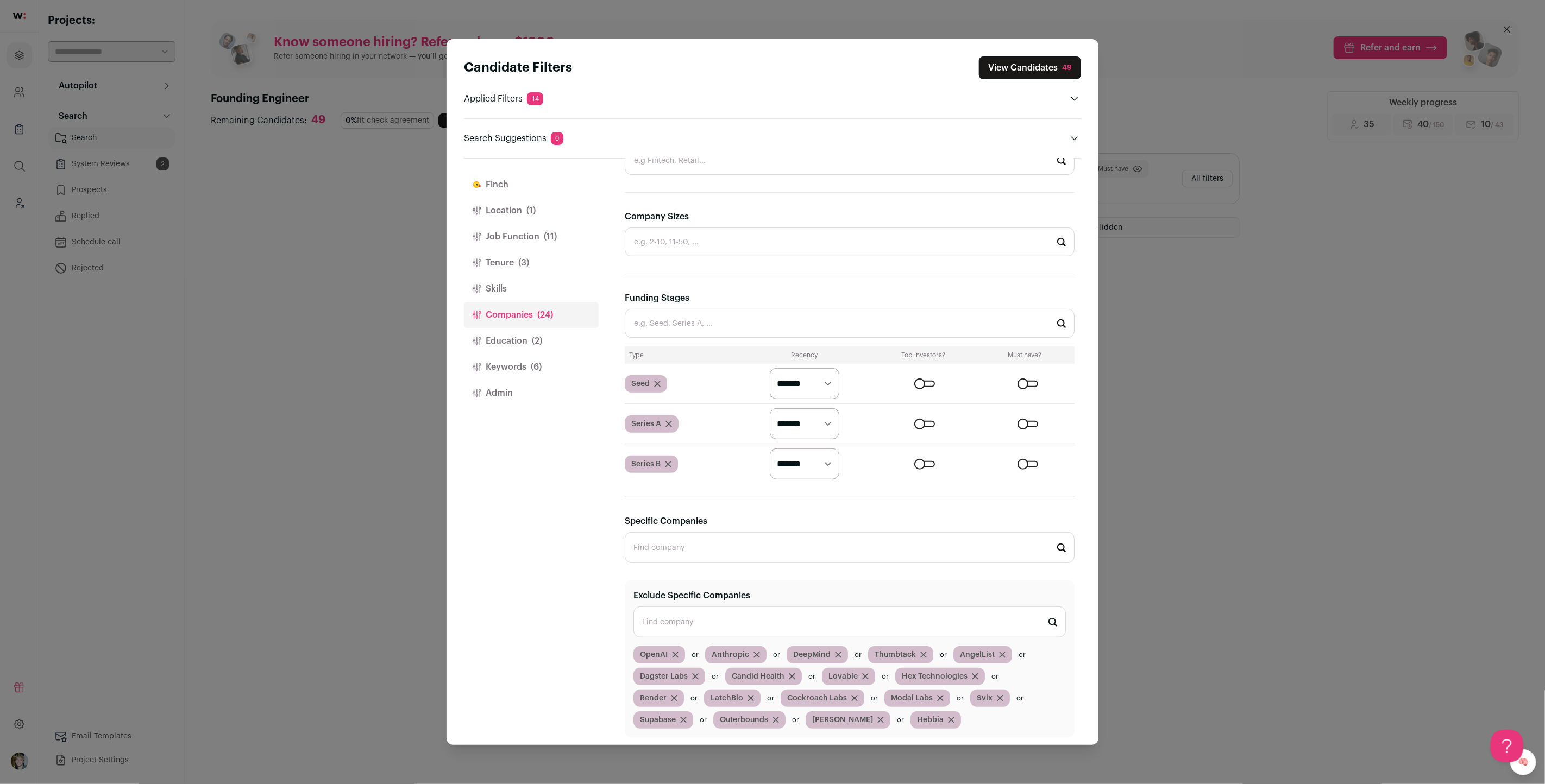
click at [1027, 381] on div "Close modal via background" at bounding box center [1028, 384] width 21 height 6
click at [1019, 425] on form "********* ******* ******" at bounding box center [908, 424] width 334 height 31
click at [1022, 420] on div "Close modal via background" at bounding box center [1028, 423] width 21 height 6
click at [1022, 453] on form "********* ******* ******" at bounding box center [908, 464] width 334 height 31
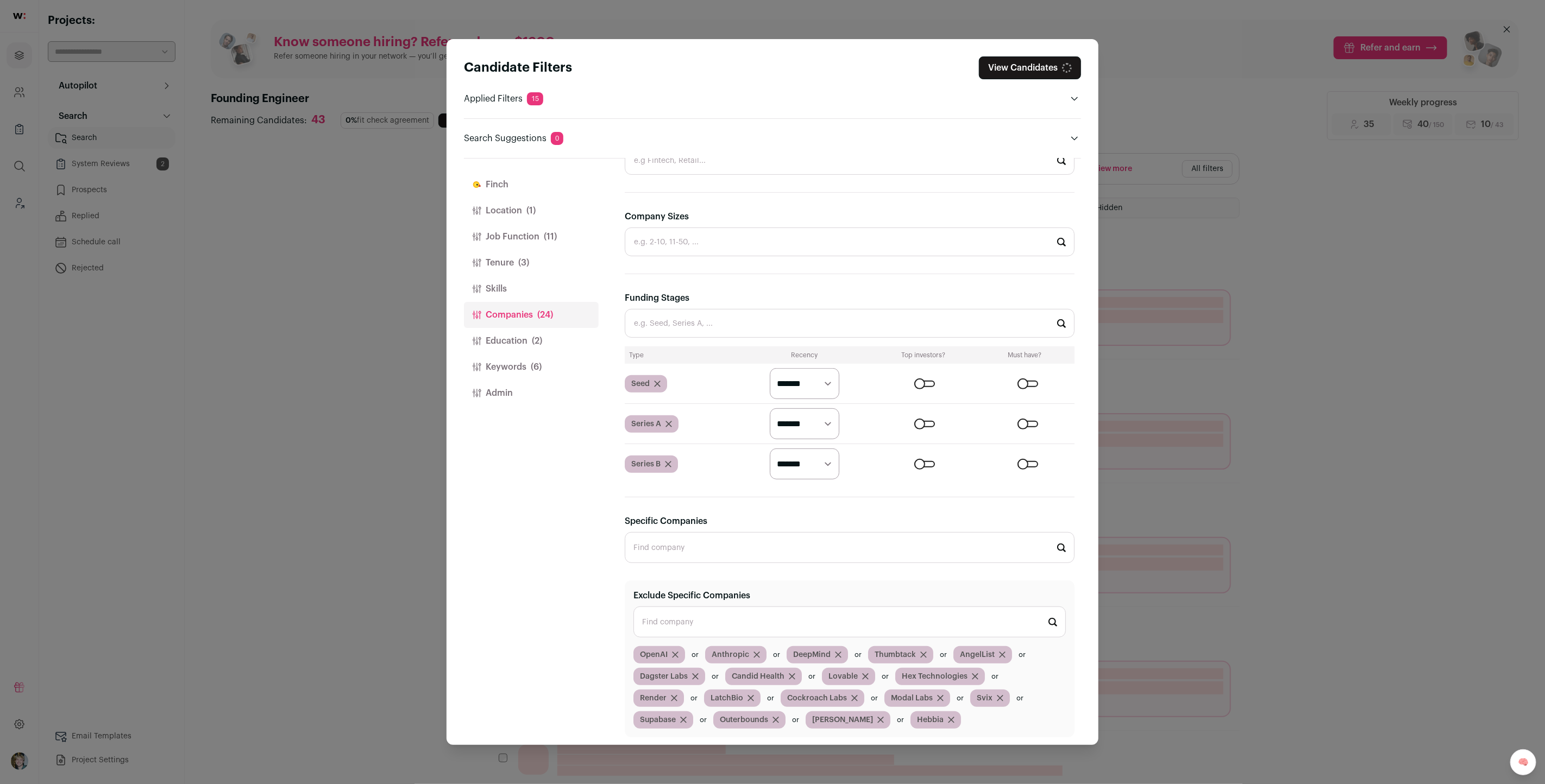
click at [1021, 461] on div "Close modal via background" at bounding box center [1028, 463] width 21 height 6
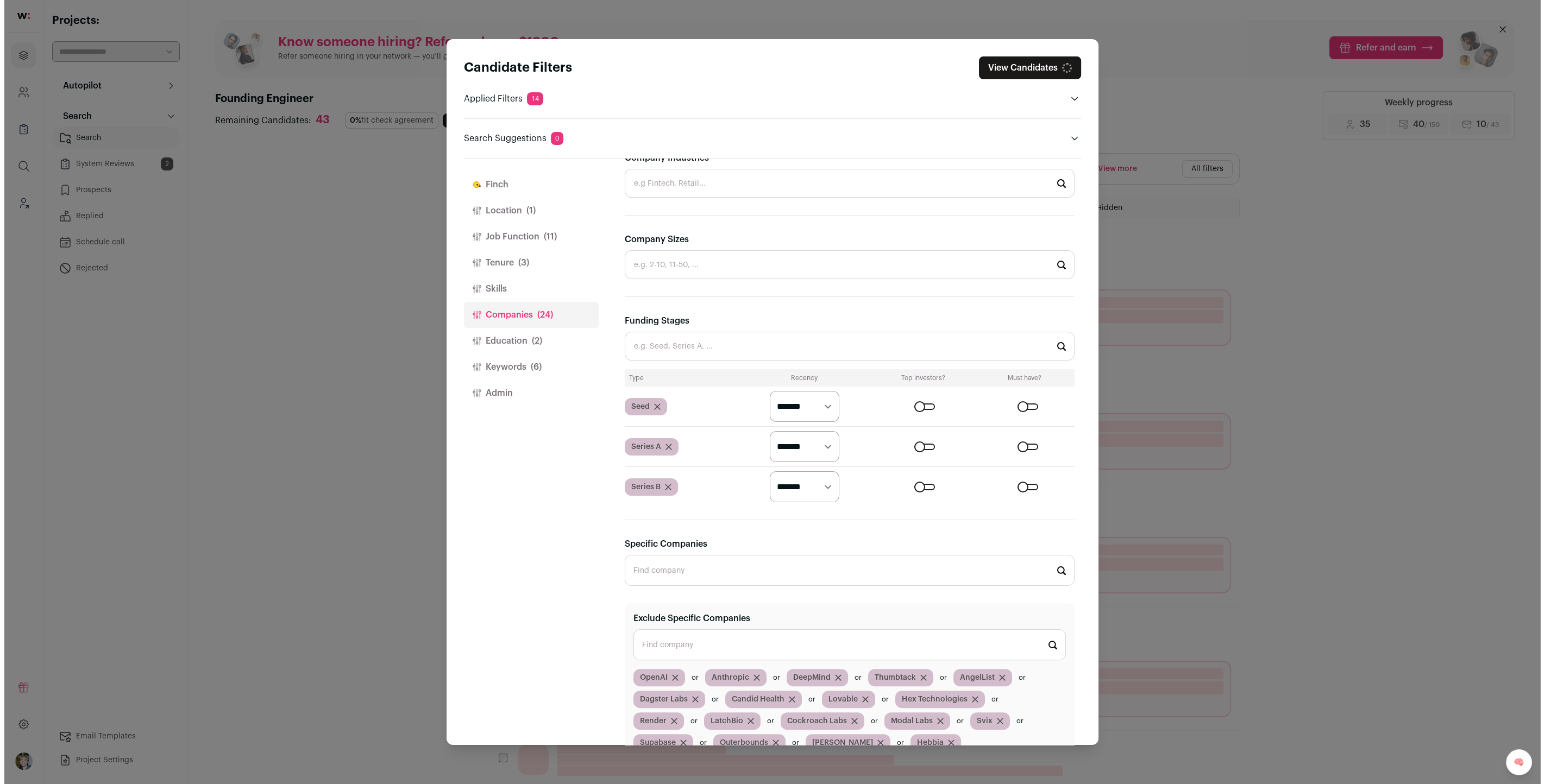
scroll to position [0, 0]
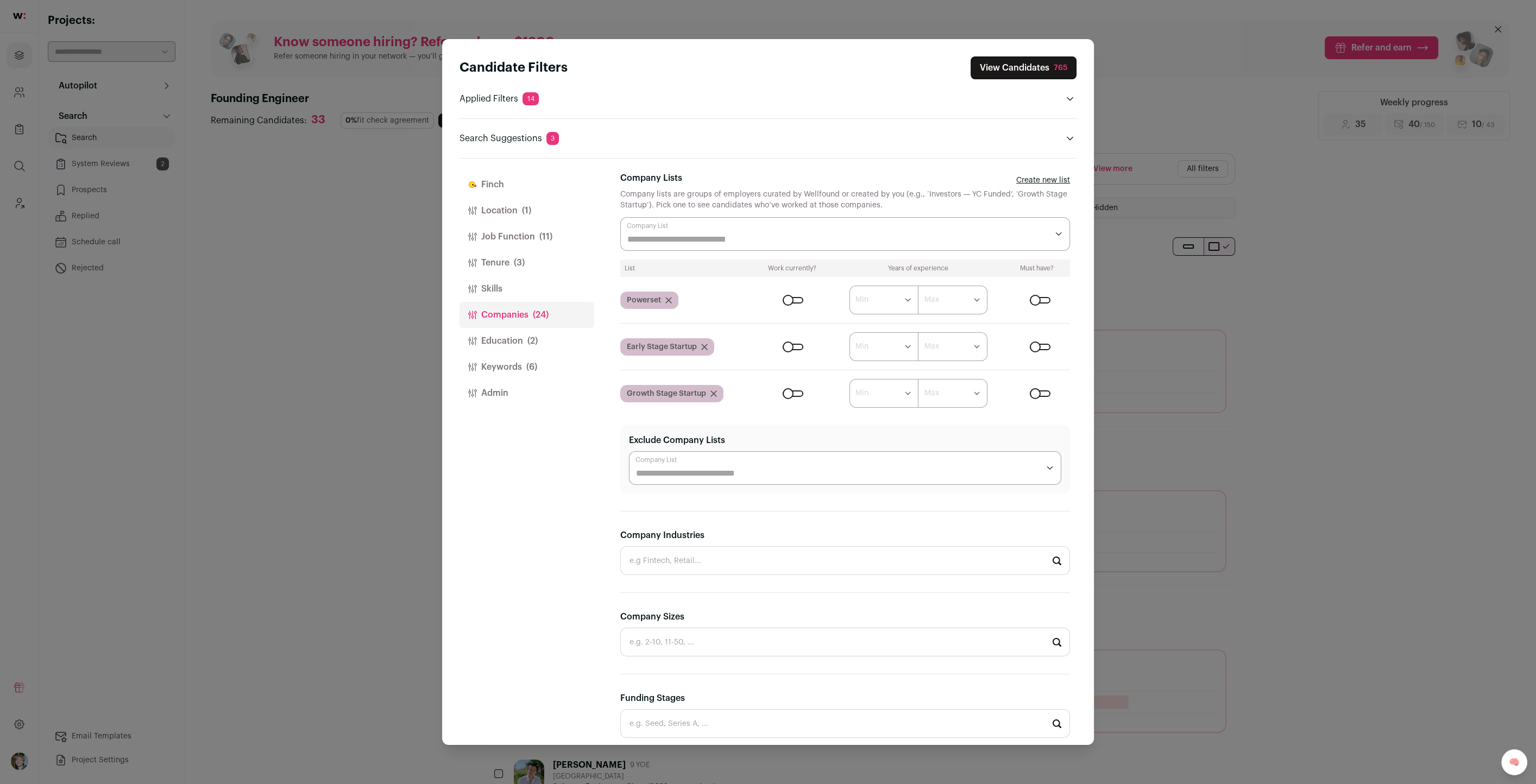
click at [779, 299] on label "Close modal via background" at bounding box center [790, 299] width 25 height 6
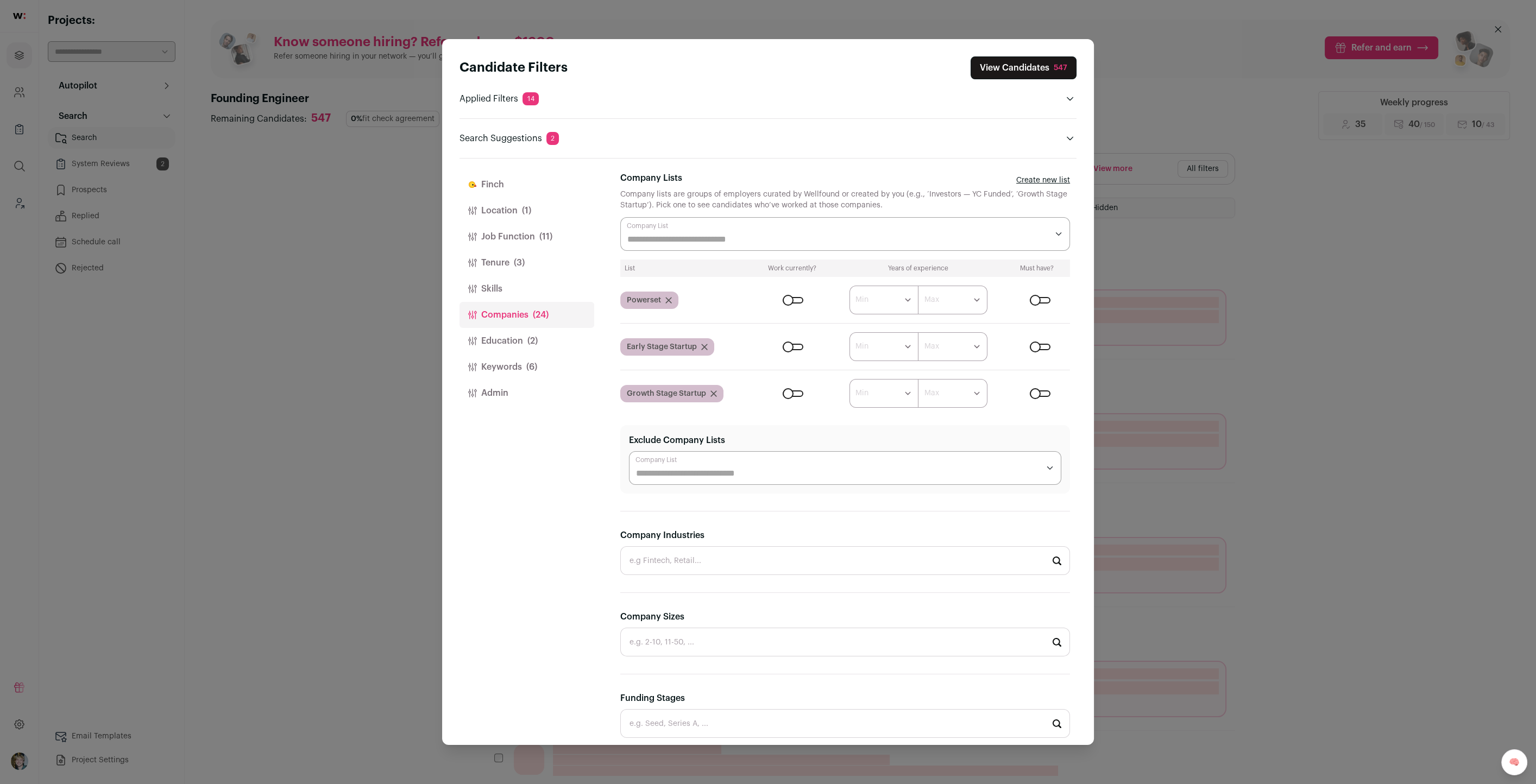
click at [994, 58] on button "View Candidates 547" at bounding box center [1024, 68] width 106 height 23
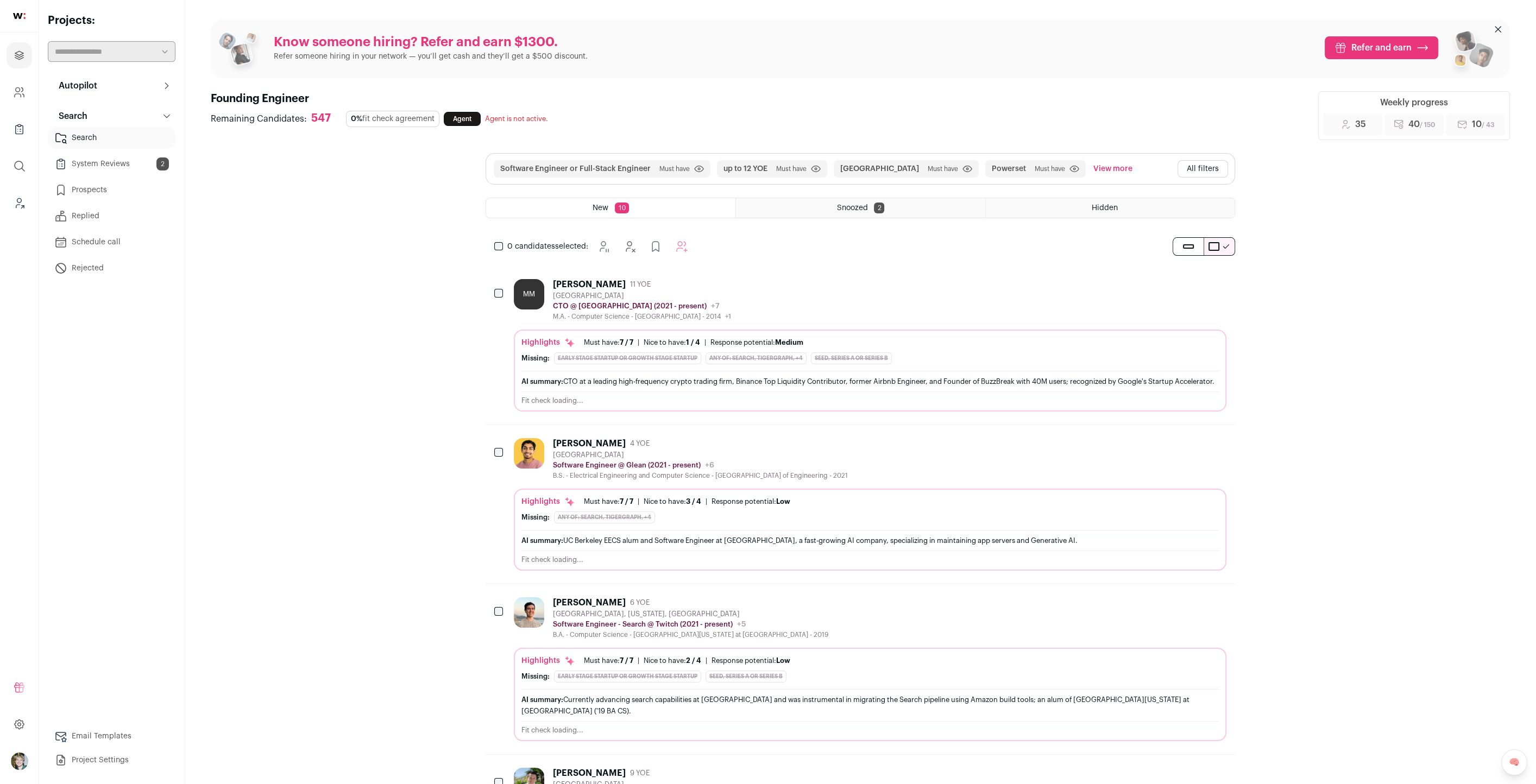
click at [862, 371] on div "AI summary: CTO at a leading high-frequency crypto trading firm, Binance Top Li…" at bounding box center [869, 381] width 697 height 21
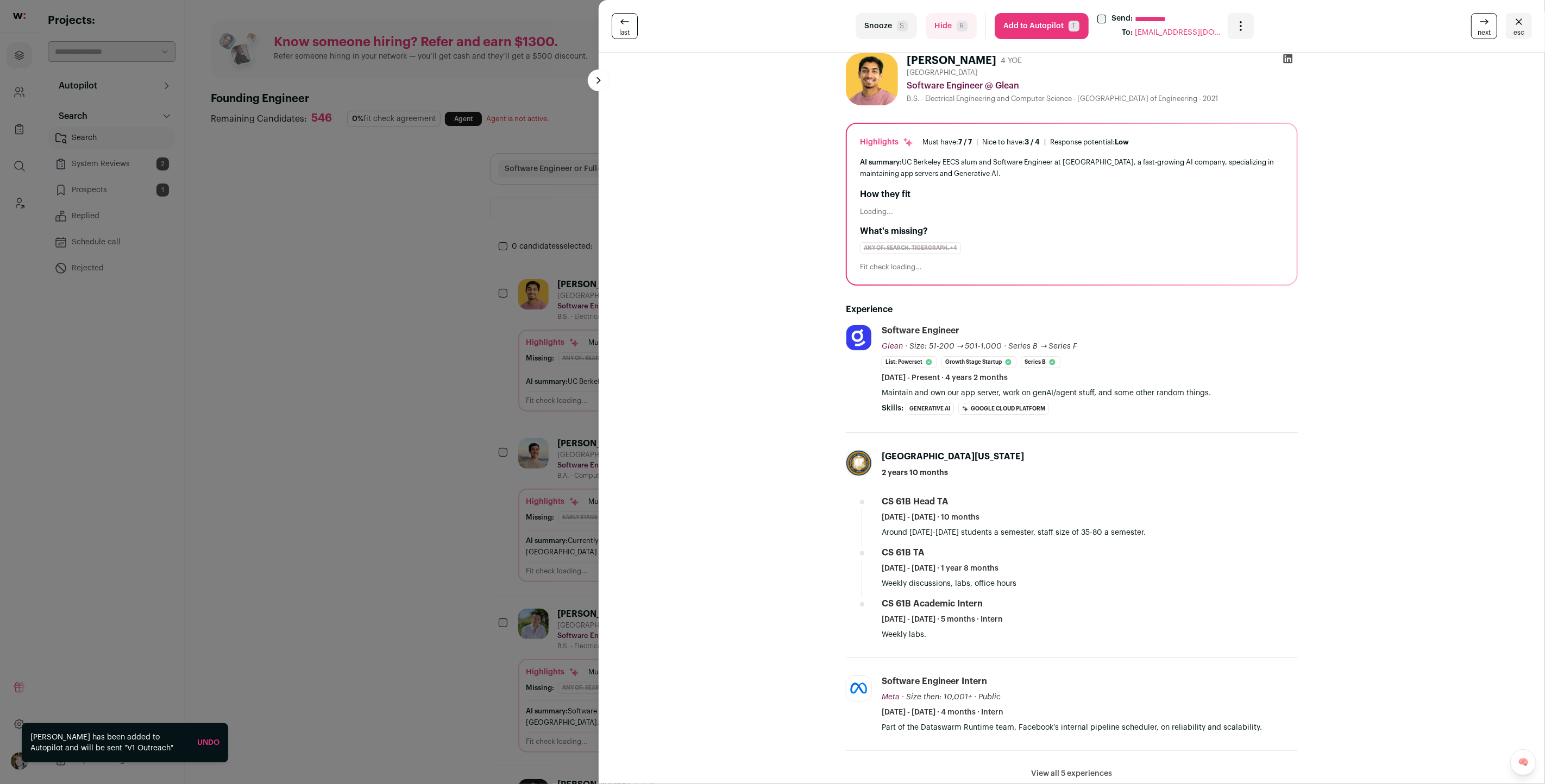
scroll to position [9, 0]
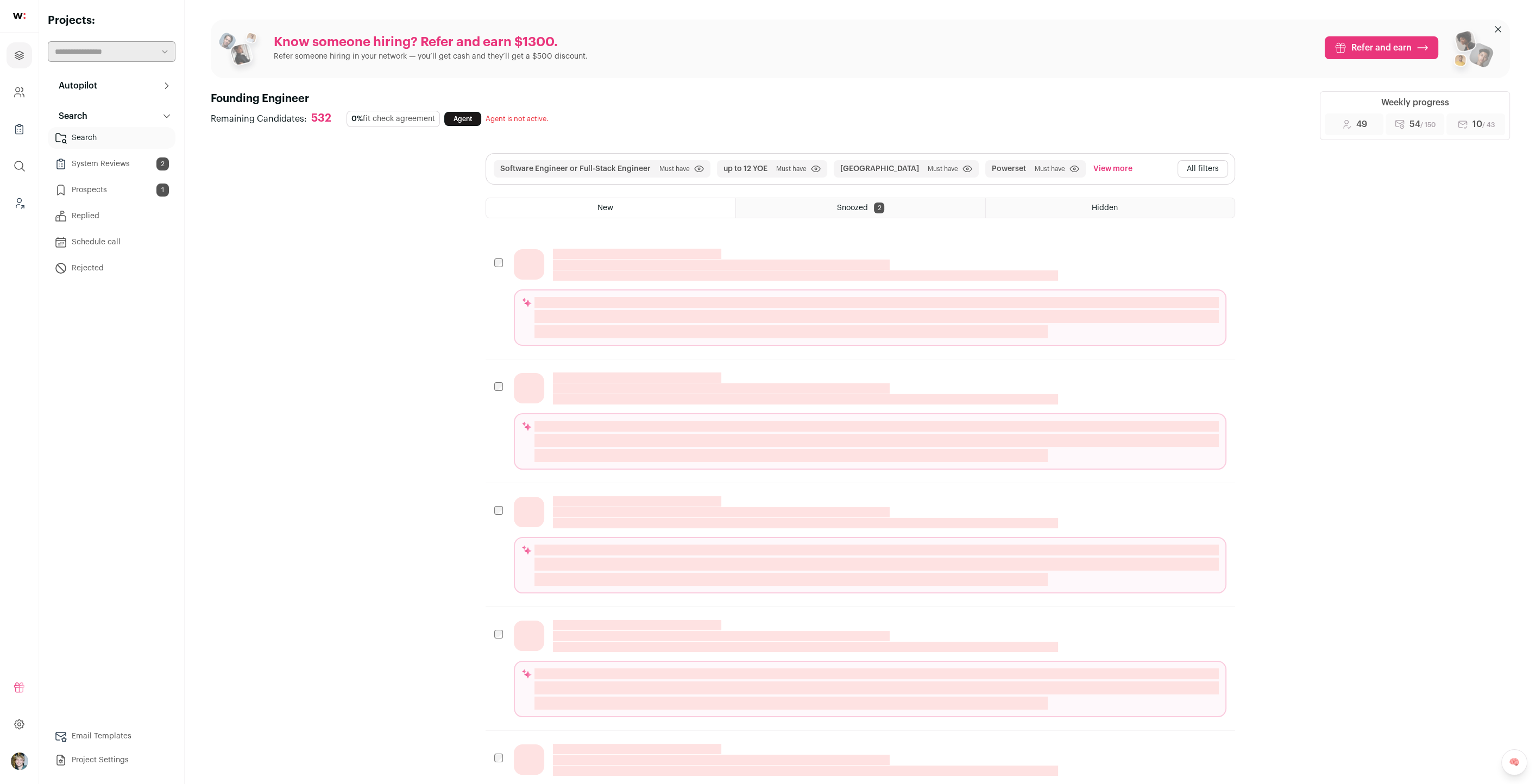
click at [1206, 171] on button "All filters" at bounding box center [1202, 169] width 50 height 17
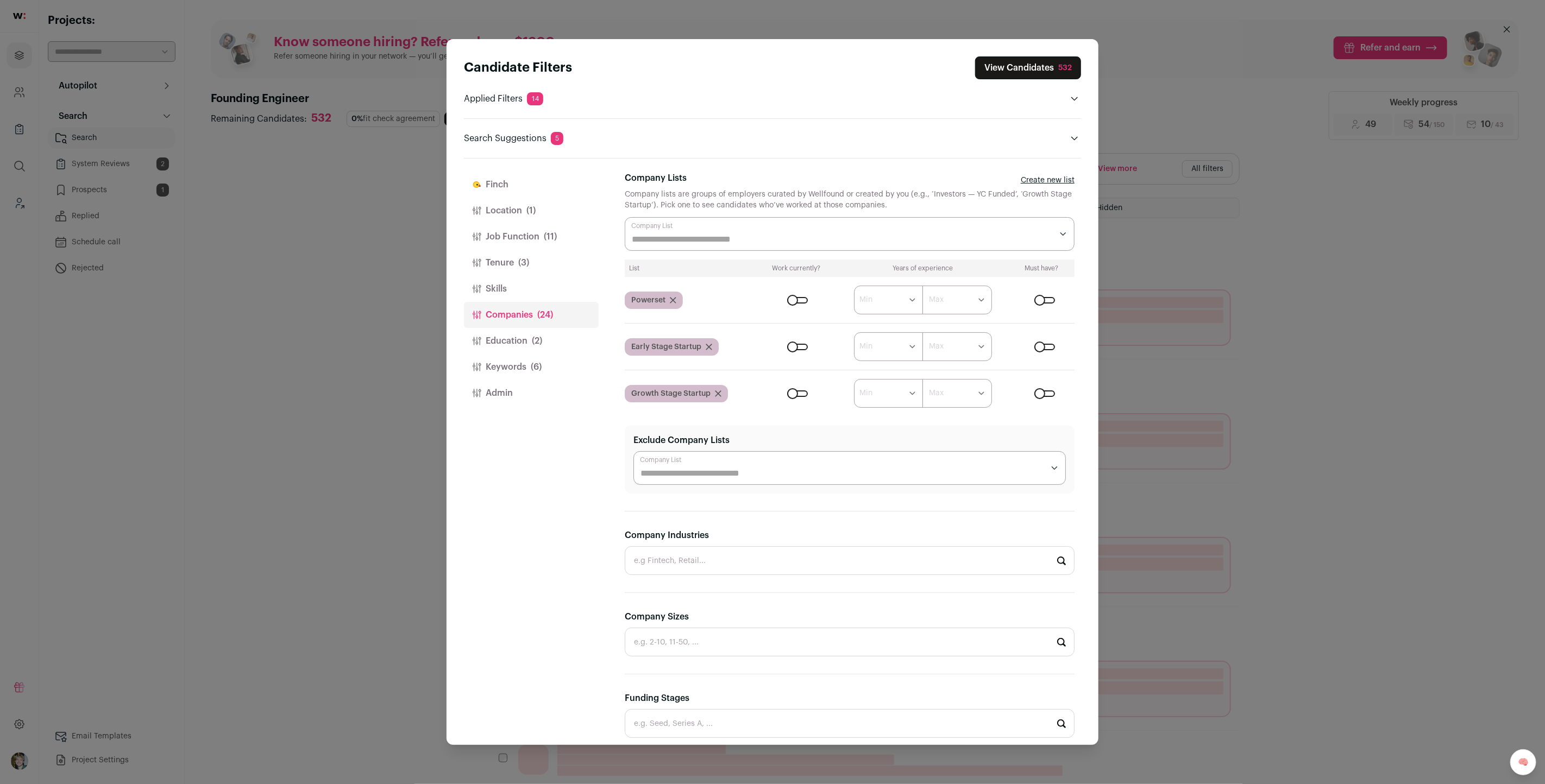
click at [794, 299] on div "Close modal via background" at bounding box center [797, 299] width 21 height 6
click at [1035, 297] on div "Close modal via background" at bounding box center [1045, 299] width 21 height 6
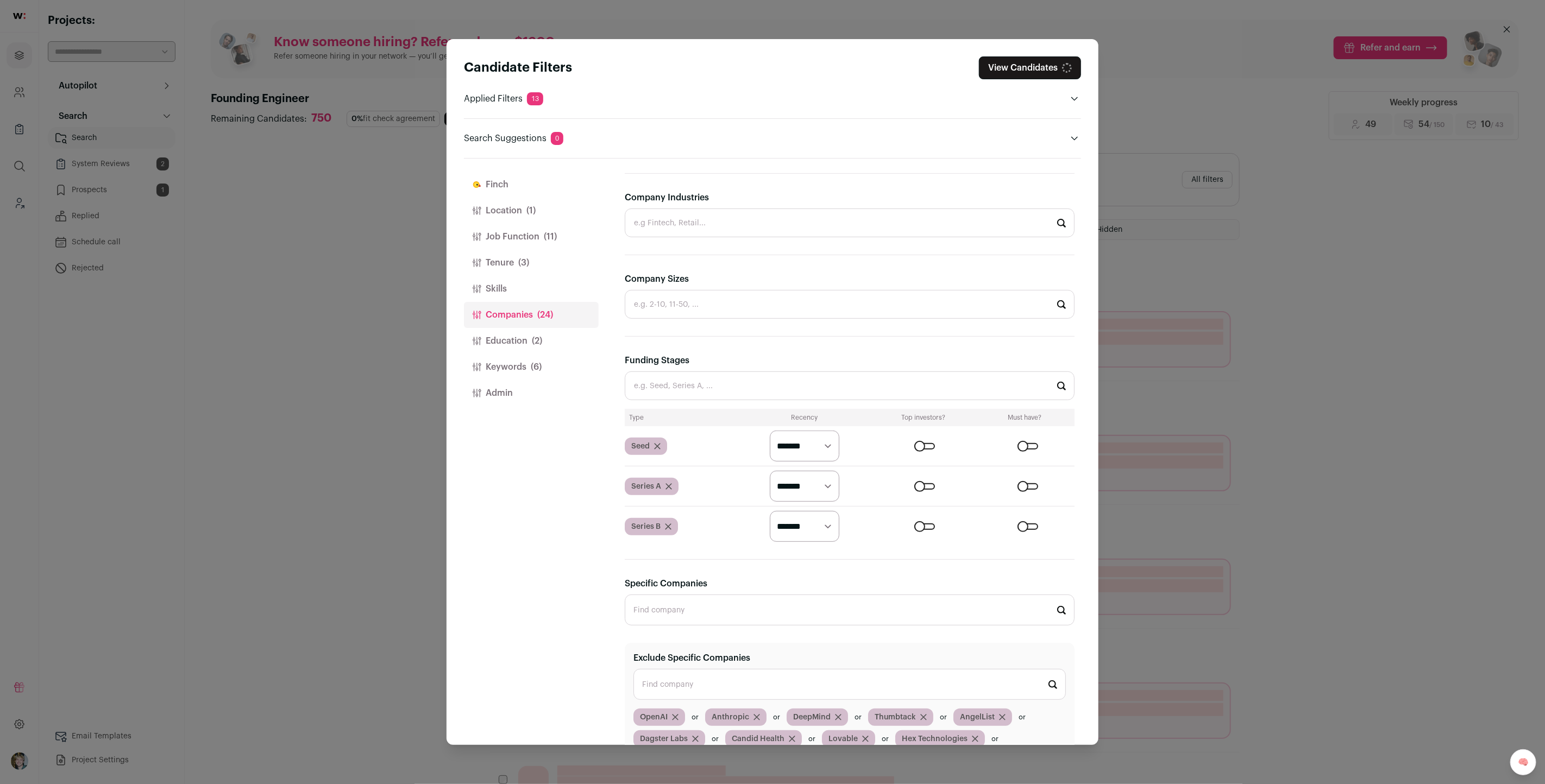
scroll to position [387, 0]
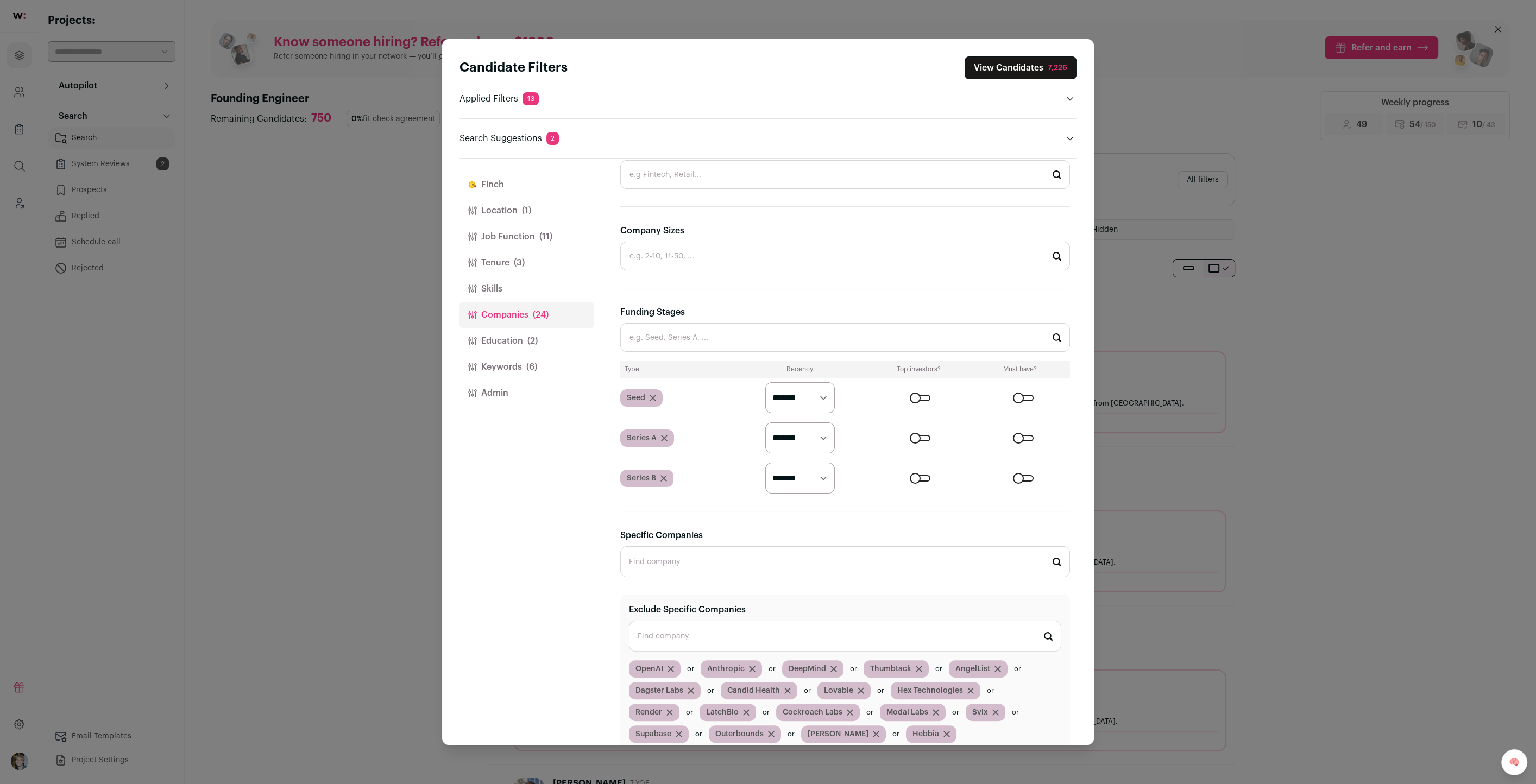
click at [1013, 395] on div "Close modal via background" at bounding box center [1023, 397] width 21 height 6
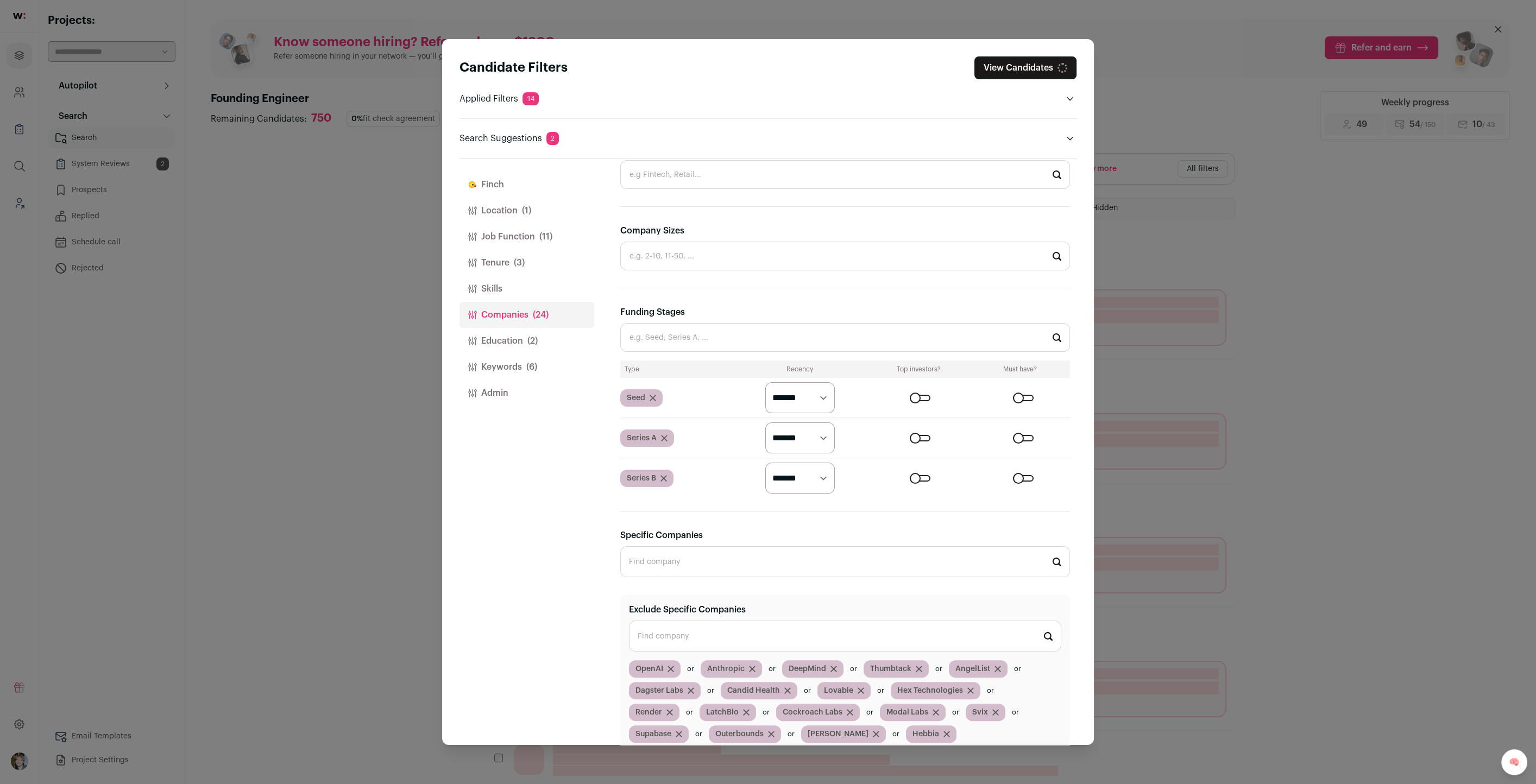
click at [1013, 435] on div "Close modal via background" at bounding box center [1023, 438] width 21 height 6
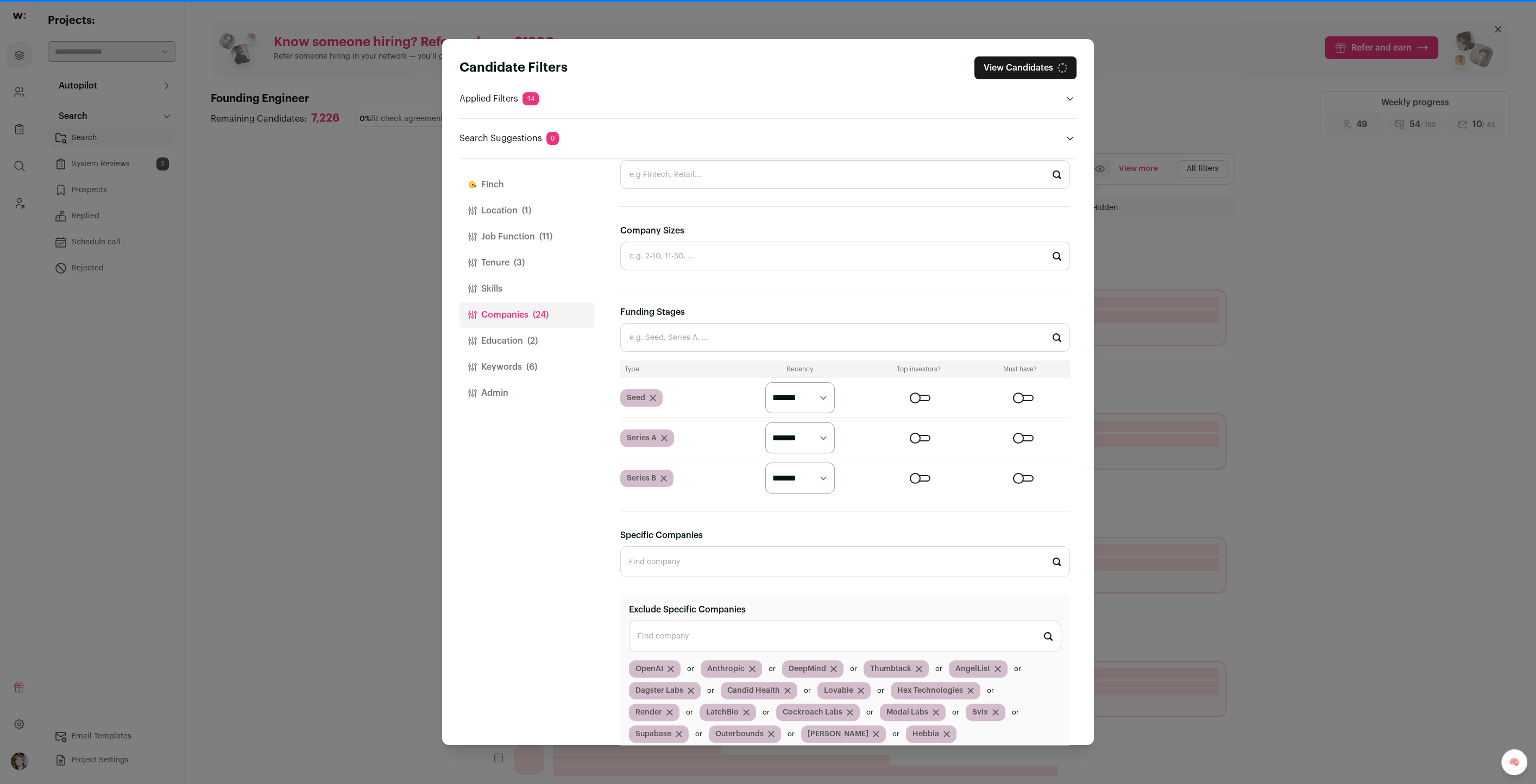
click at [1013, 475] on div "Close modal via background" at bounding box center [1023, 478] width 21 height 6
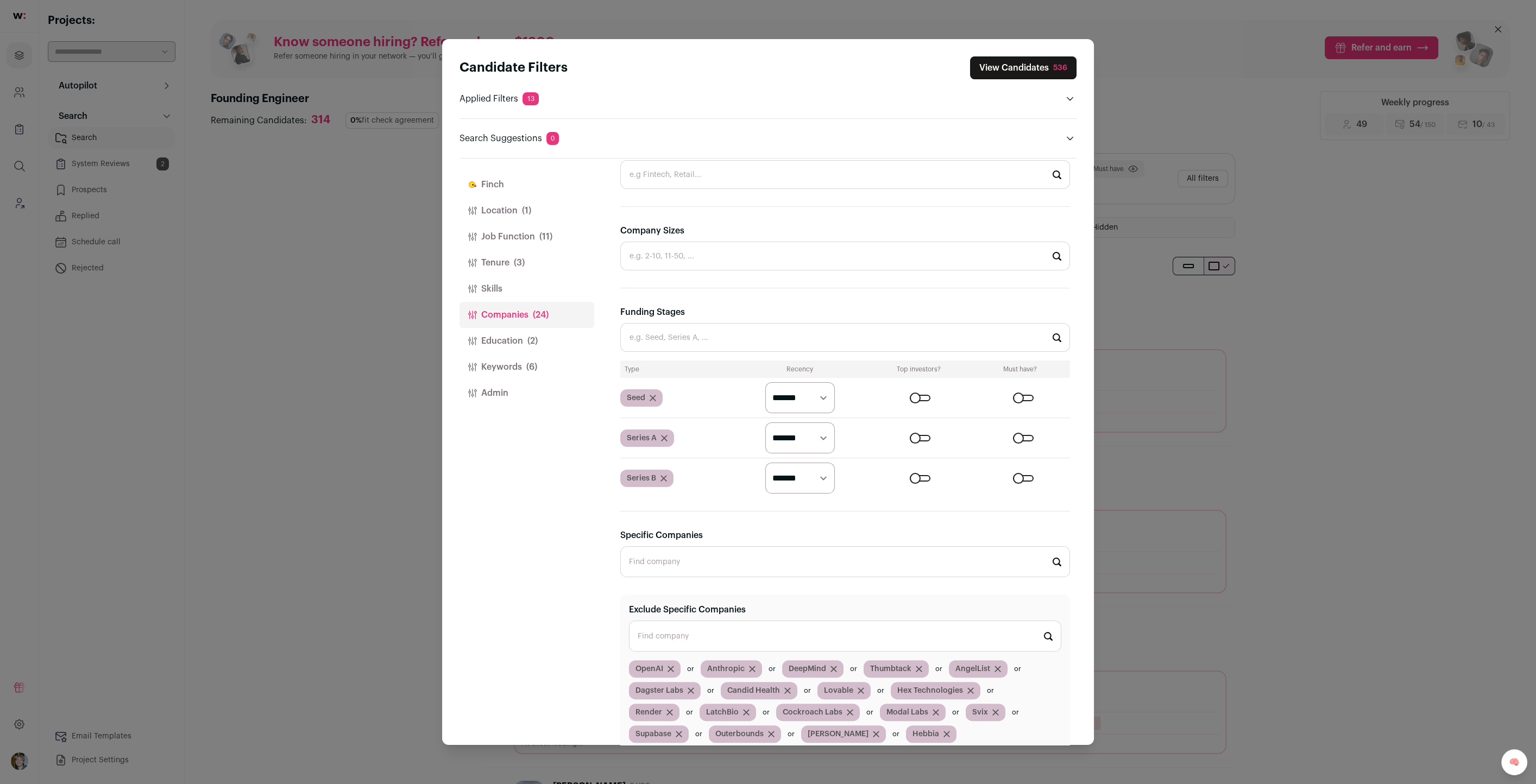
click at [1032, 65] on button "View Candidates 536" at bounding box center [1023, 68] width 106 height 23
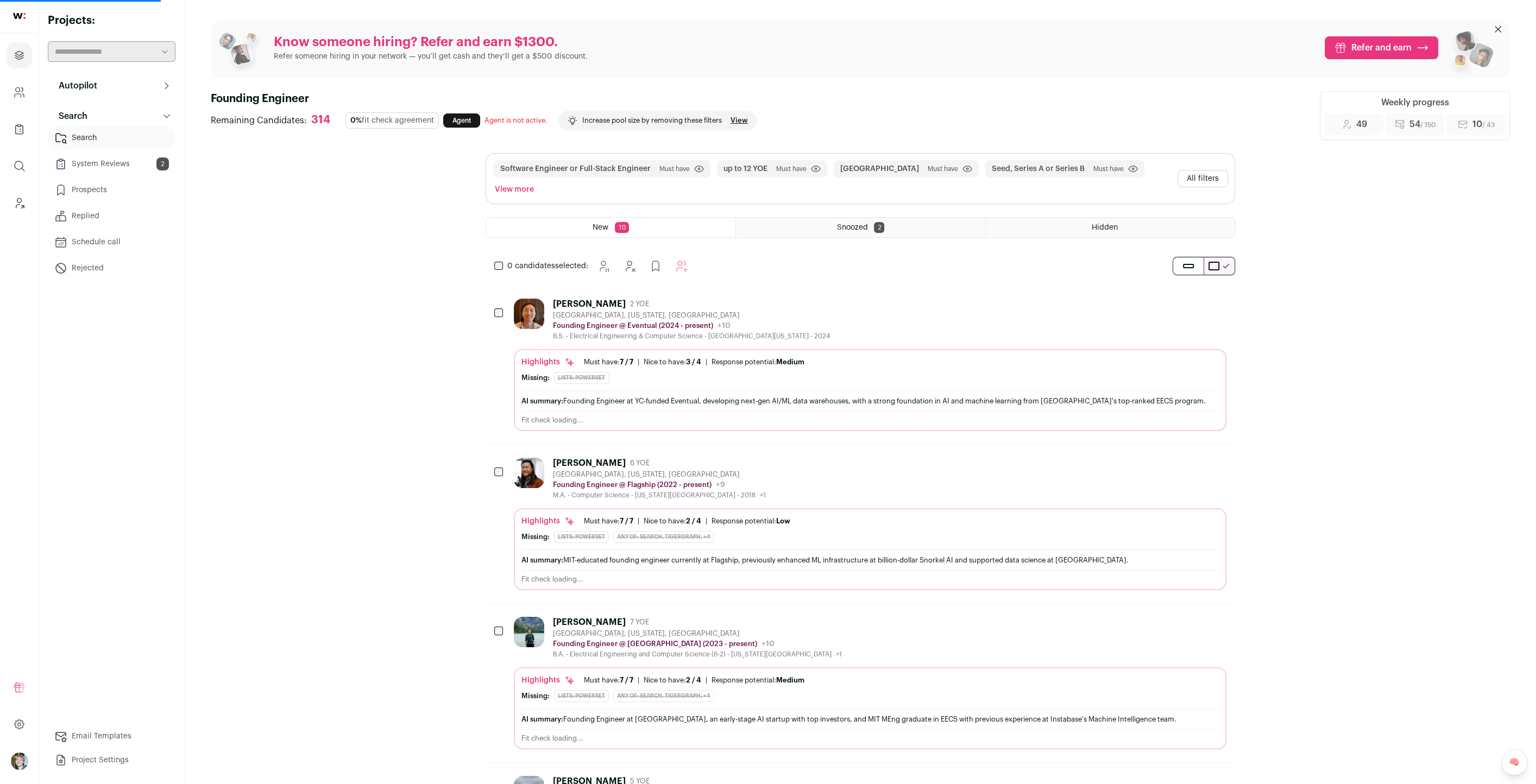
click at [934, 324] on div "Kevin Wang 2 YOE San Francisco, California, United States Founding Engineer @ E…" at bounding box center [870, 365] width 713 height 133
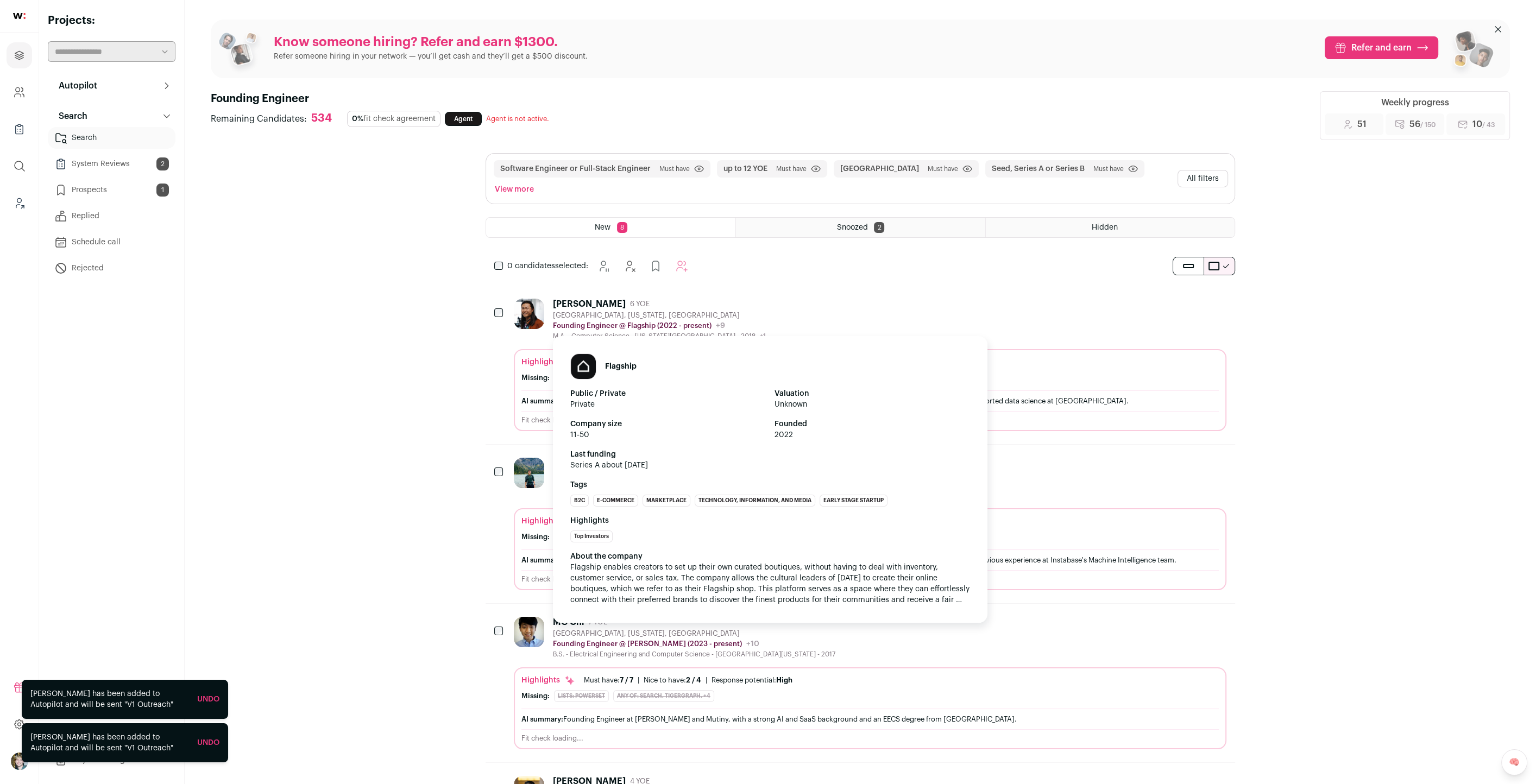
click at [700, 330] on div "Flagship Public / Private Private Valuation Unknown Company size 11-50 Founded …" at bounding box center [770, 476] width 434 height 293
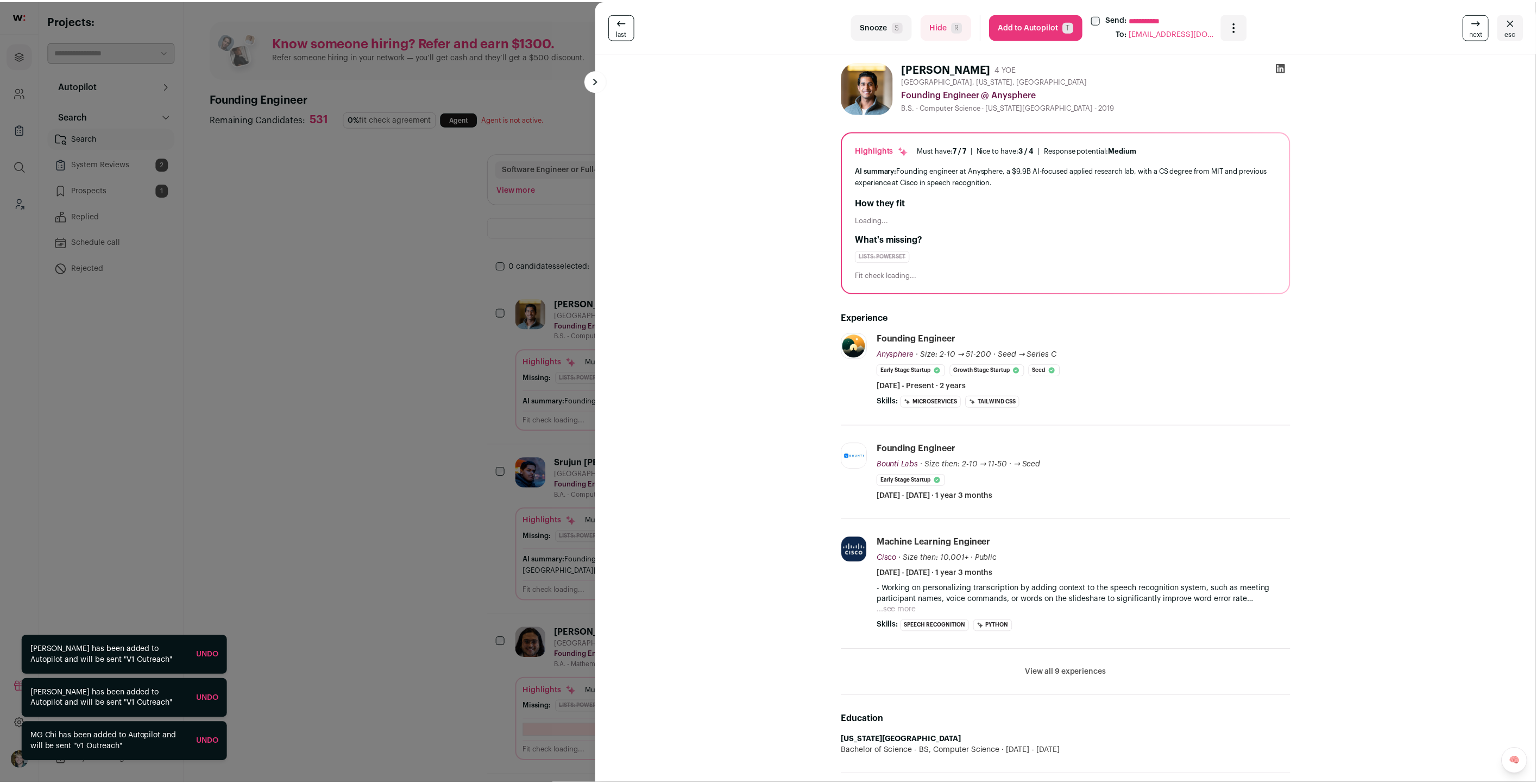
scroll to position [375, 0]
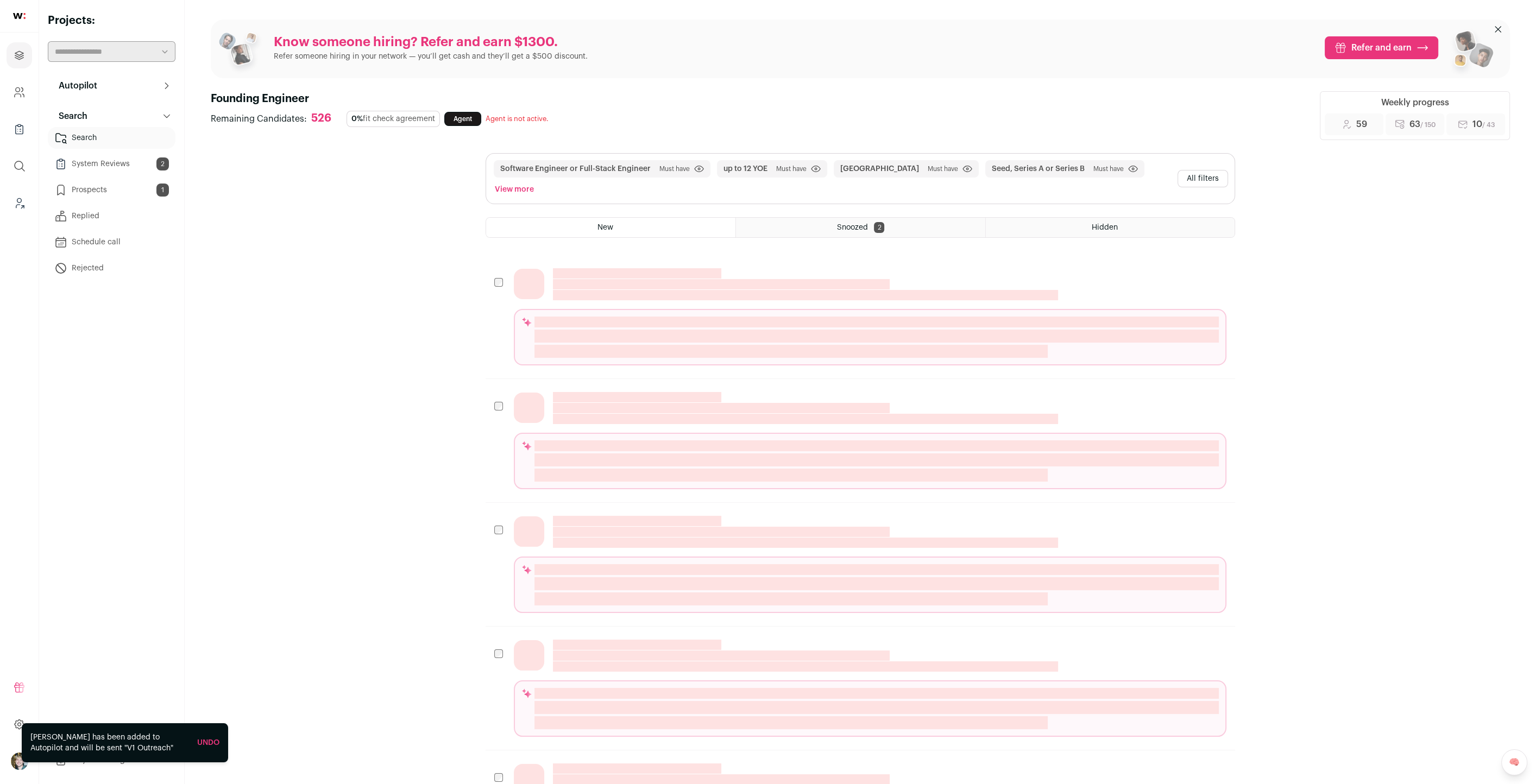
click at [145, 620] on div "Autopilot Autopilot Interested Pre-contact 1 Interview Pipeline Analytics Conte…" at bounding box center [111, 423] width 127 height 696
click at [84, 735] on link "Email Templates" at bounding box center [111, 736] width 127 height 22
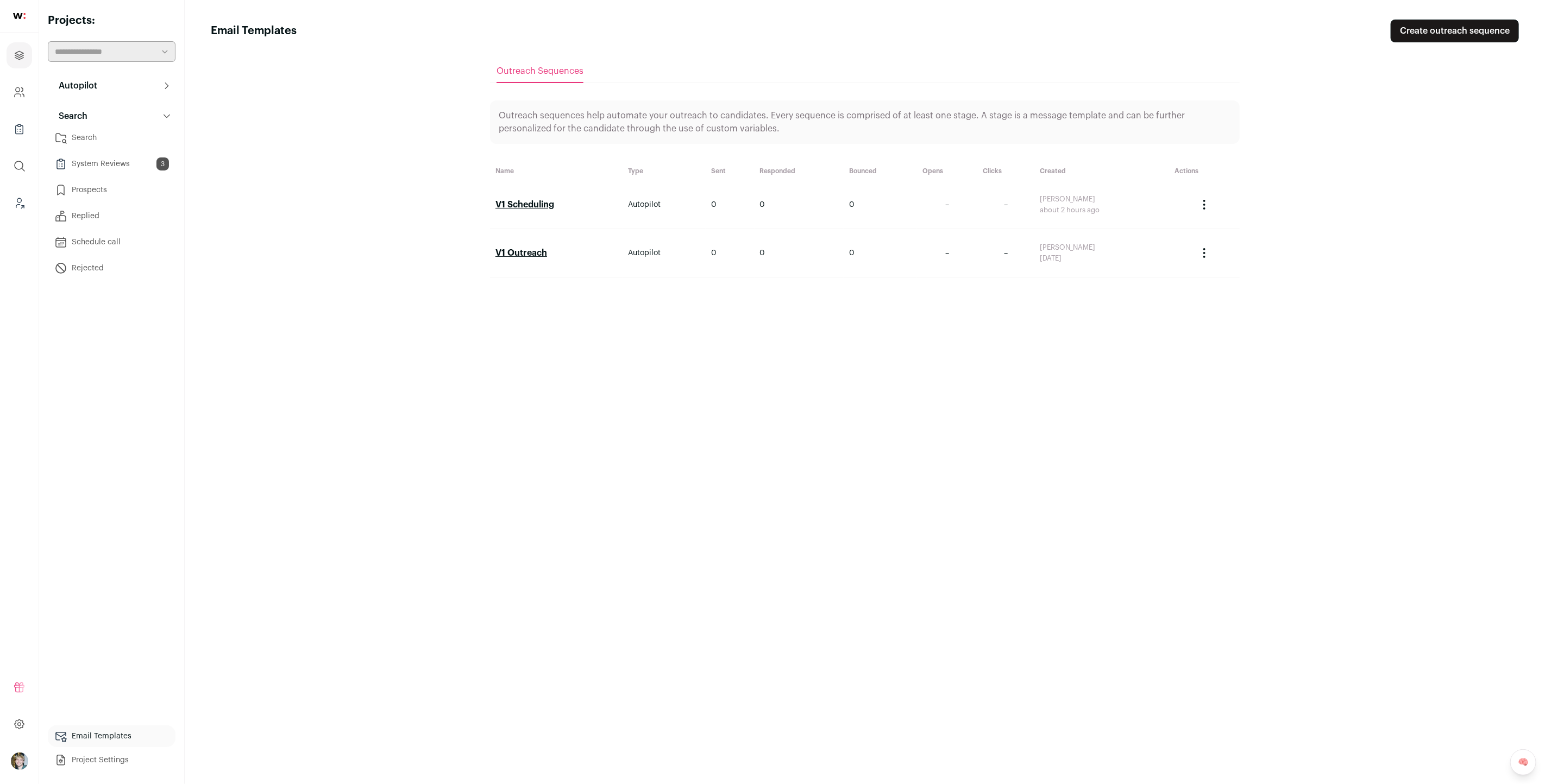
click at [531, 206] on link "V1 Scheduling" at bounding box center [525, 204] width 59 height 8
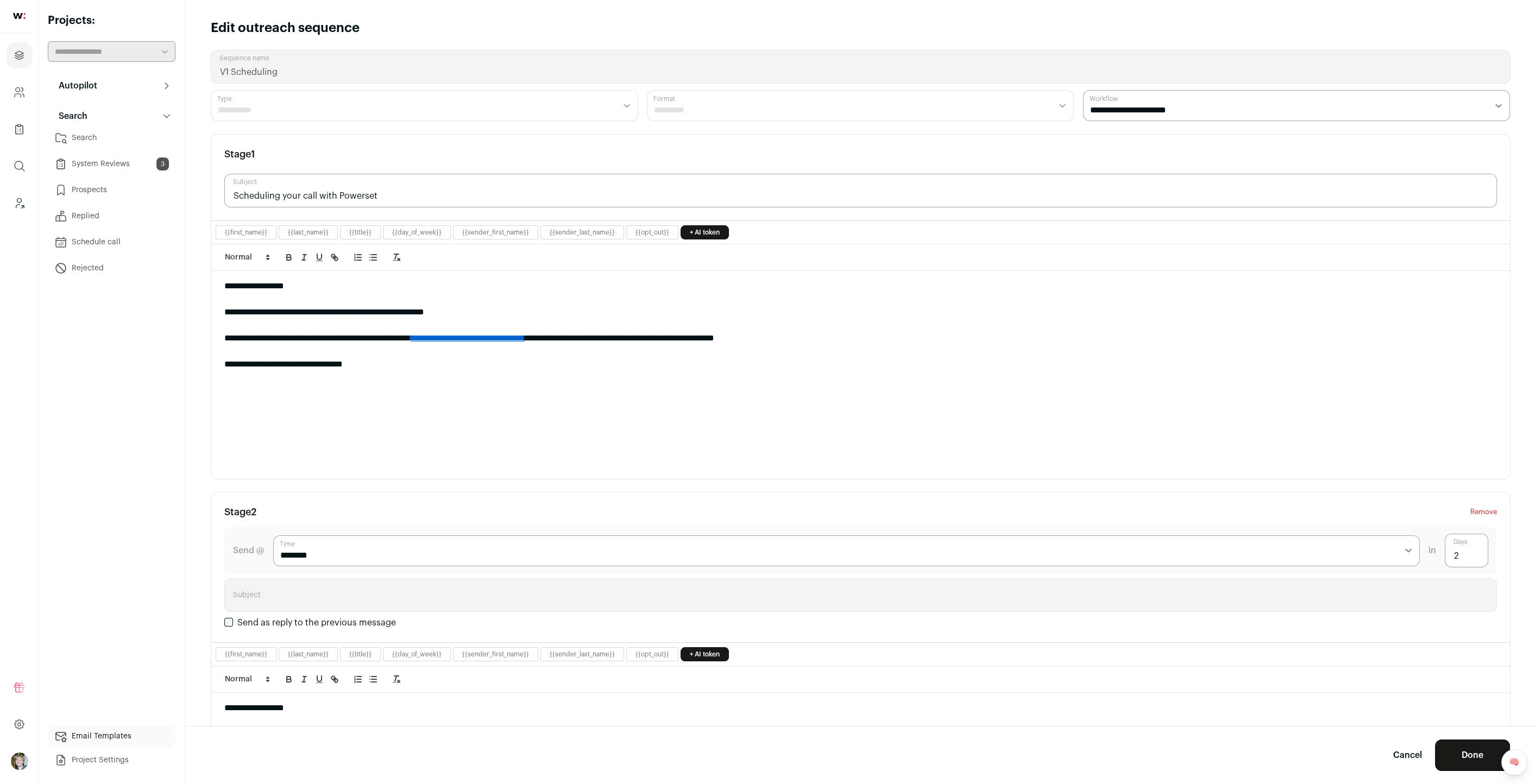
click at [172, 376] on div "Autopilot Autopilot Interested Pre-contact Interview Pipeline Analytics Context…" at bounding box center [111, 423] width 127 height 696
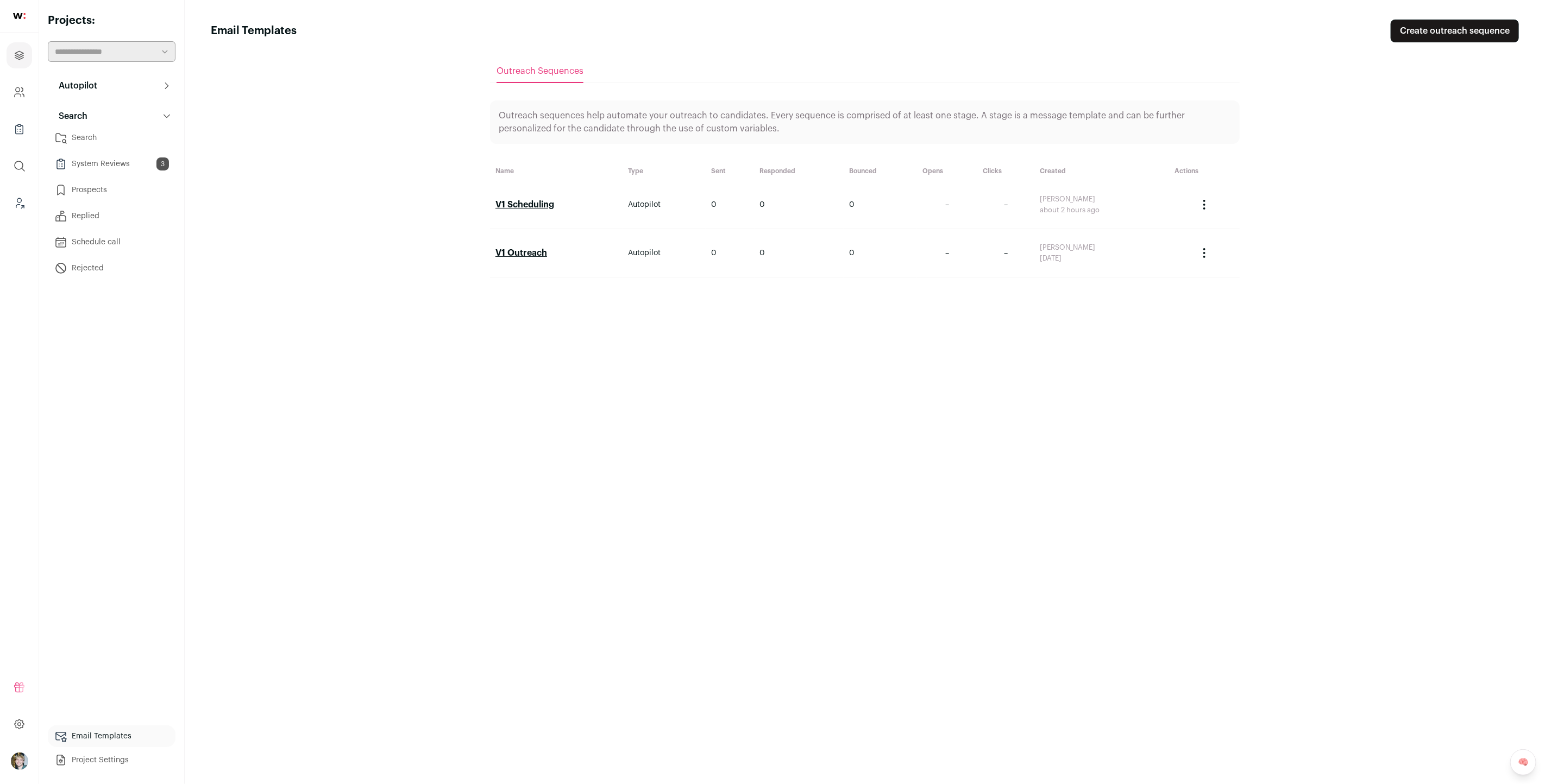
click at [520, 250] on link "V1 Outreach" at bounding box center [521, 253] width 51 height 8
